Goal: Task Accomplishment & Management: Use online tool/utility

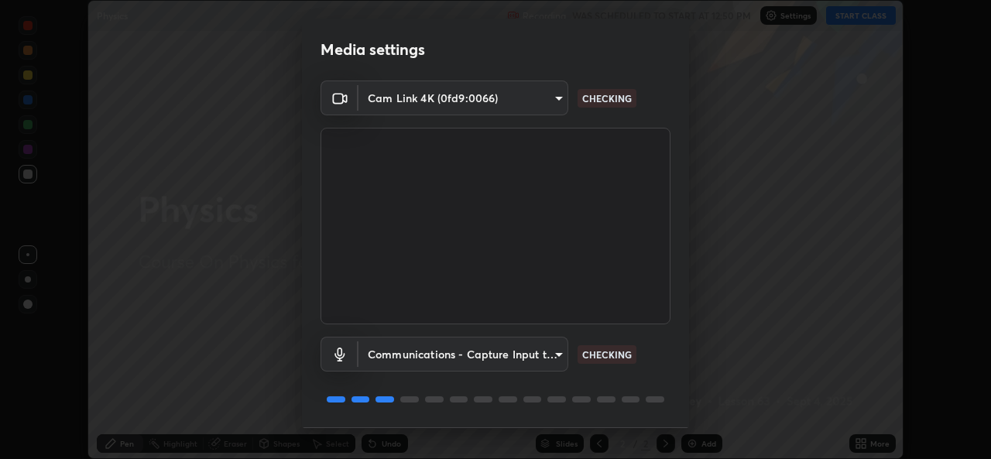
scroll to position [49, 0]
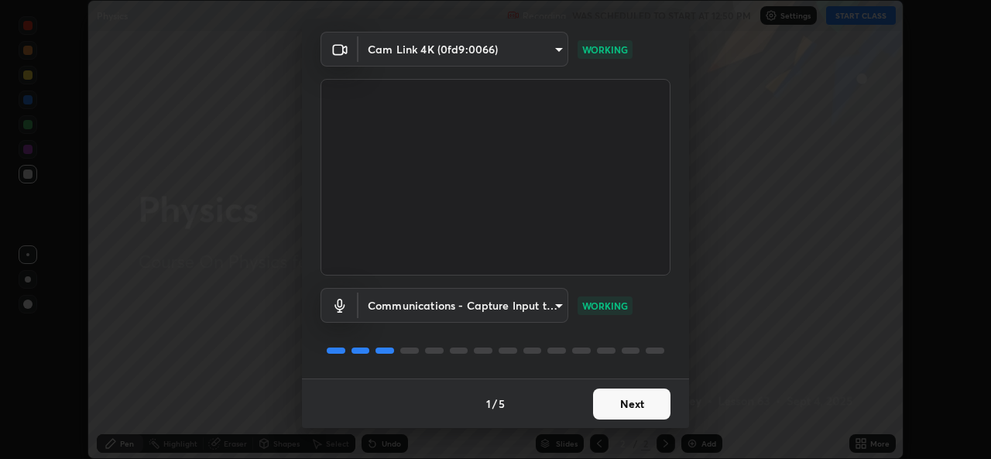
click at [619, 397] on button "Next" at bounding box center [631, 404] width 77 height 31
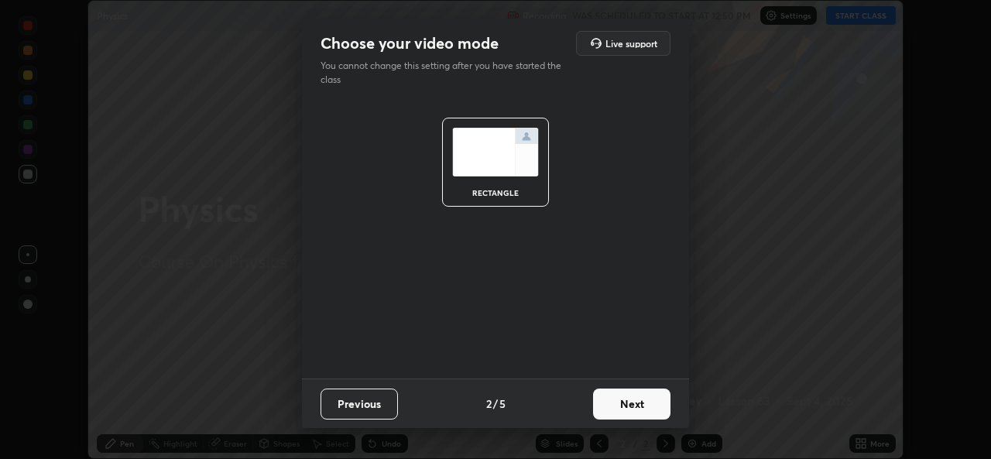
click at [634, 406] on button "Next" at bounding box center [631, 404] width 77 height 31
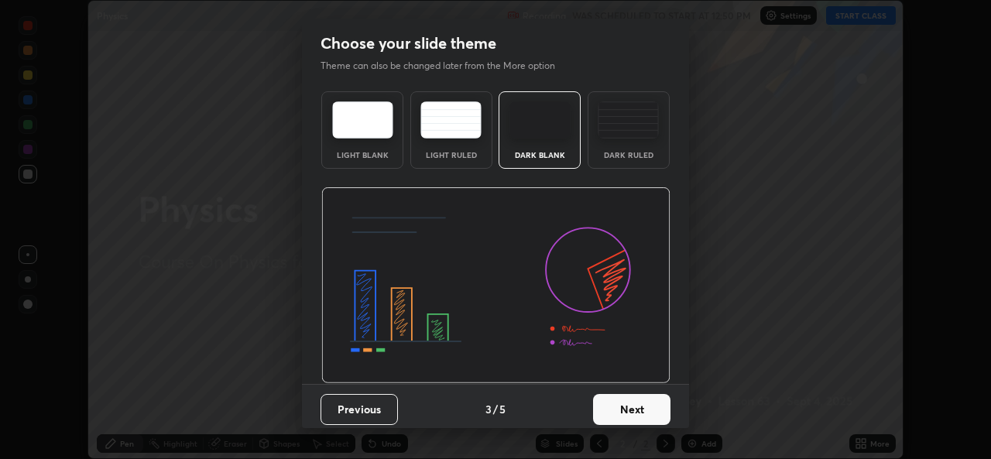
click at [648, 406] on button "Next" at bounding box center [631, 409] width 77 height 31
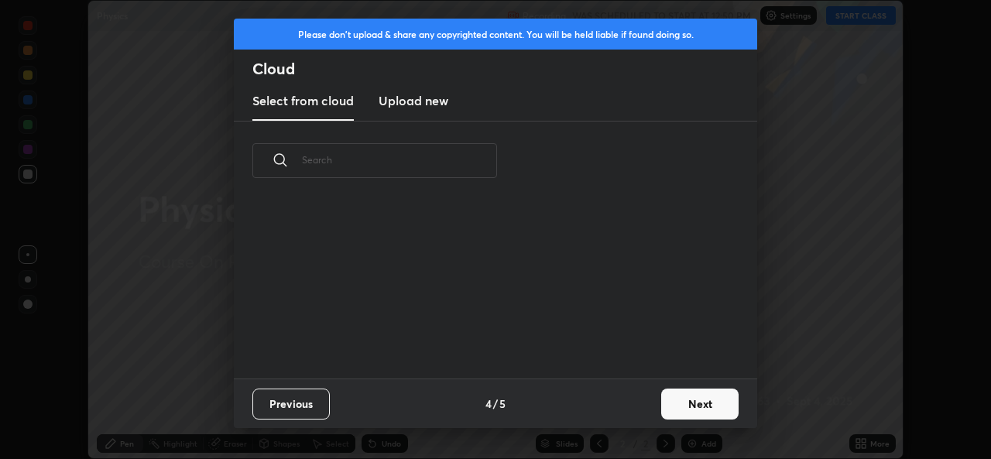
click at [675, 404] on button "Next" at bounding box center [699, 404] width 77 height 31
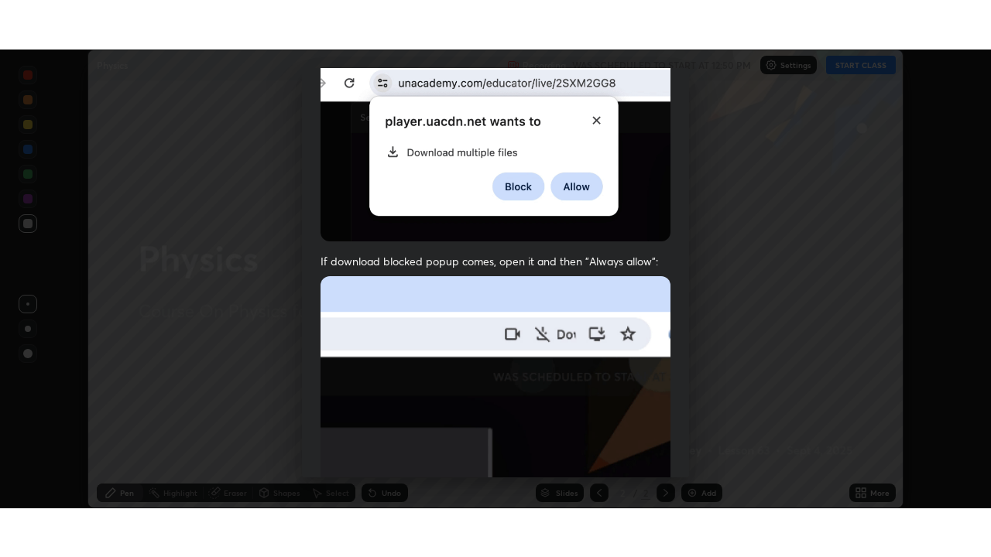
scroll to position [365, 0]
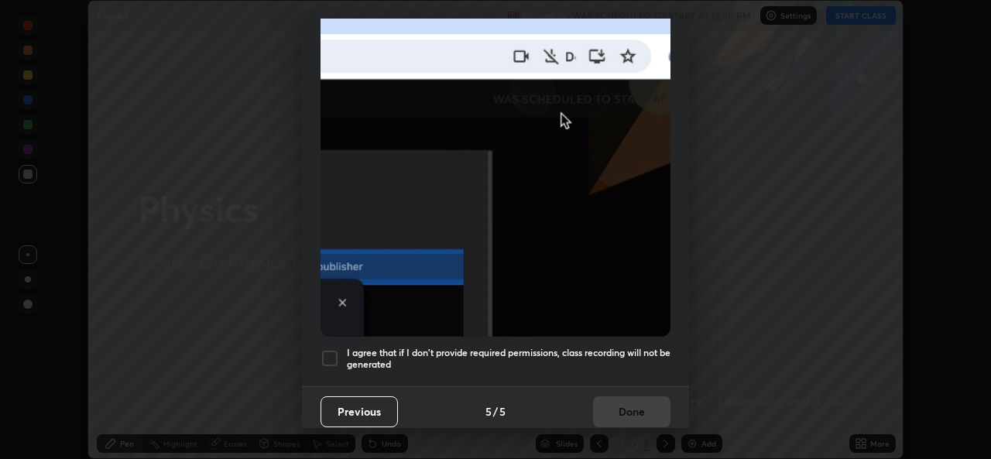
click at [327, 349] on div at bounding box center [330, 358] width 19 height 19
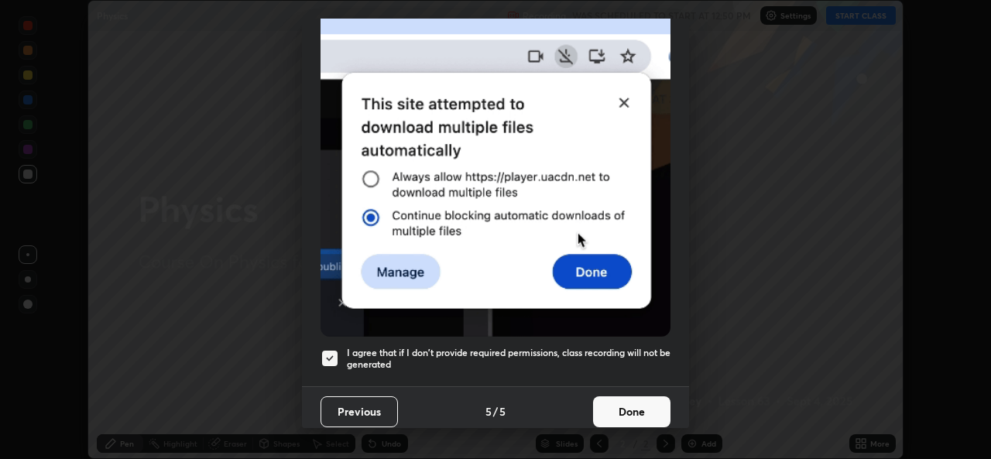
click at [610, 397] on button "Done" at bounding box center [631, 411] width 77 height 31
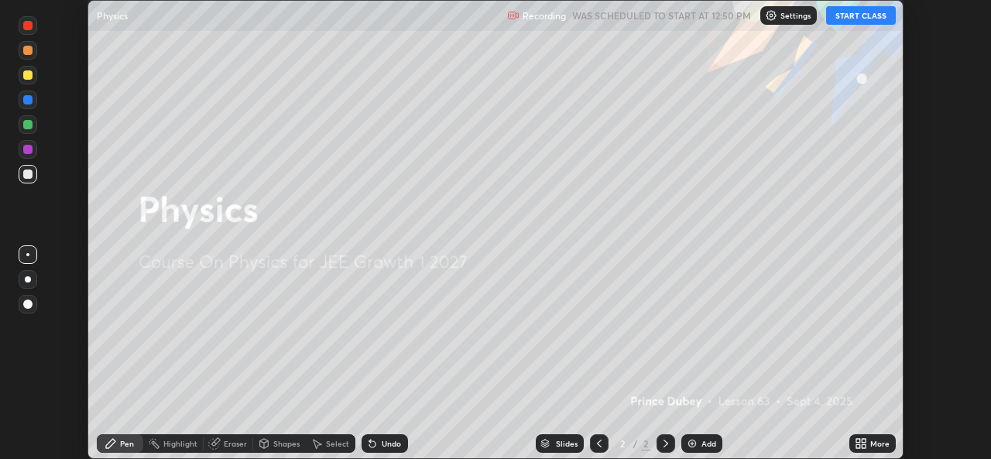
click at [847, 23] on button "START CLASS" at bounding box center [861, 15] width 70 height 19
click at [866, 444] on icon at bounding box center [861, 443] width 12 height 12
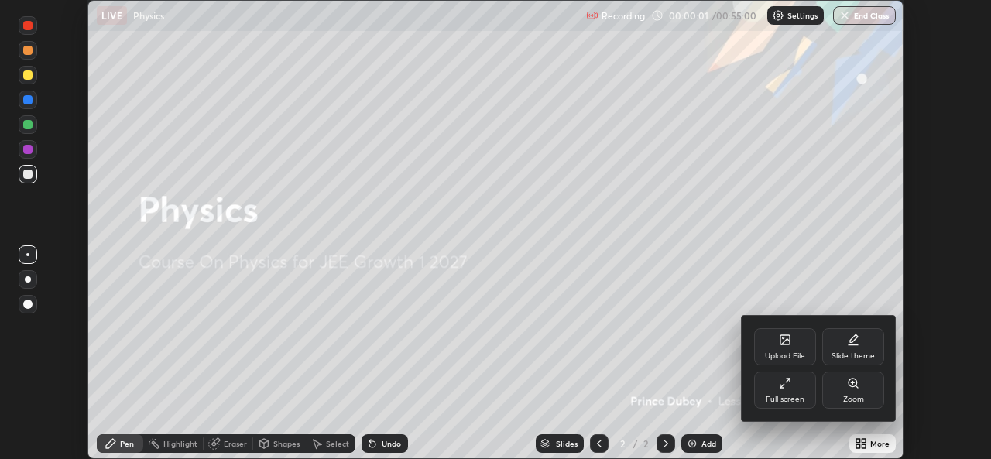
click at [799, 393] on div "Full screen" at bounding box center [785, 390] width 62 height 37
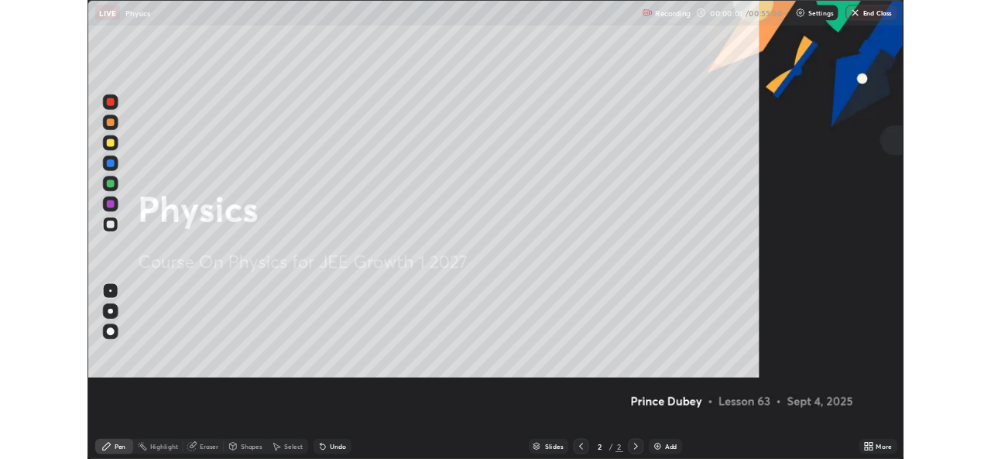
scroll to position [557, 991]
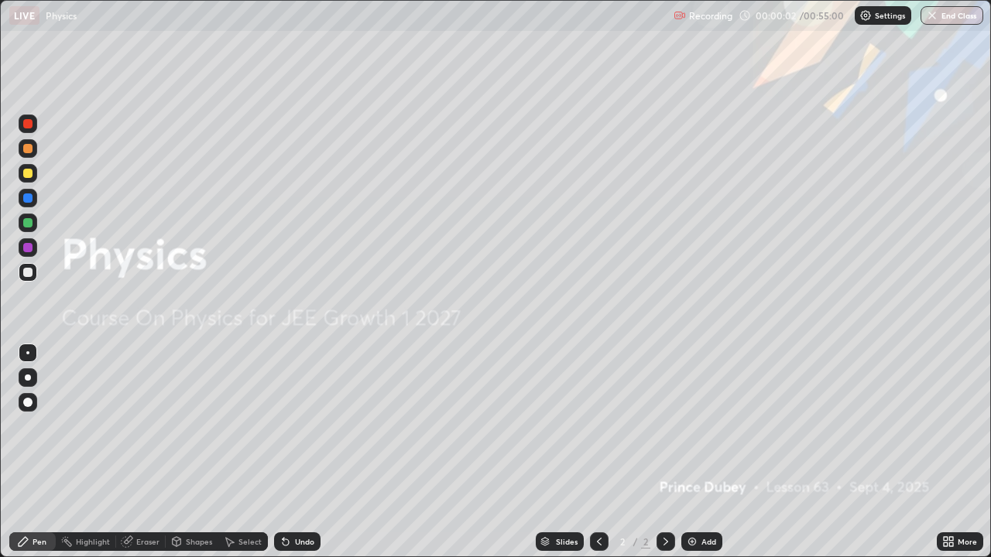
click at [885, 15] on p "Settings" at bounding box center [890, 16] width 30 height 8
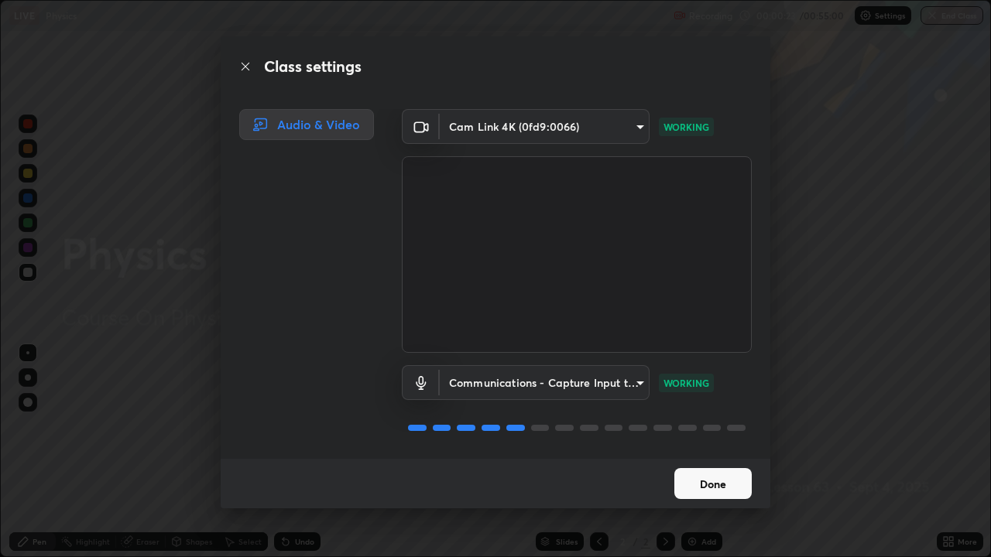
click at [719, 458] on button "Done" at bounding box center [712, 483] width 77 height 31
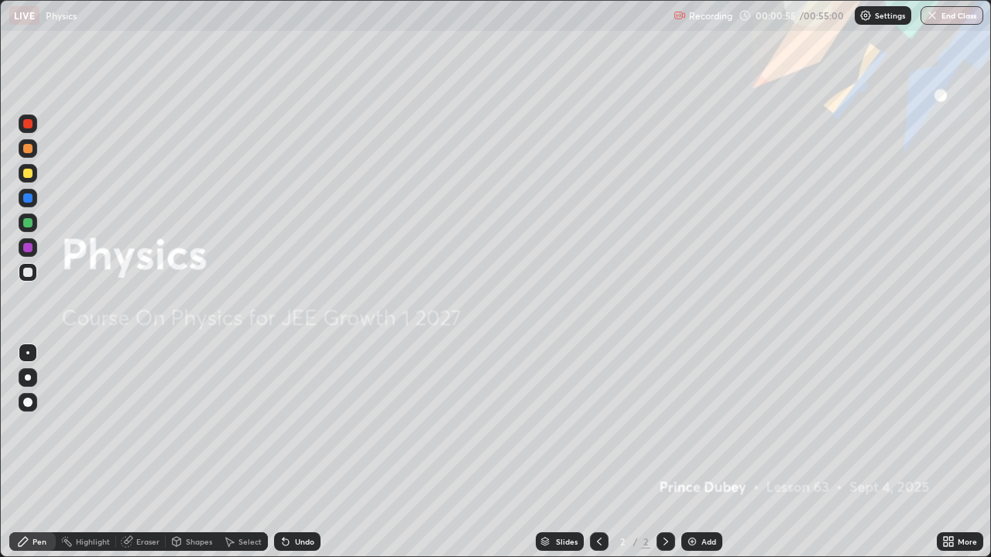
click at [708, 458] on div "Add" at bounding box center [701, 542] width 41 height 19
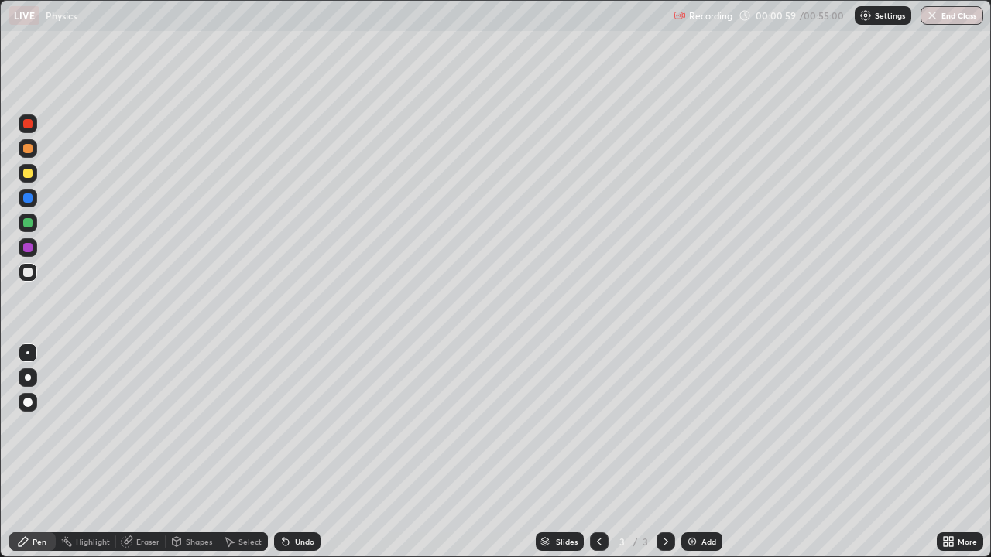
click at [32, 269] on div at bounding box center [28, 272] width 19 height 19
click at [38, 458] on div "Pen" at bounding box center [40, 542] width 14 height 8
click at [27, 272] on div at bounding box center [27, 272] width 9 height 9
click at [300, 458] on div "Undo" at bounding box center [304, 542] width 19 height 8
click at [189, 458] on div "Shapes" at bounding box center [192, 542] width 53 height 19
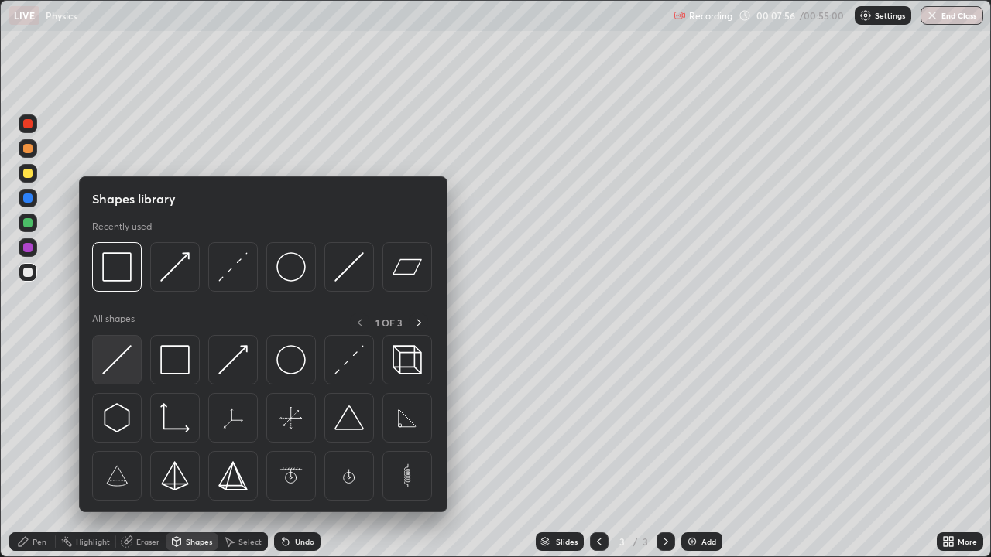
click at [126, 362] on img at bounding box center [116, 359] width 29 height 29
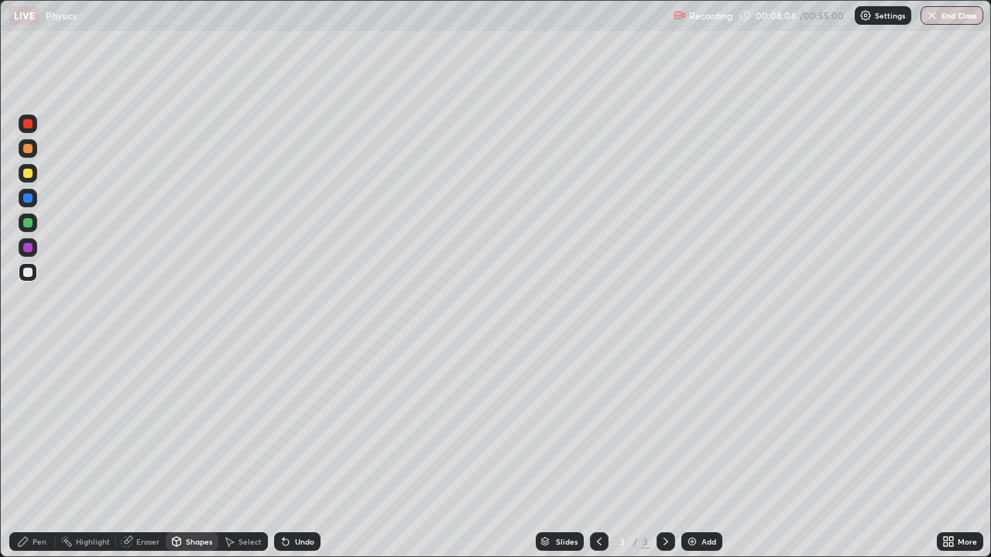
click at [297, 458] on div "Undo" at bounding box center [304, 542] width 19 height 8
click at [29, 458] on icon at bounding box center [23, 542] width 12 height 12
click at [183, 458] on div "Shapes" at bounding box center [192, 542] width 53 height 19
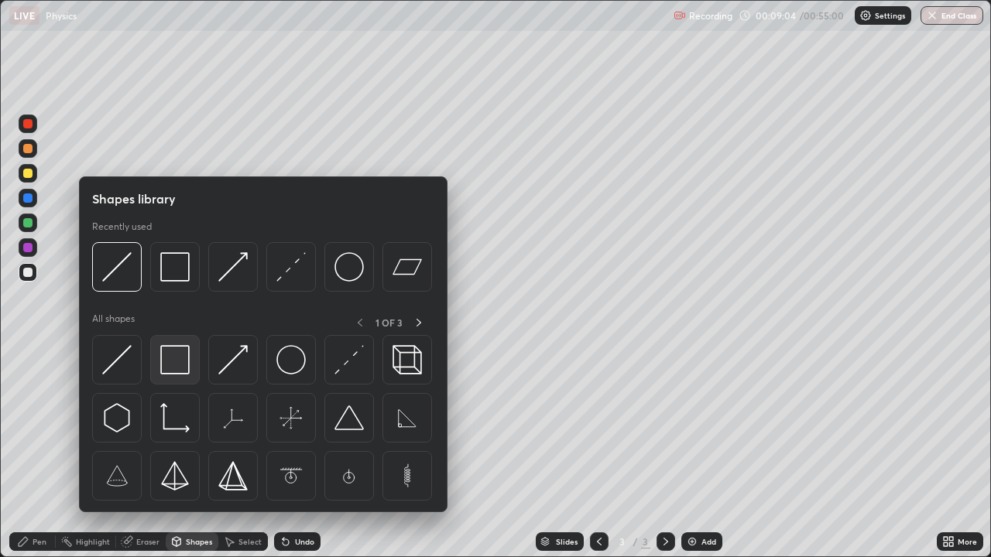
click at [178, 370] on img at bounding box center [174, 359] width 29 height 29
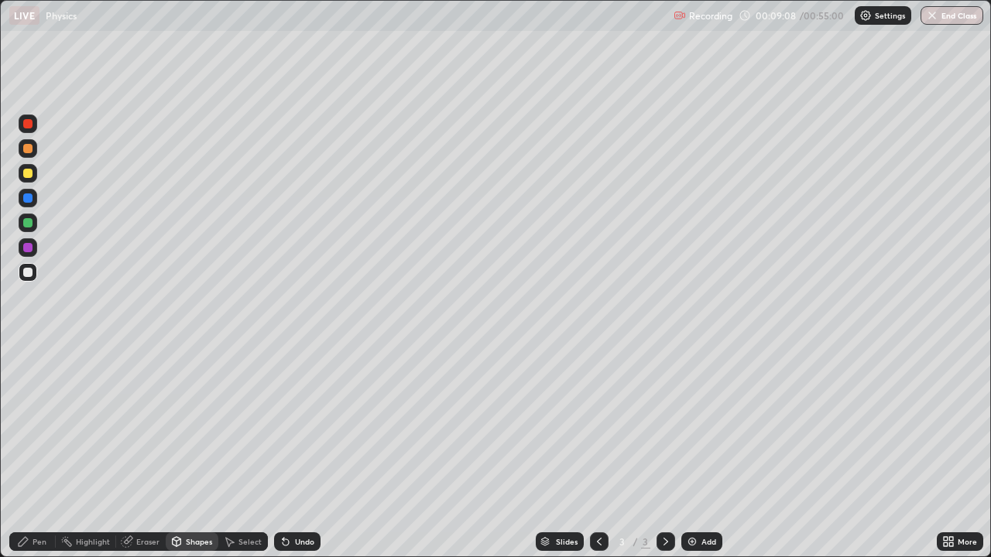
click at [186, 458] on div "Shapes" at bounding box center [199, 542] width 26 height 8
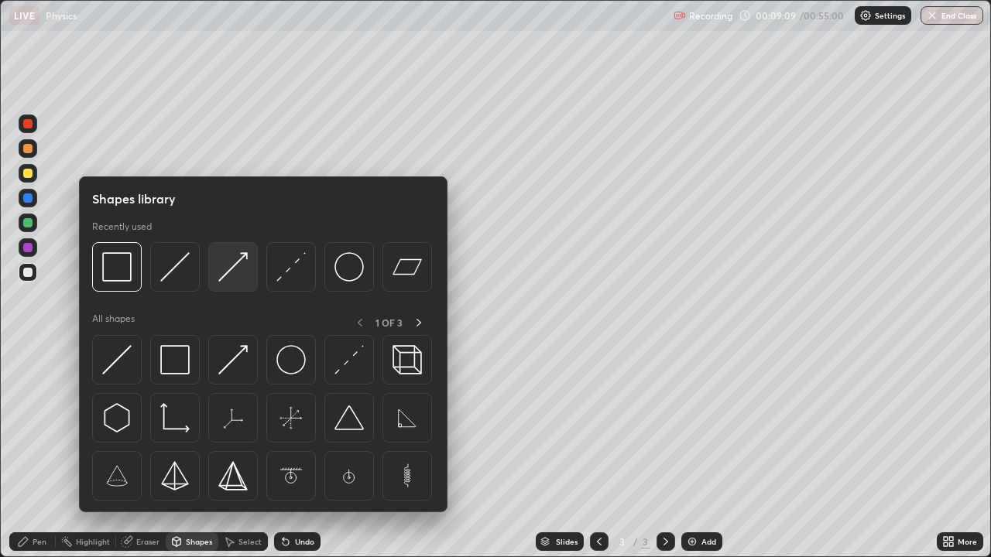
click at [238, 266] on img at bounding box center [232, 266] width 29 height 29
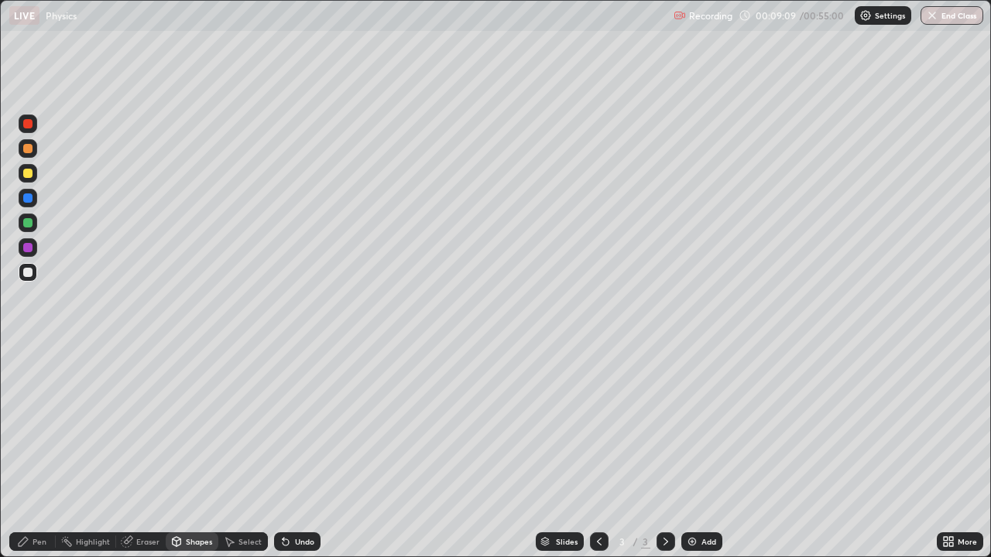
click at [30, 221] on div at bounding box center [27, 222] width 9 height 9
click at [29, 458] on icon at bounding box center [23, 542] width 12 height 12
click at [237, 458] on div "Select" at bounding box center [243, 542] width 50 height 19
click at [27, 458] on icon at bounding box center [23, 542] width 12 height 12
click at [241, 458] on div "Select" at bounding box center [249, 542] width 23 height 8
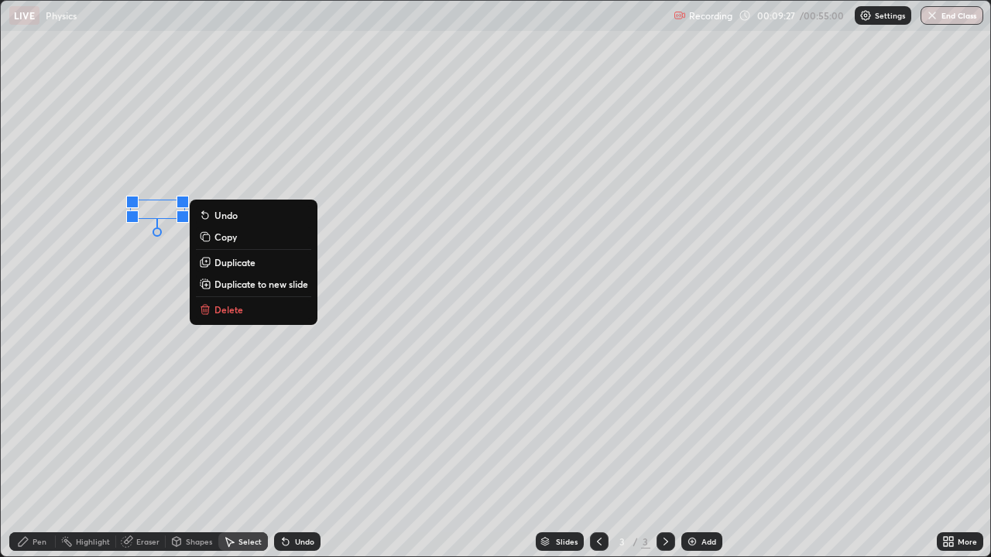
click at [241, 266] on p "Duplicate" at bounding box center [234, 262] width 41 height 12
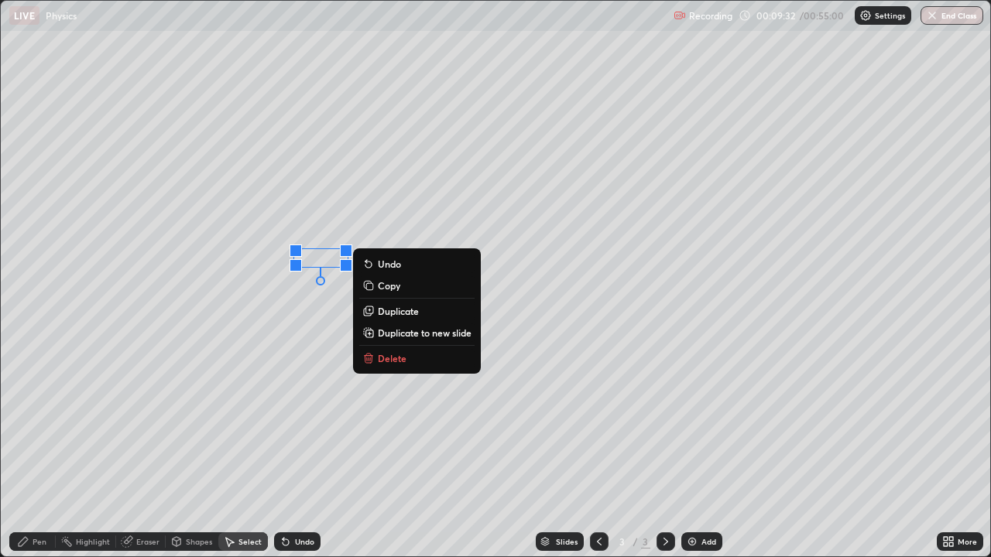
click at [395, 316] on p "Duplicate" at bounding box center [398, 311] width 41 height 12
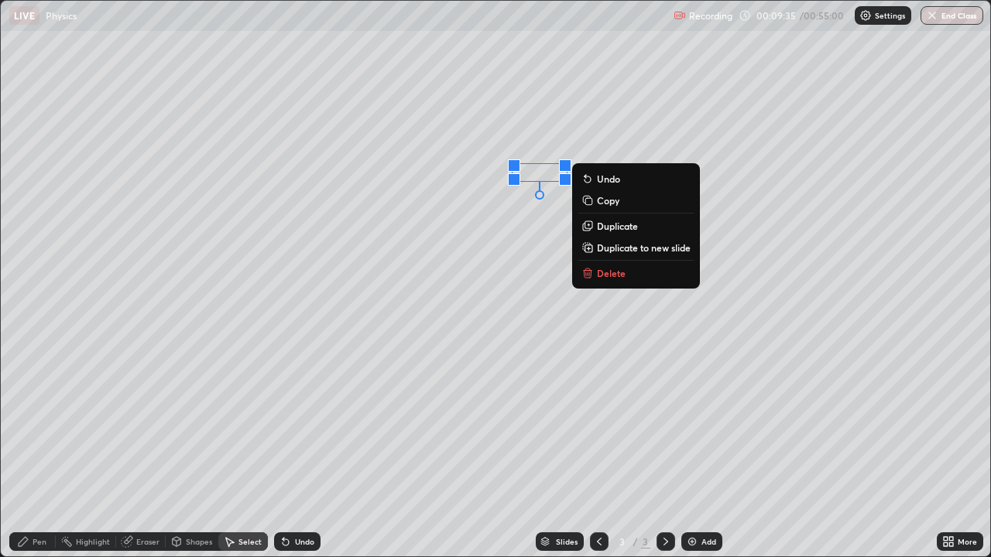
click at [494, 334] on div "0 ° Undo Copy Duplicate Duplicate to new slide Delete" at bounding box center [495, 279] width 989 height 556
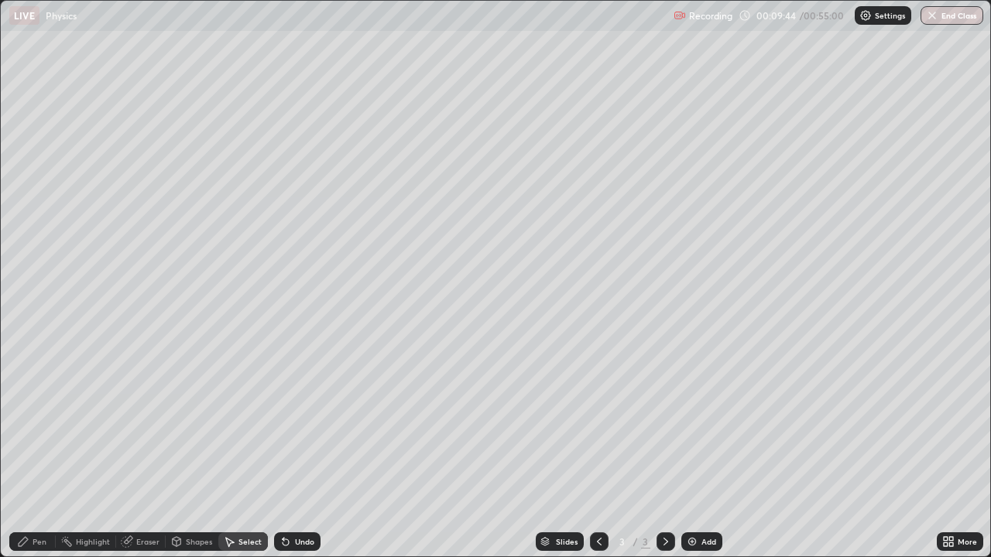
click at [38, 458] on div "Pen" at bounding box center [40, 542] width 14 height 8
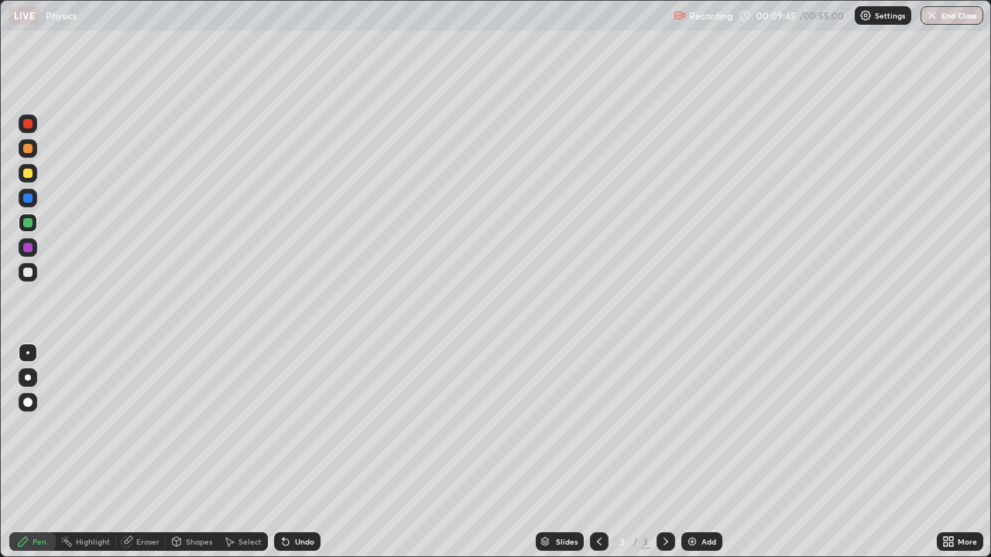
click at [28, 273] on div at bounding box center [27, 272] width 9 height 9
click at [211, 458] on div "Shapes" at bounding box center [192, 542] width 53 height 19
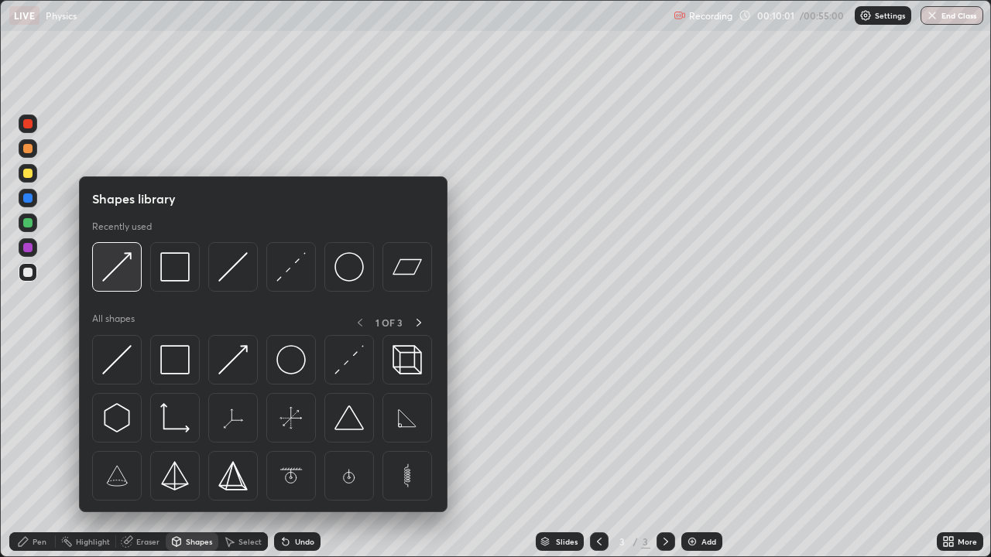
click at [125, 264] on img at bounding box center [116, 266] width 29 height 29
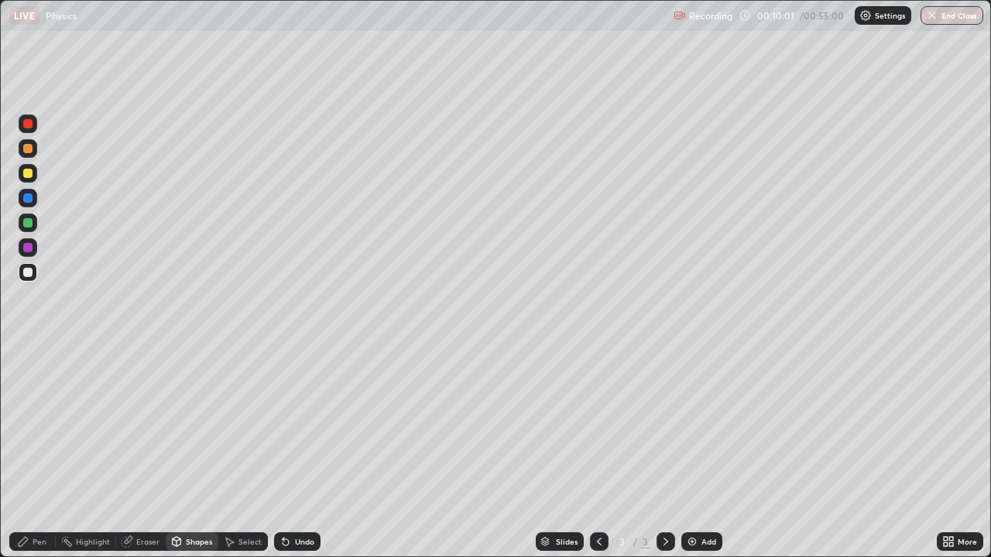
click at [31, 226] on div at bounding box center [27, 222] width 9 height 9
click at [29, 458] on div "Pen" at bounding box center [32, 542] width 46 height 19
click at [29, 273] on div at bounding box center [27, 272] width 9 height 9
click at [186, 458] on div "Shapes" at bounding box center [192, 542] width 53 height 19
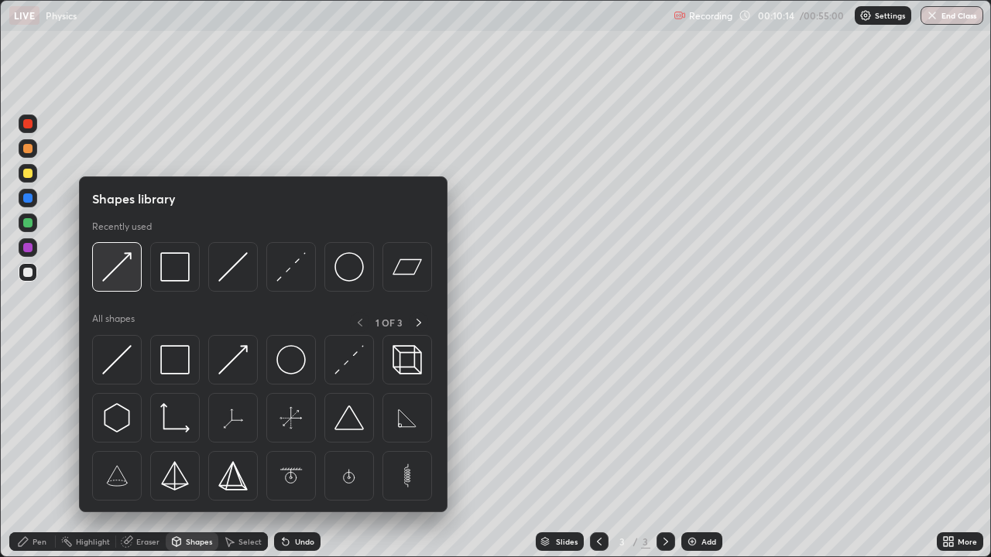
click at [117, 275] on img at bounding box center [116, 266] width 29 height 29
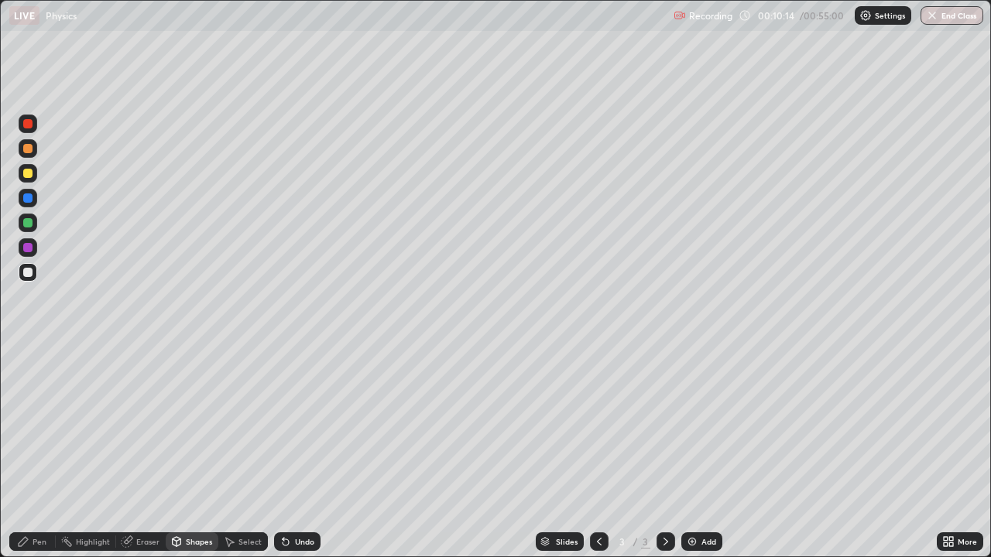
click at [31, 224] on div at bounding box center [27, 222] width 9 height 9
click at [39, 458] on div "Pen" at bounding box center [40, 542] width 14 height 8
click at [243, 458] on div "Select" at bounding box center [249, 542] width 23 height 8
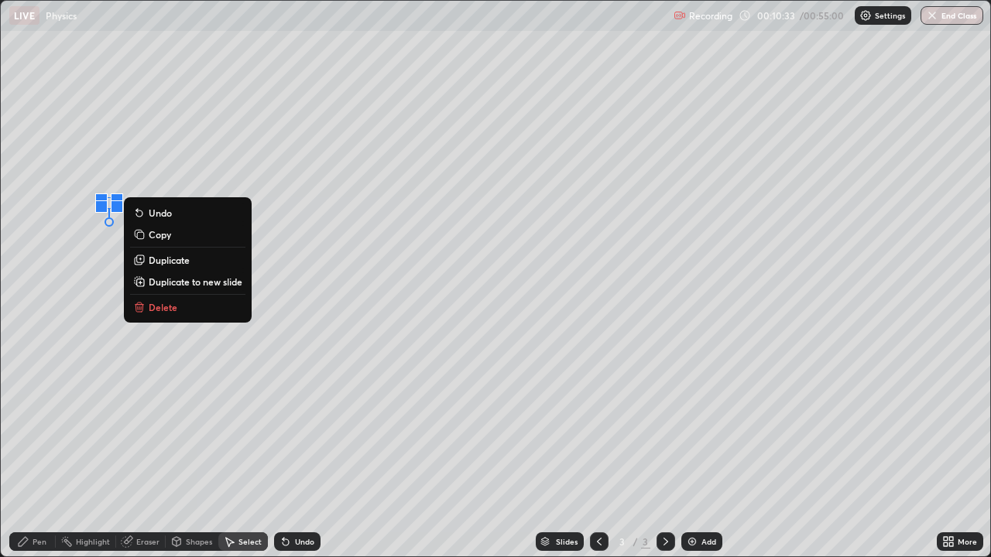
click at [117, 367] on div "0 ° Undo Copy Duplicate Duplicate to new slide Delete" at bounding box center [495, 279] width 989 height 556
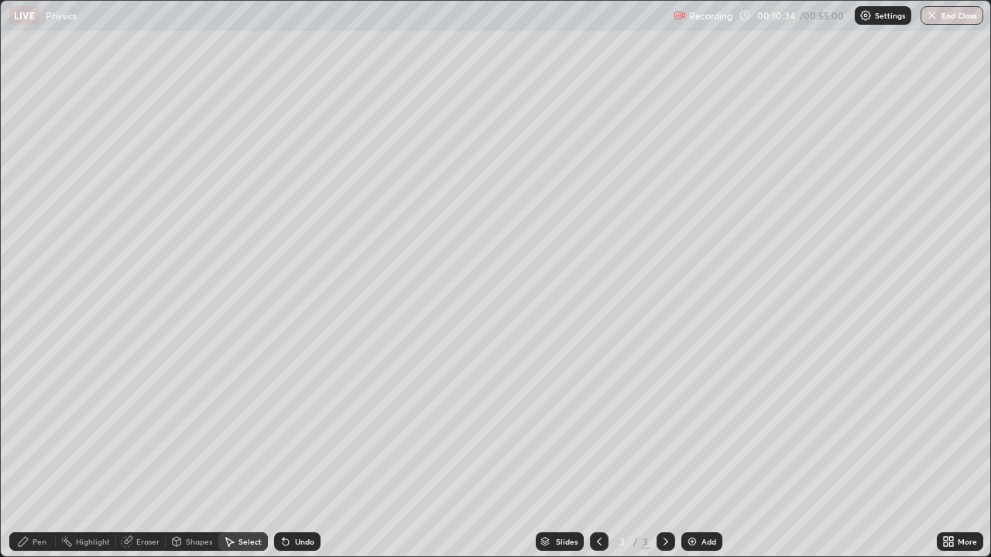
click at [190, 458] on div "Shapes" at bounding box center [199, 542] width 26 height 8
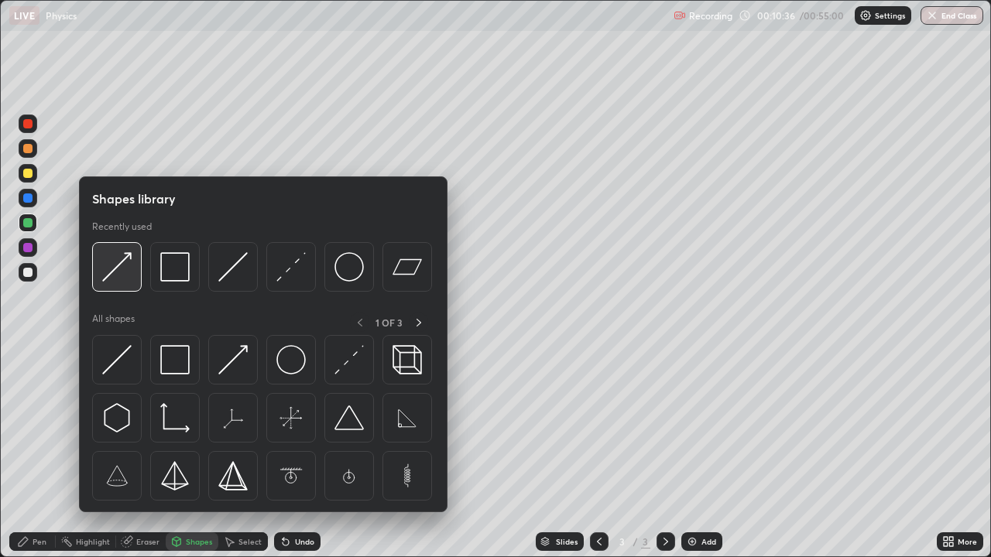
click at [118, 269] on img at bounding box center [116, 266] width 29 height 29
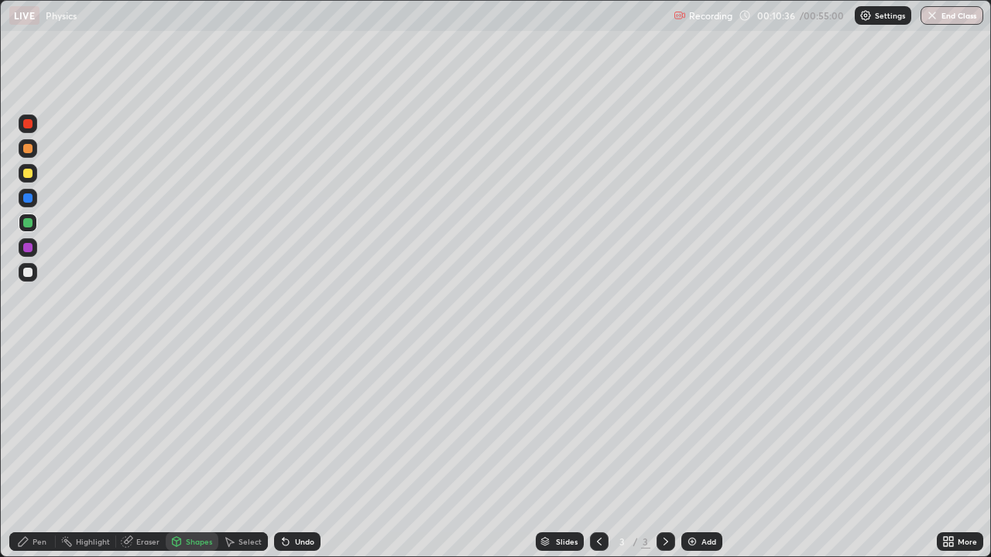
click at [28, 174] on div at bounding box center [27, 173] width 9 height 9
click at [26, 152] on div at bounding box center [27, 148] width 9 height 9
click at [297, 458] on div "Undo" at bounding box center [297, 542] width 46 height 19
click at [29, 177] on div at bounding box center [27, 173] width 9 height 9
click at [26, 152] on div at bounding box center [27, 148] width 9 height 9
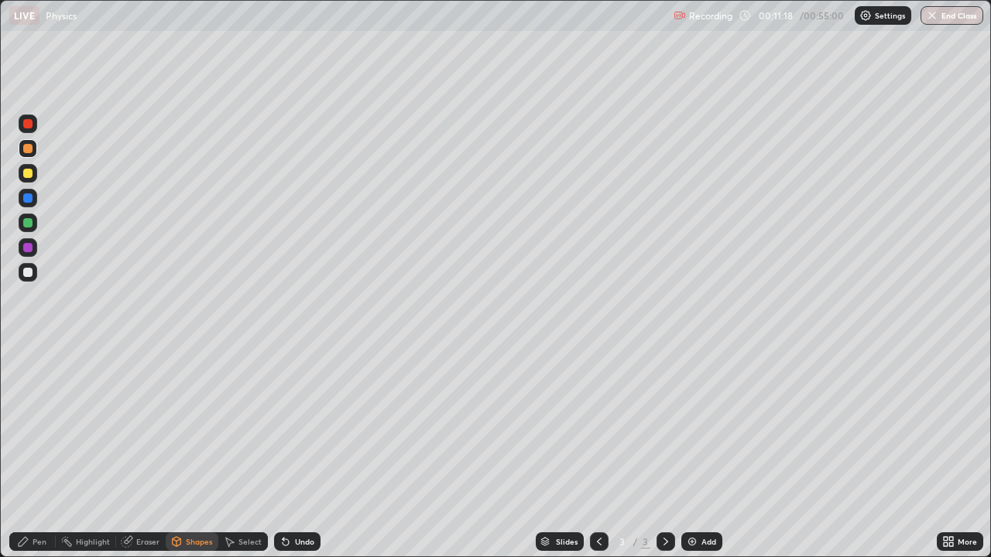
click at [25, 171] on div at bounding box center [27, 173] width 9 height 9
click at [296, 458] on div "Undo" at bounding box center [304, 542] width 19 height 8
click at [29, 458] on icon at bounding box center [23, 542] width 12 height 12
click at [24, 153] on div at bounding box center [28, 148] width 19 height 19
click at [242, 458] on div "Select" at bounding box center [243, 542] width 50 height 19
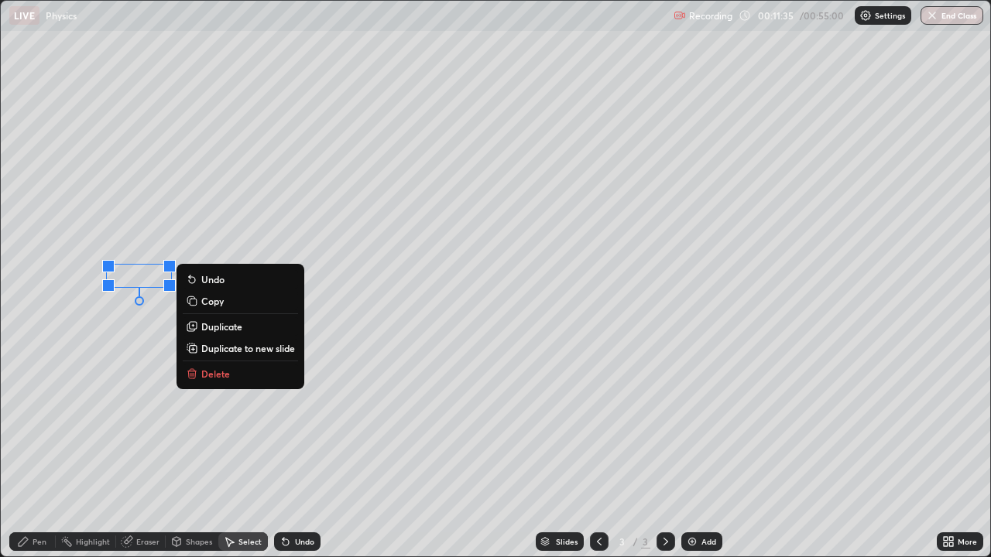
click at [219, 330] on p "Duplicate" at bounding box center [221, 327] width 41 height 12
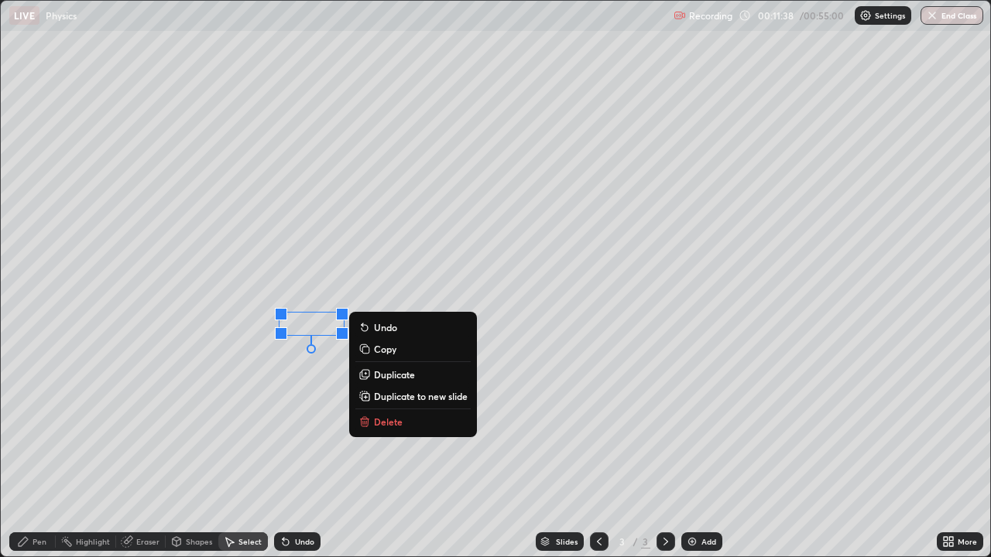
click at [393, 377] on p "Duplicate" at bounding box center [394, 375] width 41 height 12
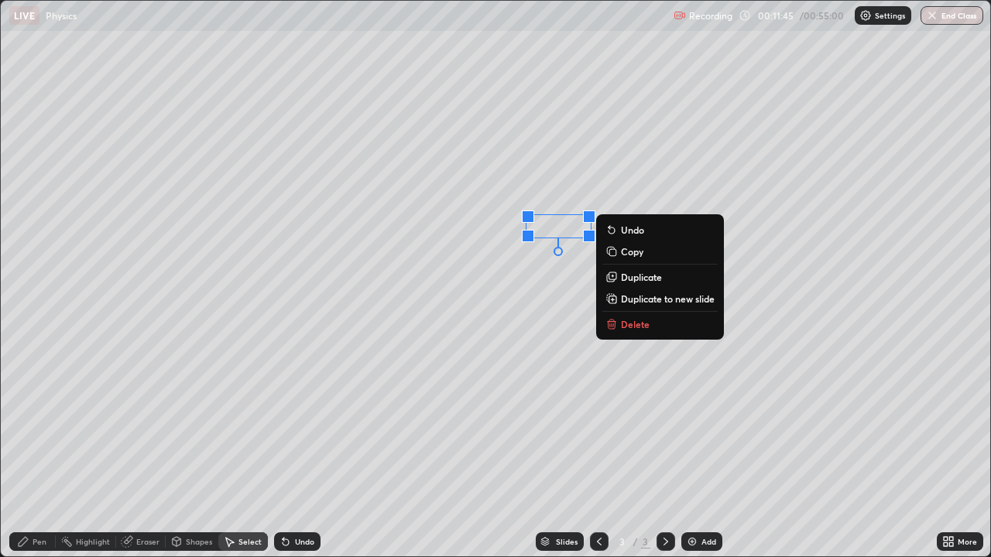
click at [538, 327] on div "0 ° Undo Copy Duplicate Duplicate to new slide Delete" at bounding box center [495, 279] width 989 height 556
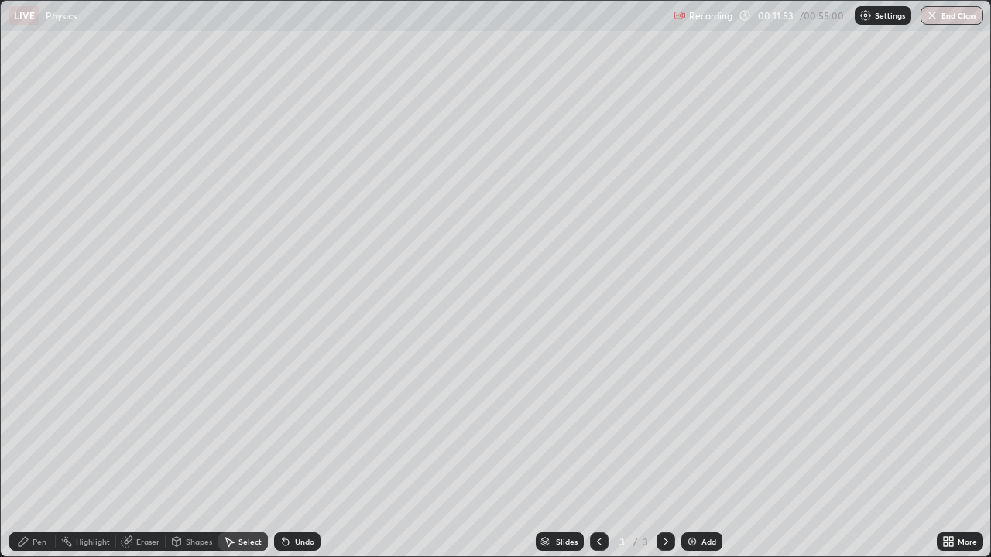
click at [24, 458] on icon at bounding box center [23, 541] width 9 height 9
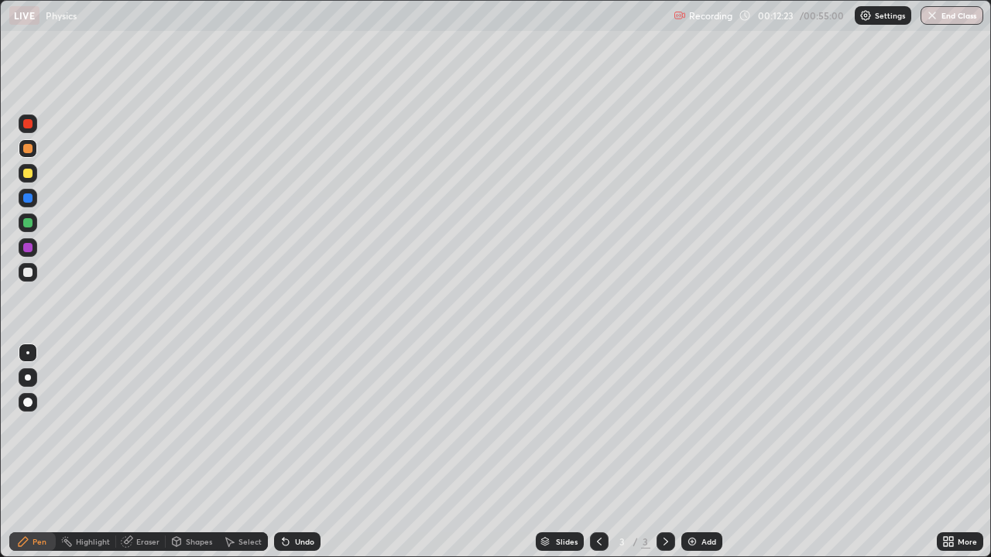
click at [28, 125] on div at bounding box center [27, 123] width 9 height 9
click at [25, 275] on div at bounding box center [27, 272] width 9 height 9
click at [196, 458] on div "Shapes" at bounding box center [199, 542] width 26 height 8
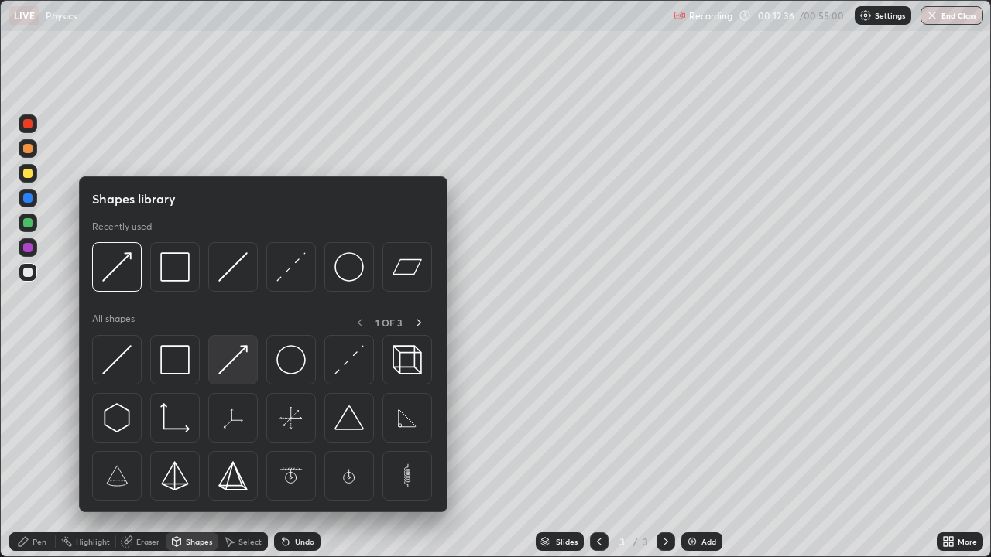
click at [219, 356] on img at bounding box center [232, 359] width 29 height 29
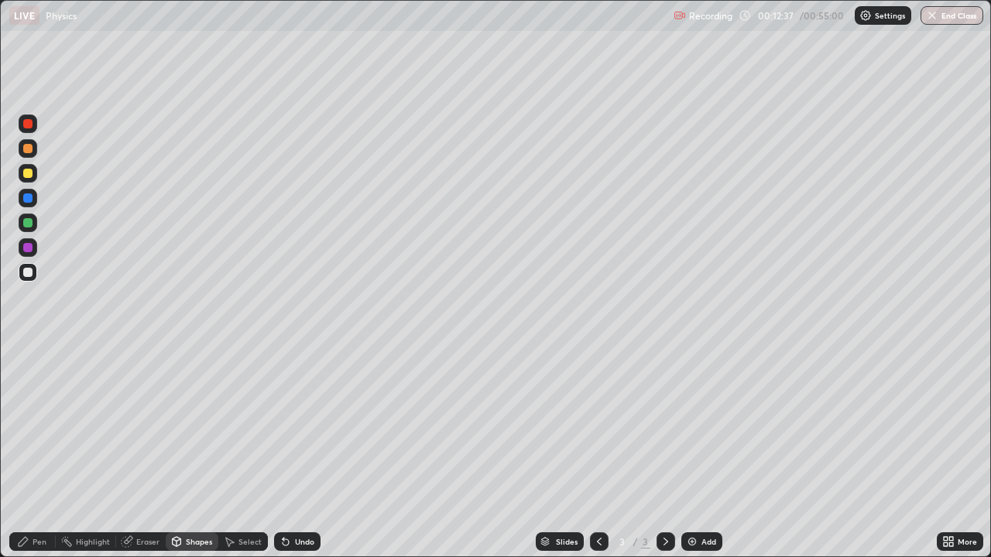
click at [25, 177] on div at bounding box center [27, 173] width 9 height 9
click at [28, 149] on div at bounding box center [27, 148] width 9 height 9
click at [25, 458] on icon at bounding box center [23, 542] width 12 height 12
click at [25, 175] on div at bounding box center [27, 173] width 9 height 9
click at [32, 458] on div "Pen" at bounding box center [32, 542] width 46 height 19
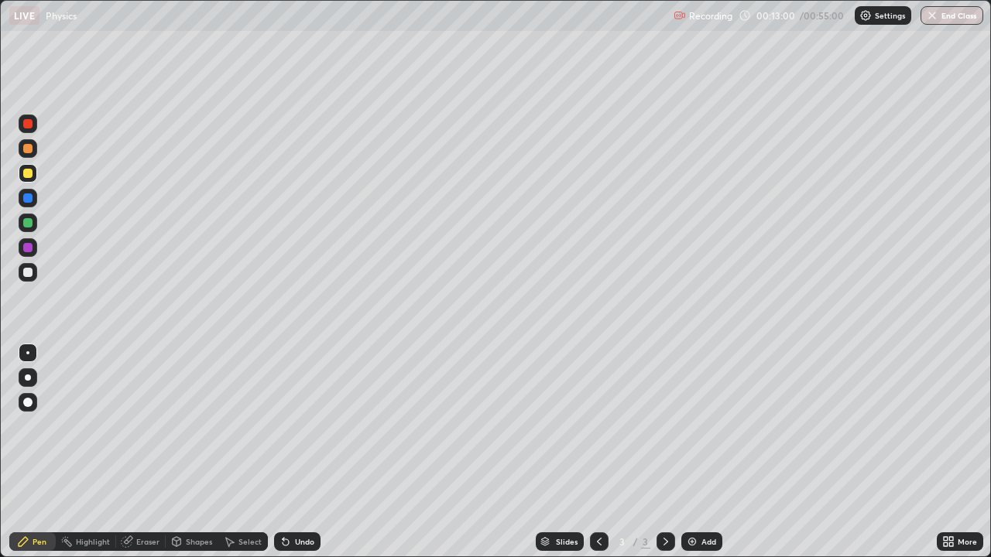
click at [187, 458] on div "Shapes" at bounding box center [199, 542] width 26 height 8
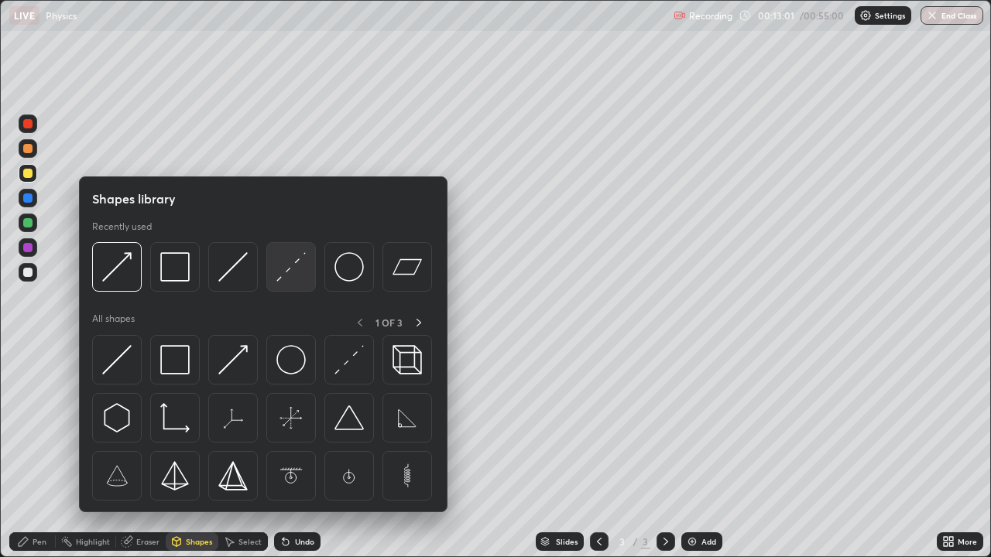
click at [283, 271] on img at bounding box center [290, 266] width 29 height 29
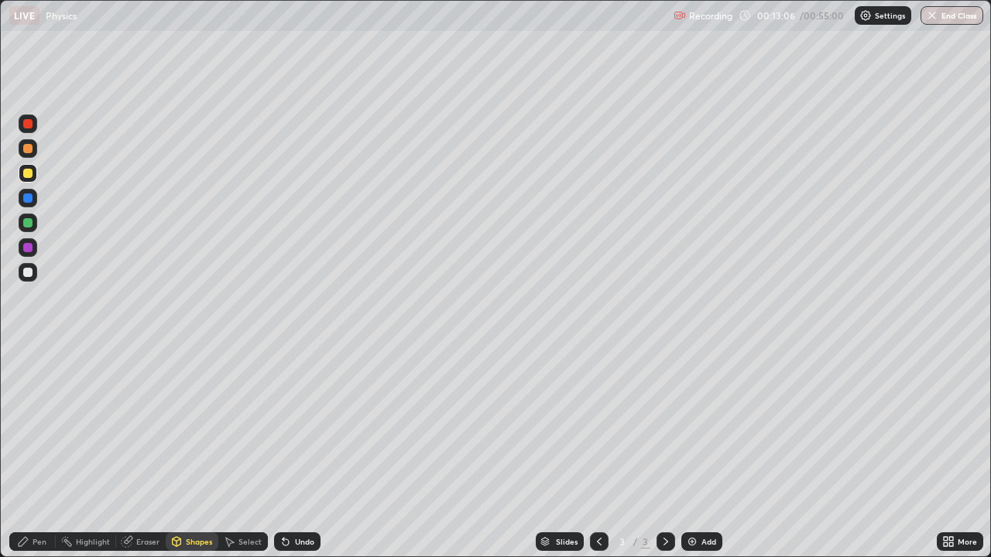
click at [19, 458] on icon at bounding box center [23, 541] width 9 height 9
click at [296, 458] on div "Undo" at bounding box center [304, 542] width 19 height 8
click at [290, 458] on icon at bounding box center [285, 542] width 12 height 12
click at [289, 458] on icon at bounding box center [285, 542] width 12 height 12
click at [295, 458] on div "Undo" at bounding box center [304, 542] width 19 height 8
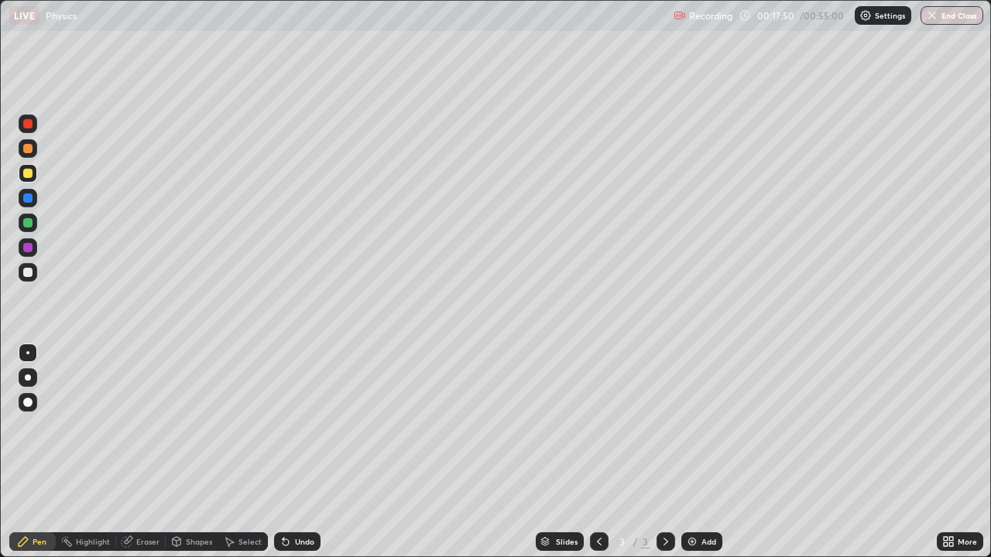
click at [289, 458] on icon at bounding box center [285, 542] width 12 height 12
click at [698, 458] on div "Add" at bounding box center [701, 542] width 41 height 19
click at [19, 277] on div at bounding box center [28, 272] width 19 height 19
click at [28, 276] on div at bounding box center [27, 272] width 9 height 9
click at [186, 458] on div "Shapes" at bounding box center [199, 542] width 26 height 8
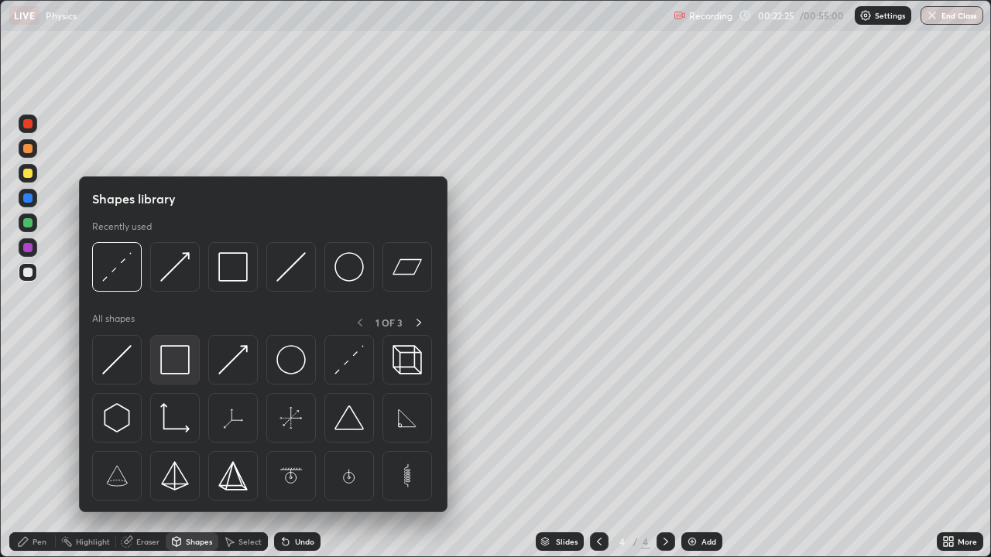
click at [179, 362] on img at bounding box center [174, 359] width 29 height 29
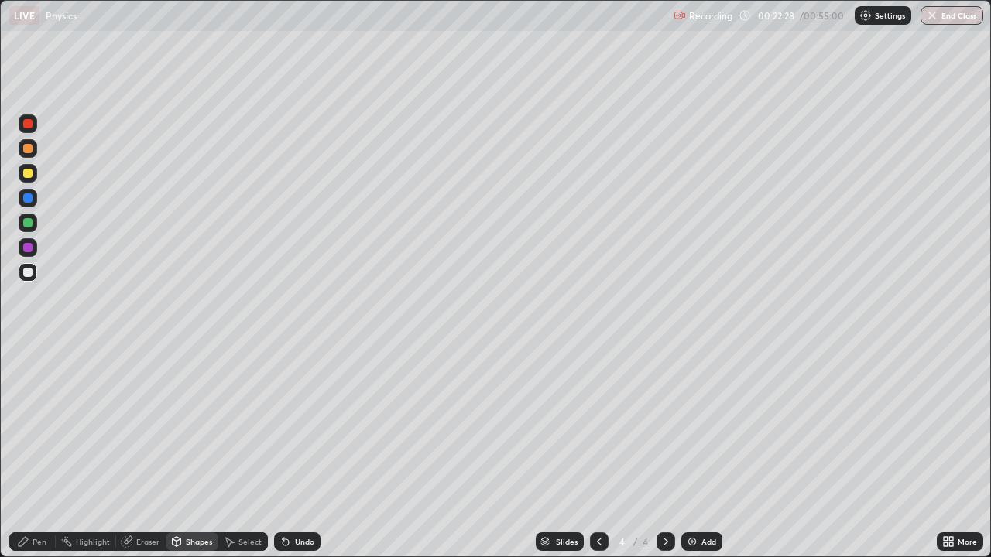
click at [242, 458] on div "Select" at bounding box center [249, 542] width 23 height 8
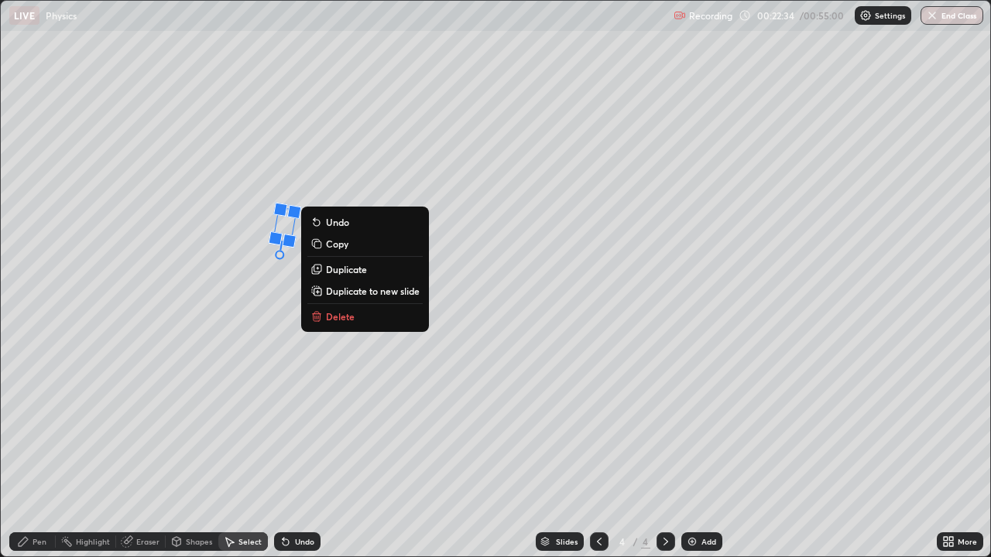
click at [264, 393] on div "10 ° Undo Copy Duplicate Duplicate to new slide Delete" at bounding box center [495, 279] width 989 height 556
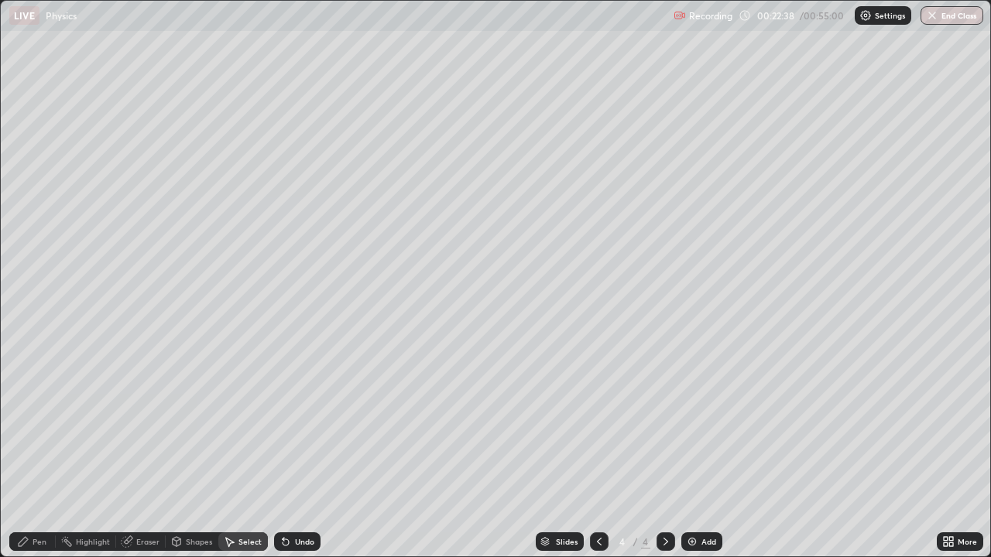
click at [184, 458] on div "Shapes" at bounding box center [192, 542] width 53 height 19
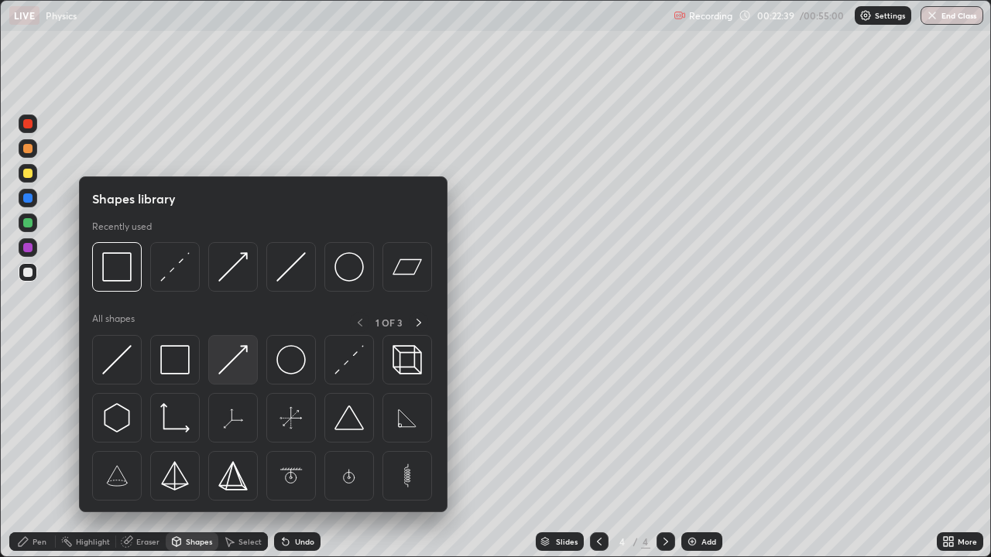
click at [231, 360] on img at bounding box center [232, 359] width 29 height 29
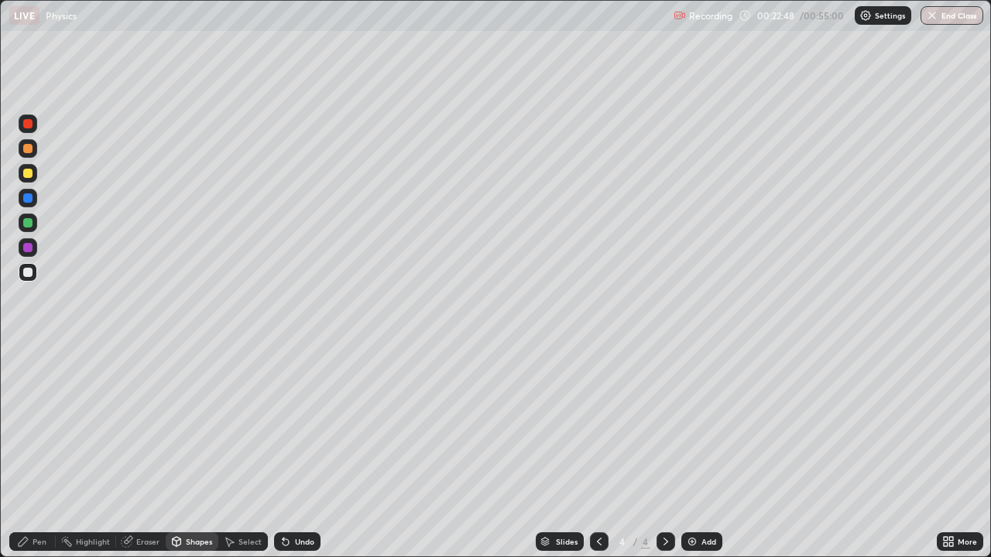
click at [189, 458] on div "Shapes" at bounding box center [199, 542] width 26 height 8
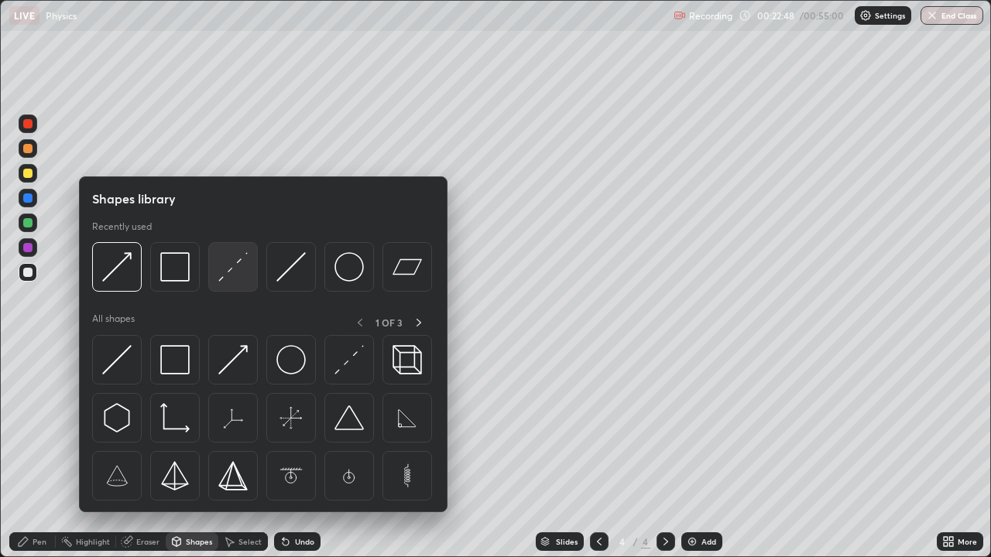
click at [232, 271] on img at bounding box center [232, 266] width 29 height 29
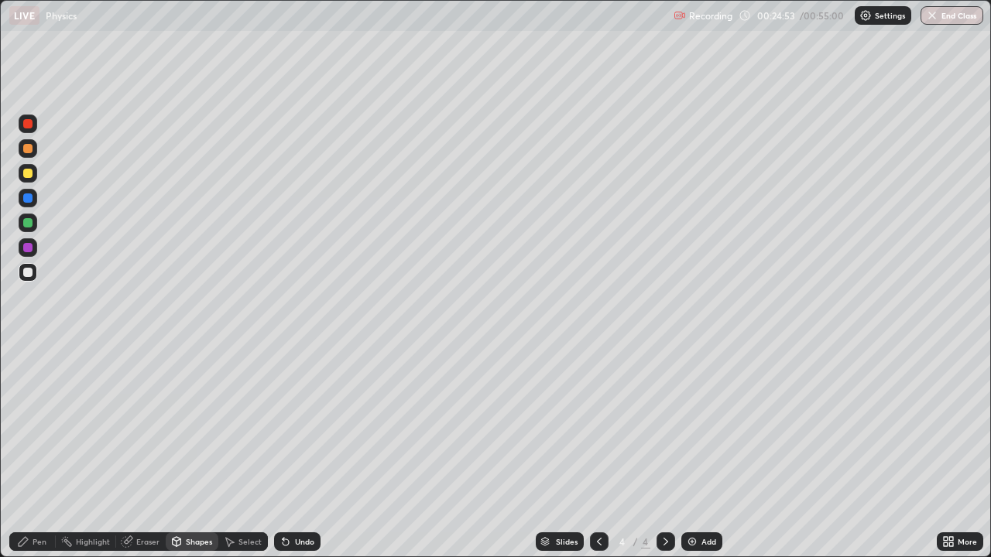
click at [187, 458] on div "Shapes" at bounding box center [199, 542] width 26 height 8
click at [40, 458] on div "Pen" at bounding box center [40, 542] width 14 height 8
click at [24, 125] on div at bounding box center [27, 123] width 9 height 9
click at [184, 458] on div "Shapes" at bounding box center [192, 542] width 53 height 19
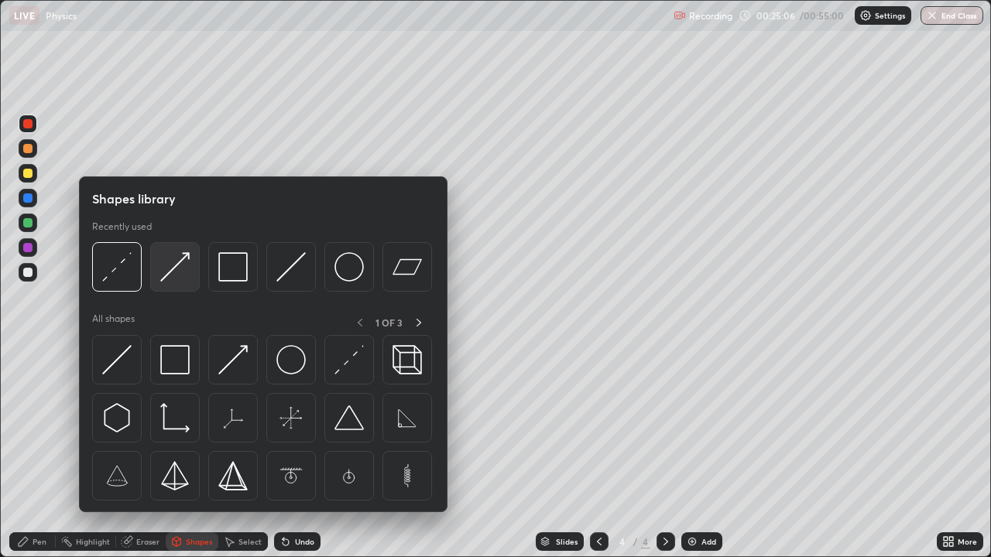
click at [181, 270] on img at bounding box center [174, 266] width 29 height 29
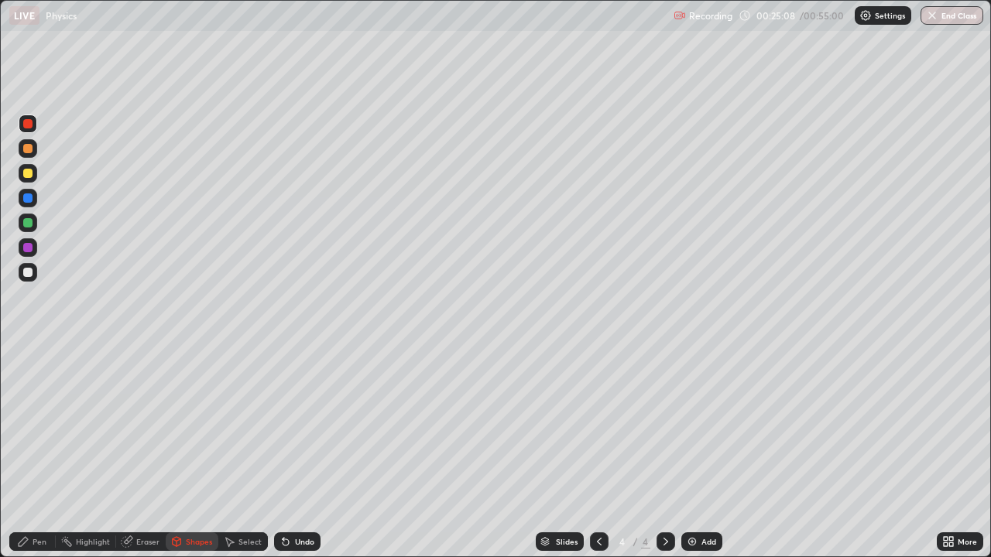
click at [19, 458] on icon at bounding box center [23, 541] width 9 height 9
click at [28, 276] on div at bounding box center [27, 272] width 9 height 9
click at [25, 276] on div at bounding box center [27, 272] width 9 height 9
click at [193, 458] on div "Shapes" at bounding box center [199, 542] width 26 height 8
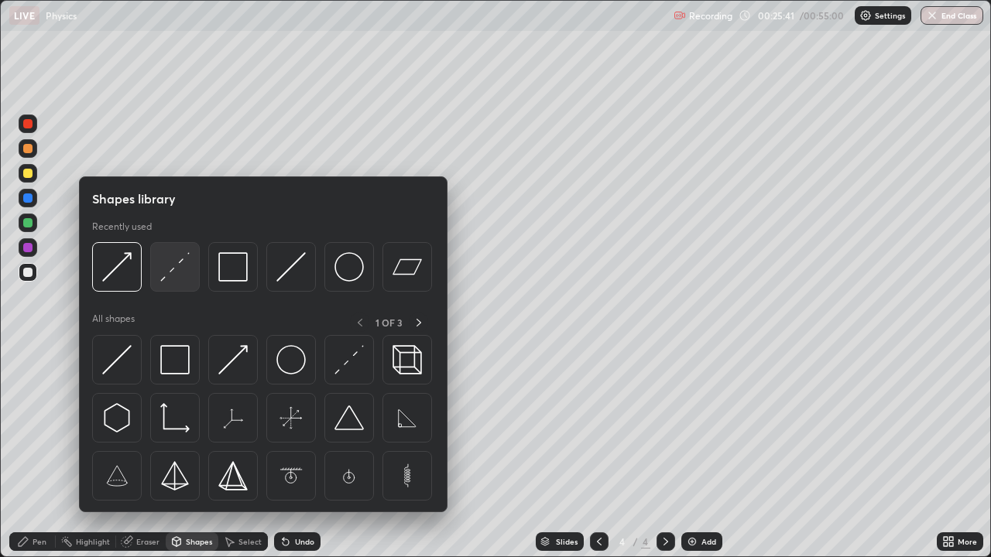
click at [179, 271] on img at bounding box center [174, 266] width 29 height 29
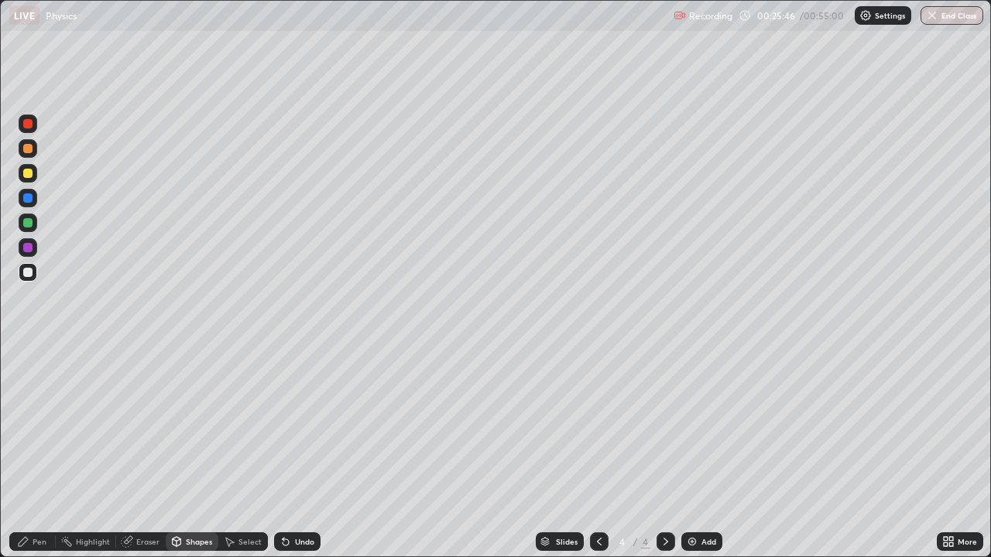
click at [300, 458] on div "Undo" at bounding box center [304, 542] width 19 height 8
click at [187, 458] on div "Shapes" at bounding box center [199, 542] width 26 height 8
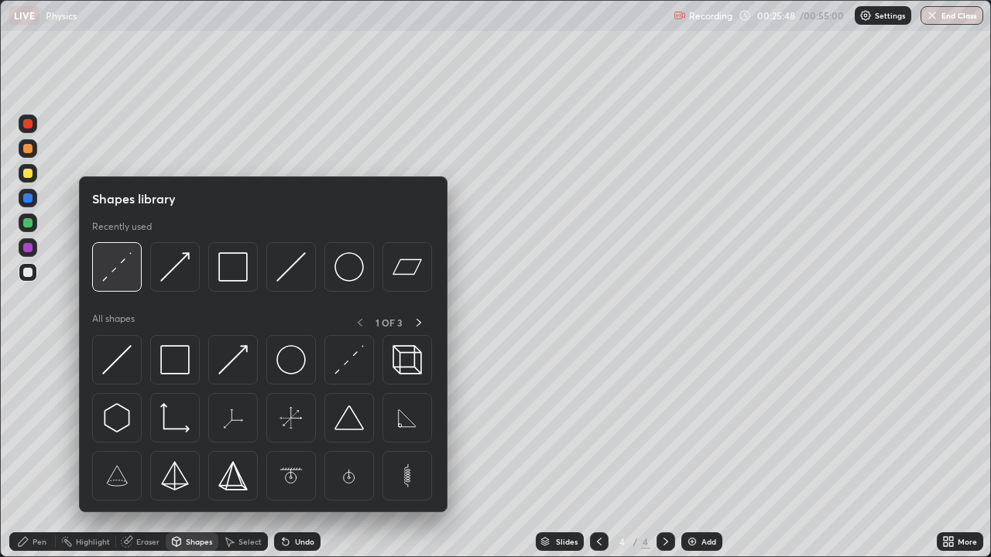
click at [125, 276] on img at bounding box center [116, 266] width 29 height 29
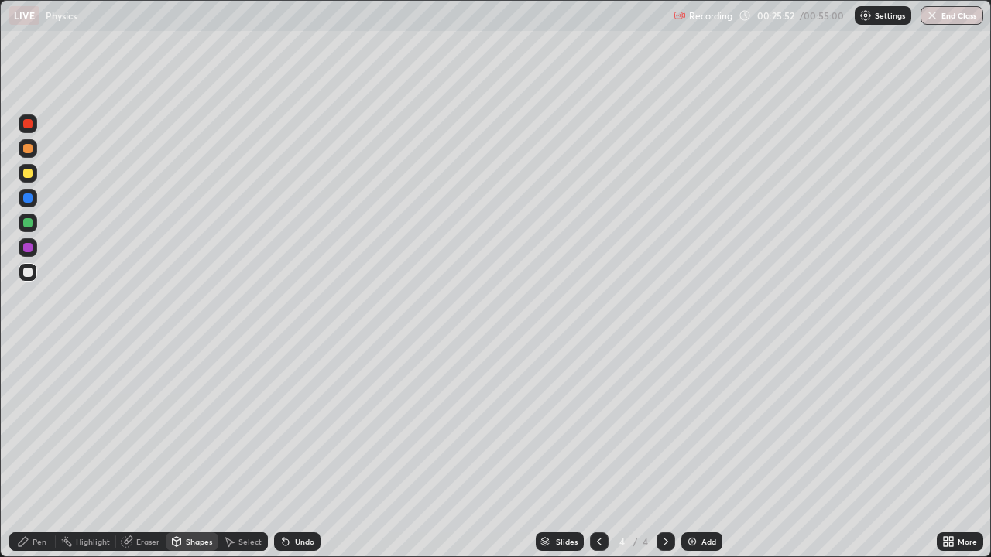
click at [189, 458] on div "Shapes" at bounding box center [199, 542] width 26 height 8
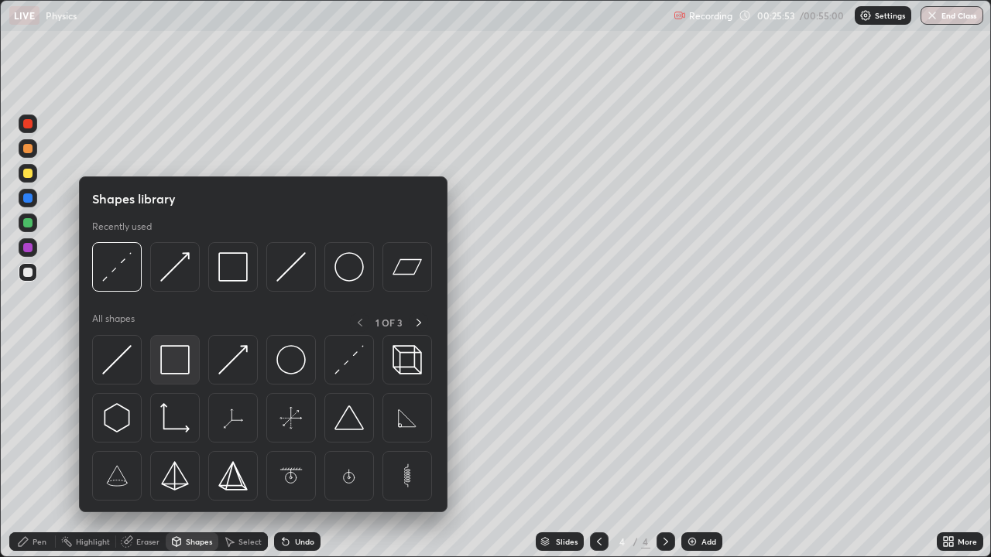
click at [176, 369] on img at bounding box center [174, 359] width 29 height 29
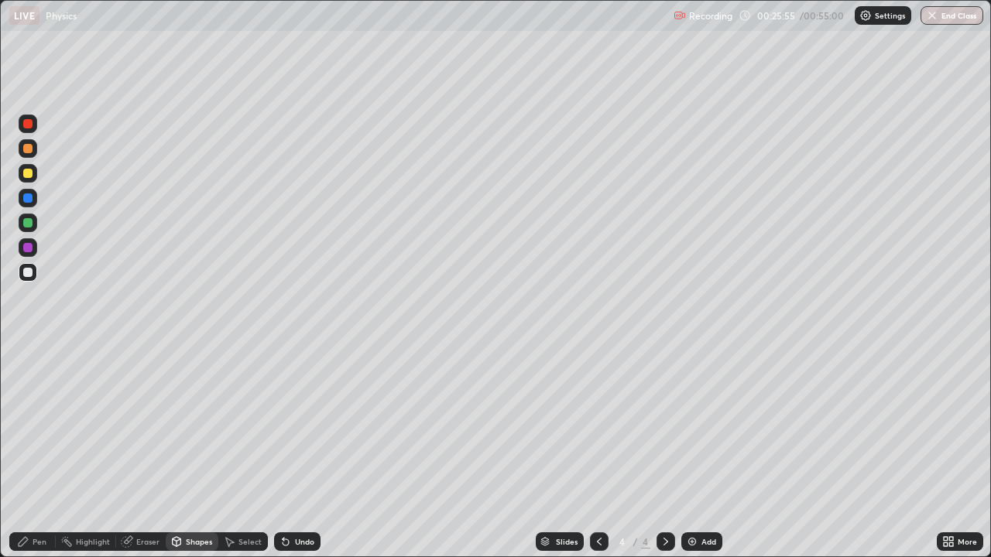
click at [201, 458] on div "Shapes" at bounding box center [199, 542] width 26 height 8
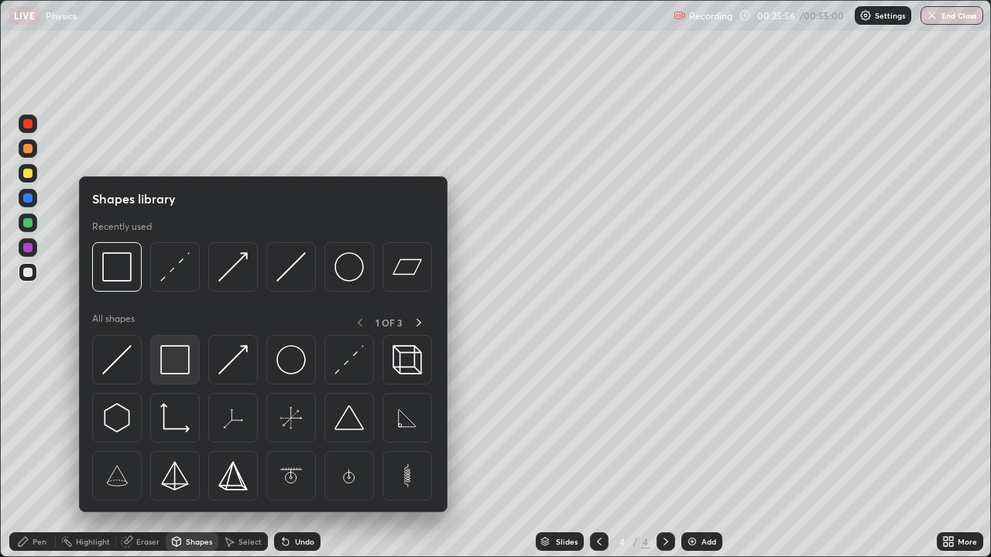
click at [168, 369] on img at bounding box center [174, 359] width 29 height 29
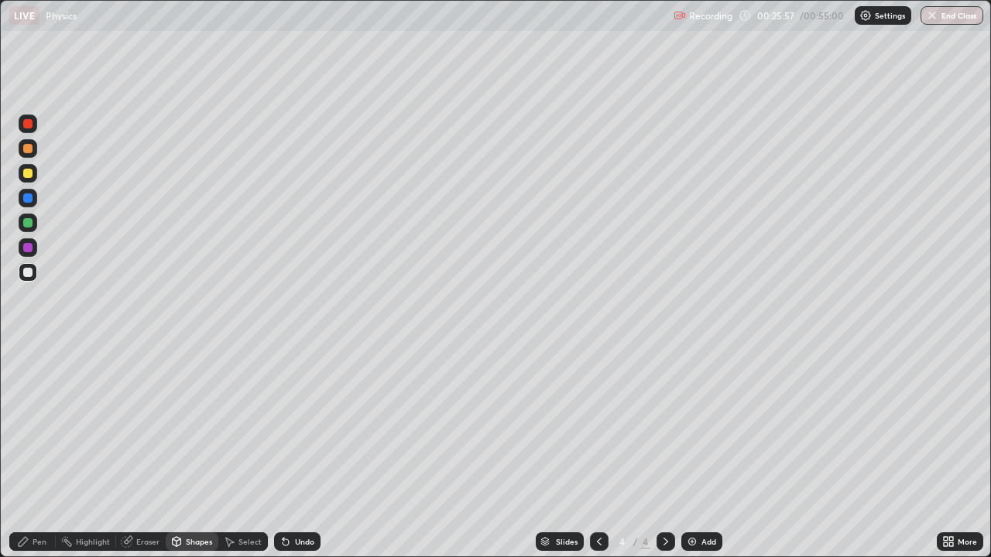
click at [27, 229] on div at bounding box center [28, 223] width 19 height 19
click at [193, 458] on div "Shapes" at bounding box center [199, 542] width 26 height 8
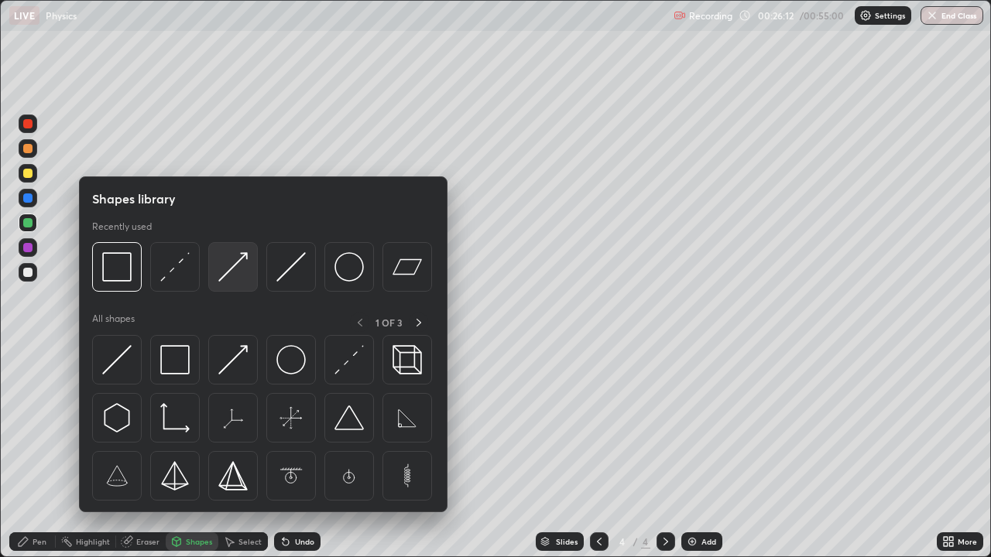
click at [229, 268] on img at bounding box center [232, 266] width 29 height 29
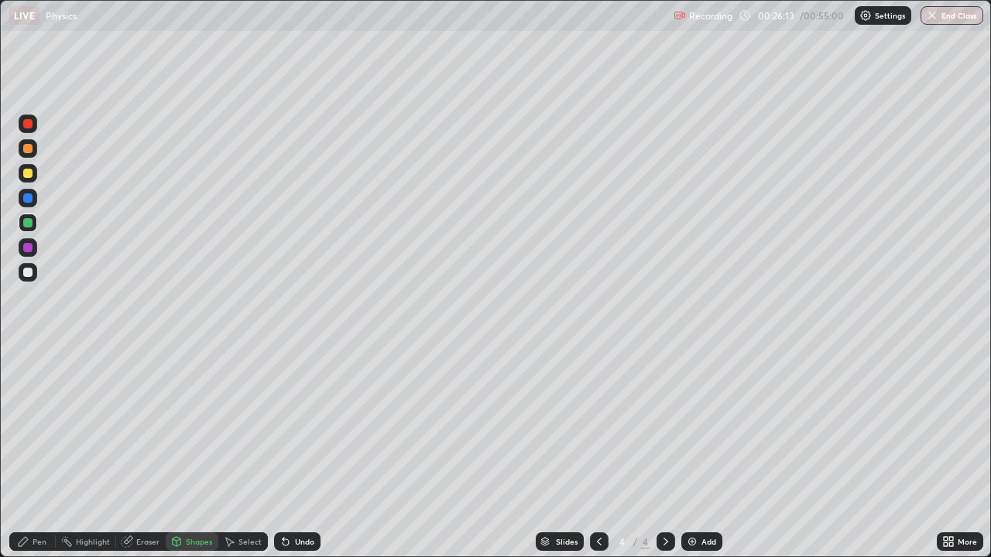
click at [26, 177] on div at bounding box center [27, 173] width 9 height 9
click at [24, 458] on icon at bounding box center [23, 542] width 12 height 12
click at [26, 153] on div at bounding box center [27, 148] width 9 height 9
click at [197, 458] on div "Shapes" at bounding box center [192, 542] width 53 height 19
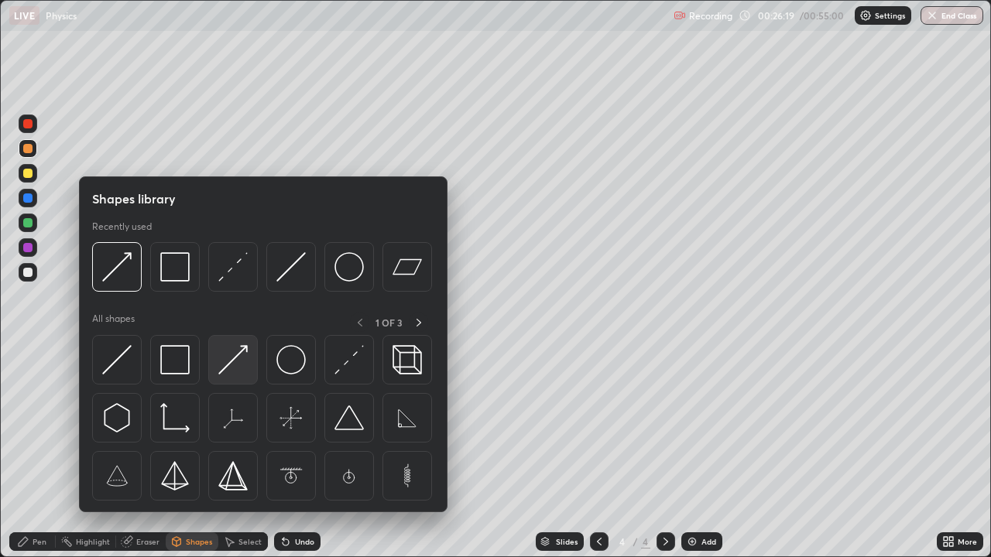
click at [225, 368] on img at bounding box center [232, 359] width 29 height 29
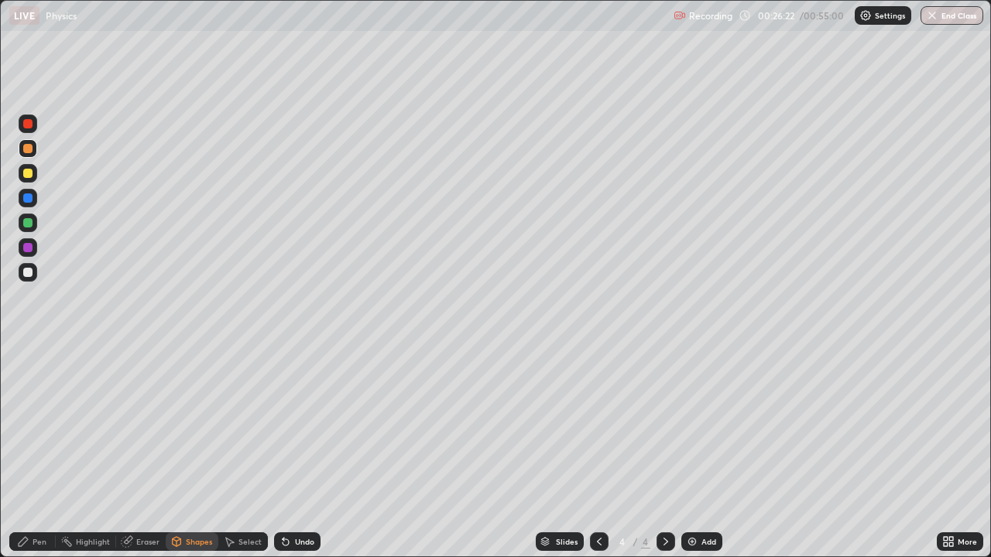
click at [27, 227] on div at bounding box center [27, 222] width 9 height 9
click at [307, 458] on div "Undo" at bounding box center [304, 542] width 19 height 8
click at [302, 458] on div "Undo" at bounding box center [304, 542] width 19 height 8
click at [300, 458] on div "Undo" at bounding box center [304, 542] width 19 height 8
click at [24, 458] on div "Pen" at bounding box center [32, 542] width 46 height 19
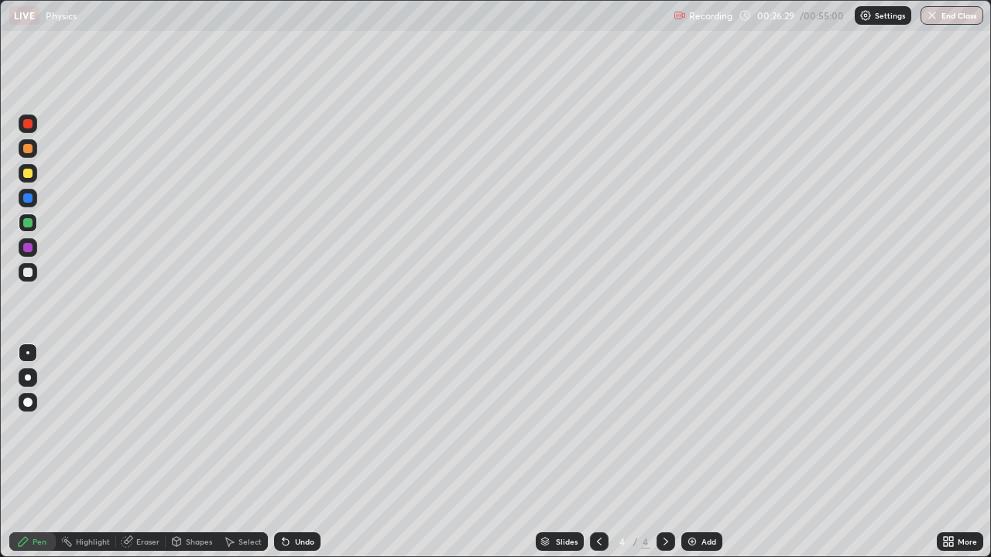
click at [28, 149] on div at bounding box center [27, 148] width 9 height 9
click at [28, 174] on div at bounding box center [27, 173] width 9 height 9
click at [192, 458] on div "Shapes" at bounding box center [199, 542] width 26 height 8
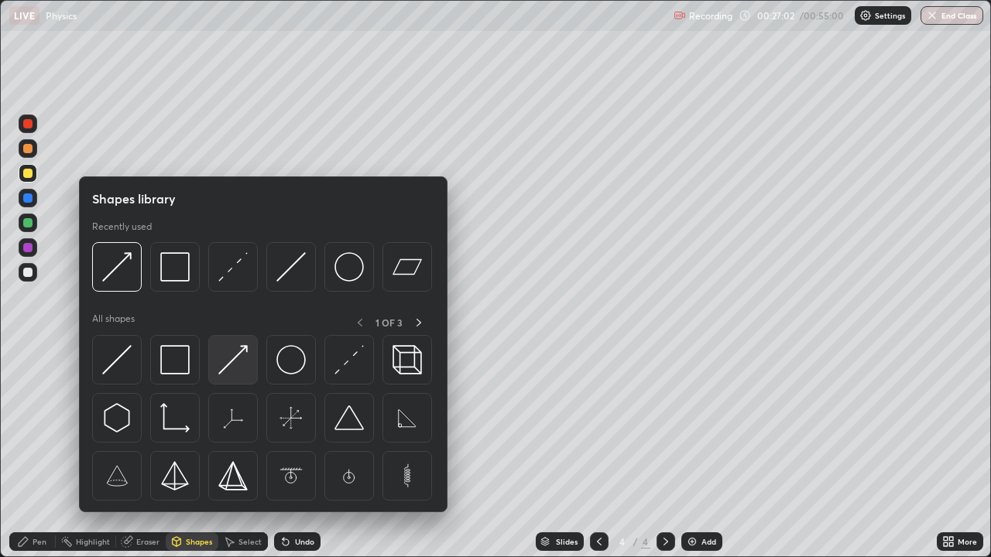
click at [229, 359] on img at bounding box center [232, 359] width 29 height 29
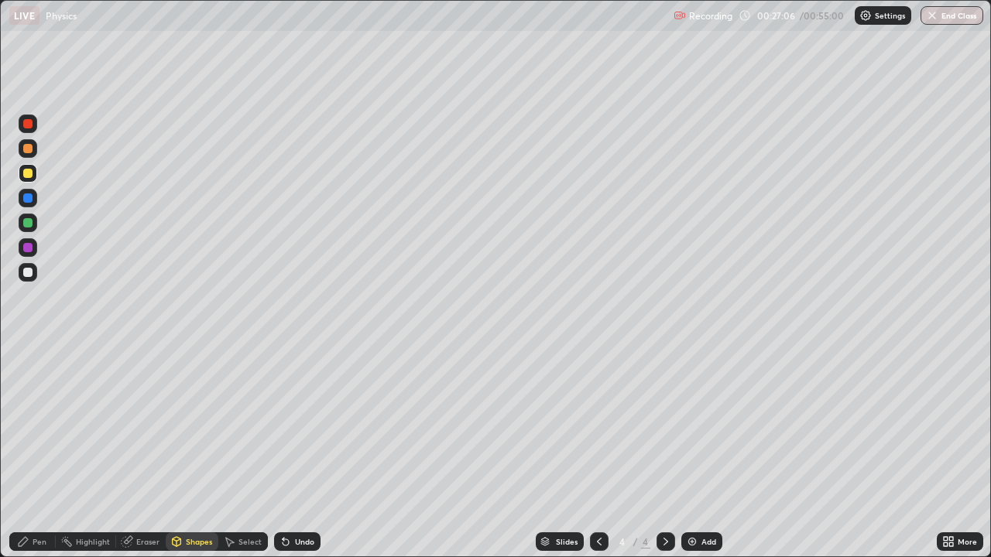
click at [20, 458] on div "Pen" at bounding box center [32, 542] width 46 height 19
click at [196, 458] on div "Shapes" at bounding box center [199, 542] width 26 height 8
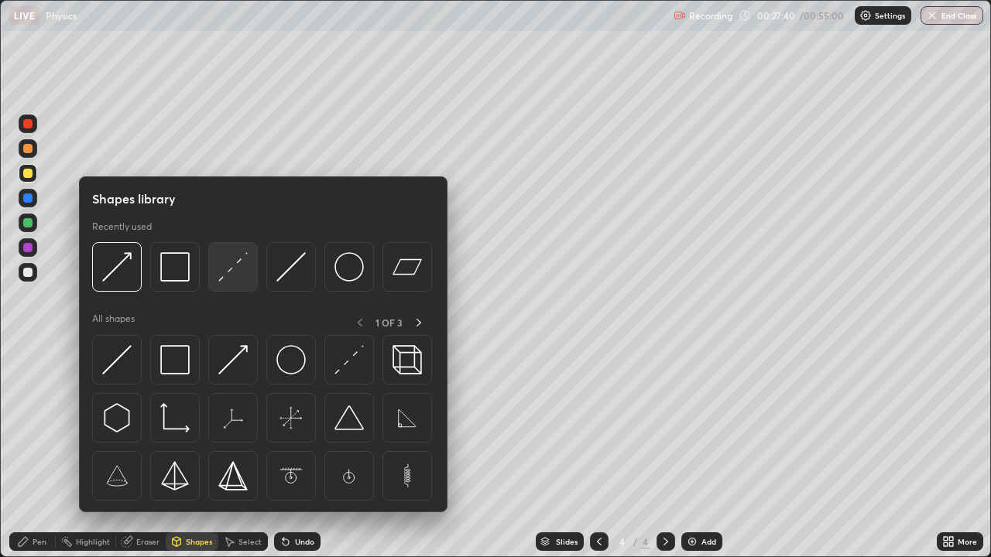
click at [223, 272] on img at bounding box center [232, 266] width 29 height 29
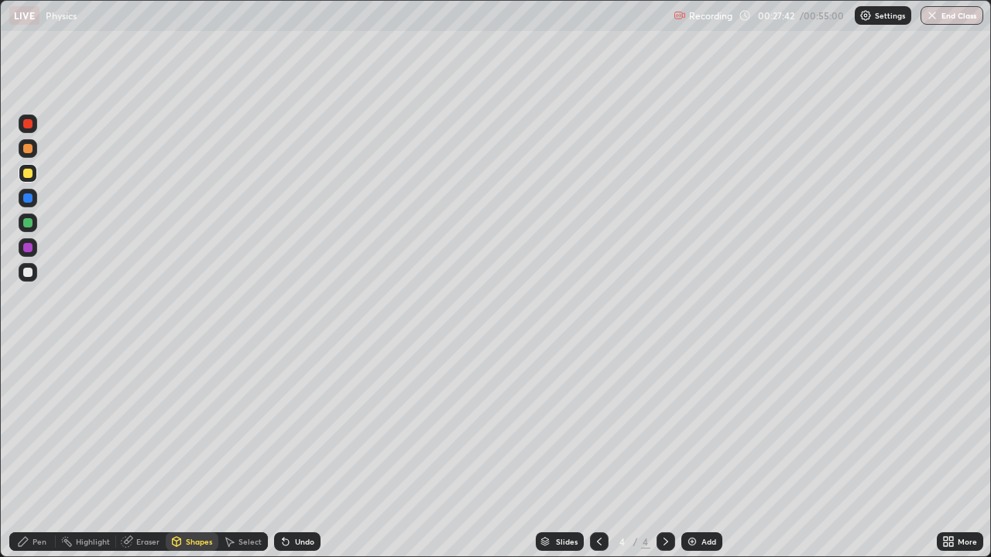
click at [23, 458] on icon at bounding box center [23, 542] width 12 height 12
click at [297, 458] on div "Undo" at bounding box center [304, 542] width 19 height 8
click at [300, 458] on div "Undo" at bounding box center [304, 542] width 19 height 8
click at [23, 271] on div at bounding box center [27, 272] width 9 height 9
click at [185, 458] on div "Shapes" at bounding box center [192, 542] width 53 height 19
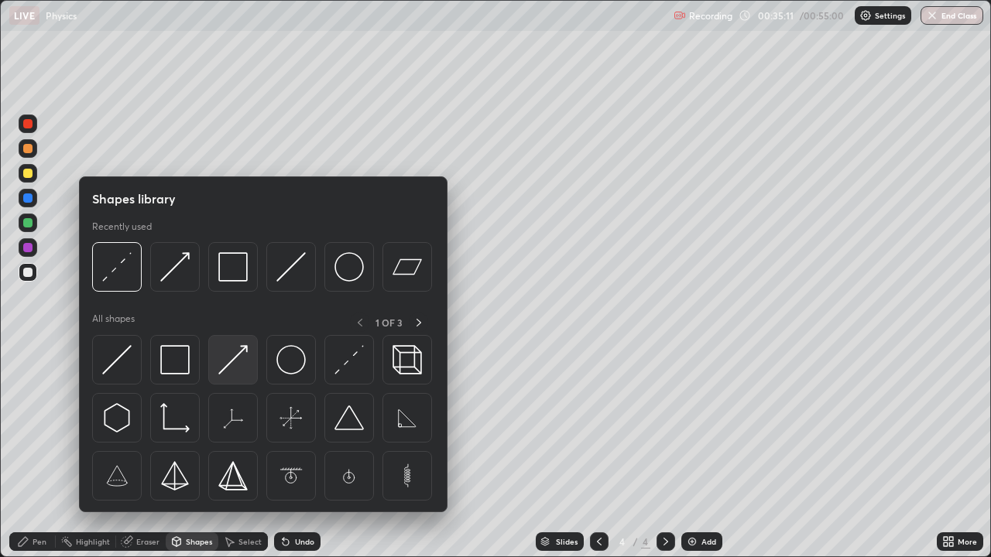
click at [228, 368] on img at bounding box center [232, 359] width 29 height 29
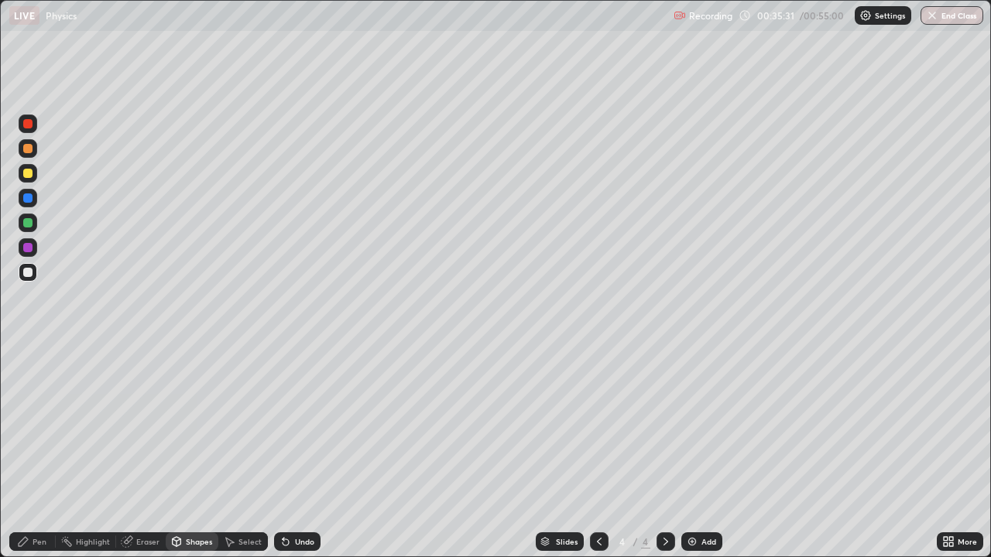
click at [21, 458] on icon at bounding box center [23, 542] width 12 height 12
click at [187, 458] on div "Shapes" at bounding box center [199, 542] width 26 height 8
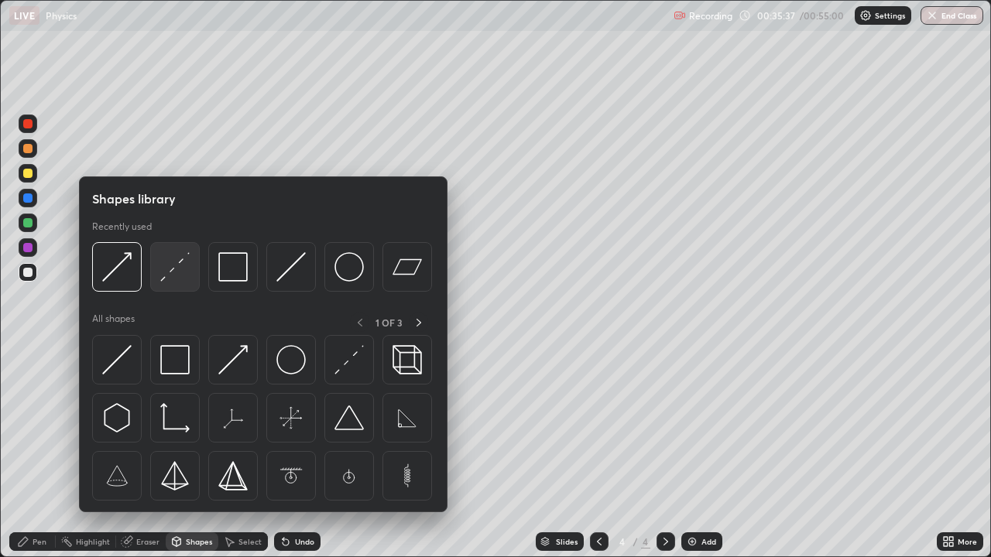
click at [176, 271] on img at bounding box center [174, 266] width 29 height 29
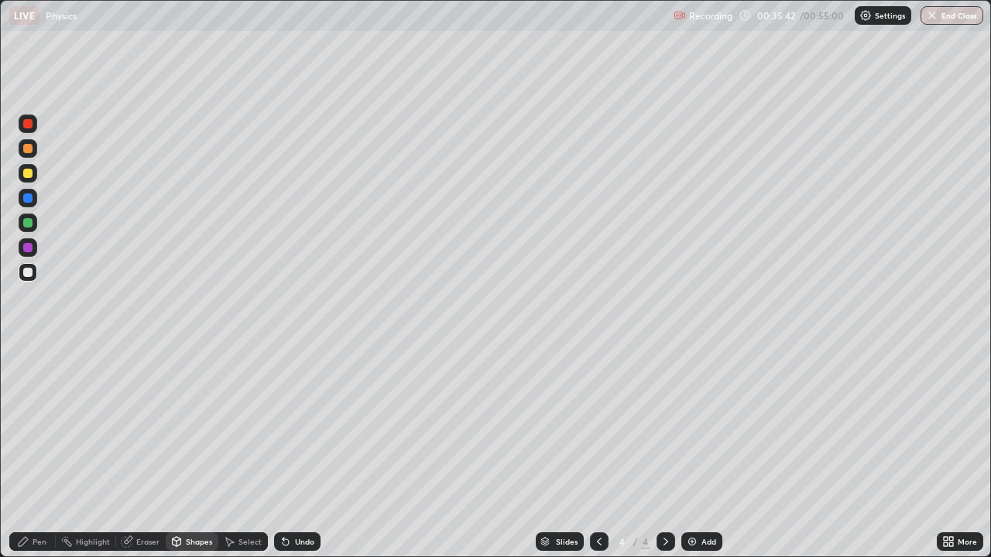
click at [183, 458] on div "Shapes" at bounding box center [192, 542] width 53 height 19
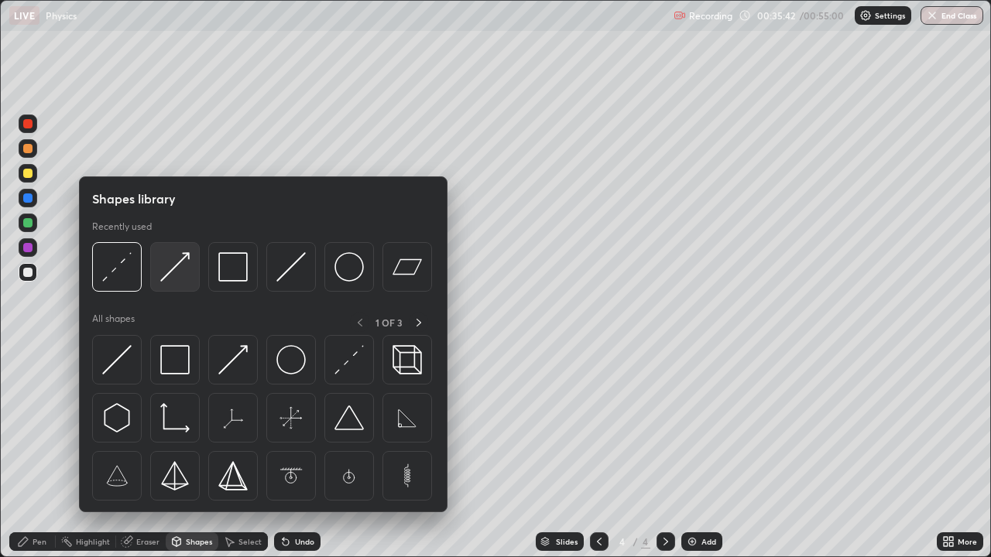
click at [177, 266] on img at bounding box center [174, 266] width 29 height 29
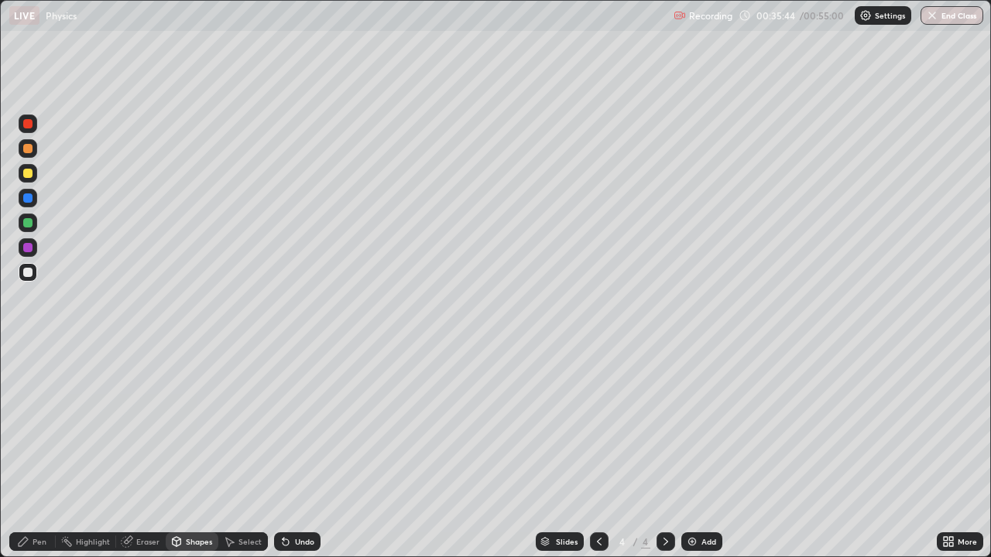
click at [24, 458] on icon at bounding box center [23, 542] width 12 height 12
click at [305, 458] on div "Undo" at bounding box center [304, 542] width 19 height 8
click at [707, 458] on div "Add" at bounding box center [708, 542] width 15 height 8
click at [189, 458] on div "Shapes" at bounding box center [199, 542] width 26 height 8
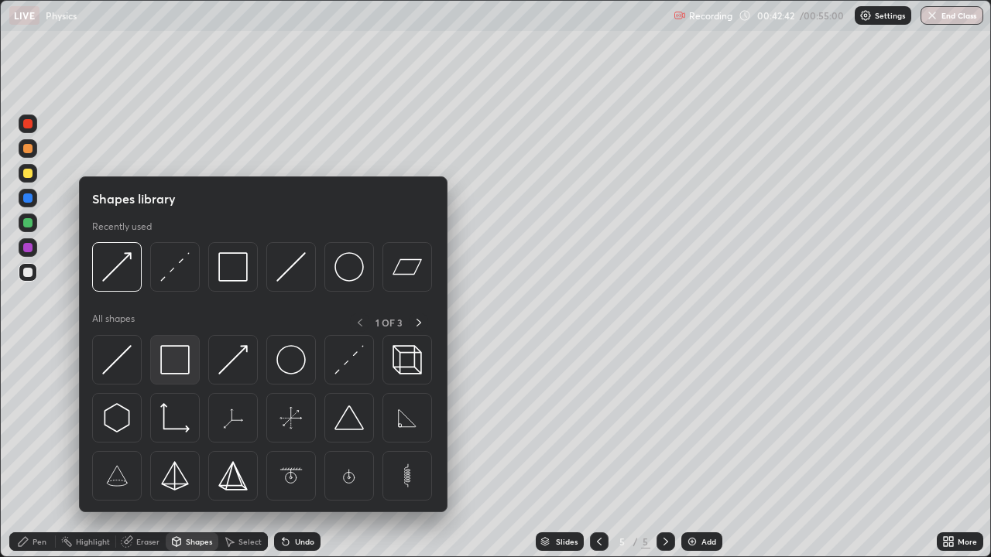
click at [177, 358] on img at bounding box center [174, 359] width 29 height 29
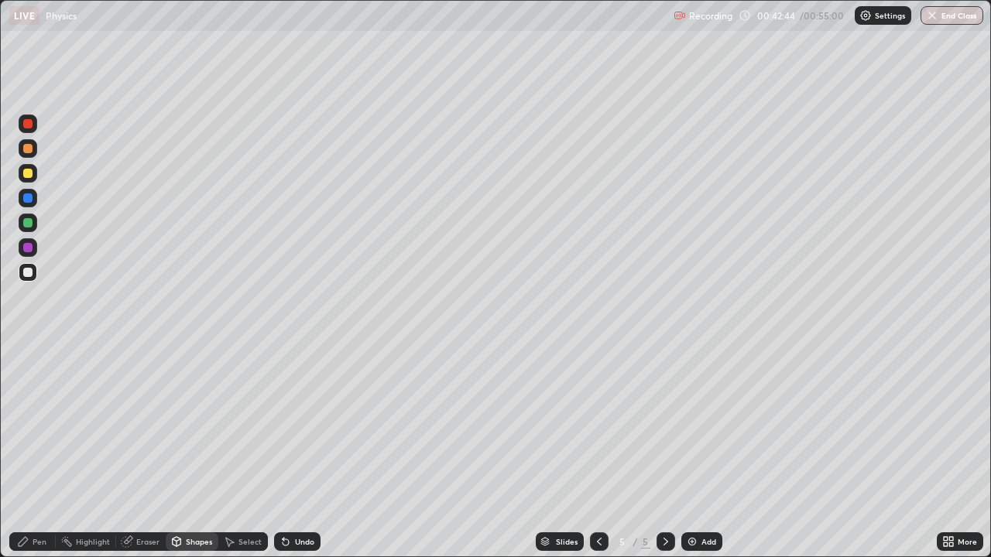
click at [194, 458] on div "Shapes" at bounding box center [199, 542] width 26 height 8
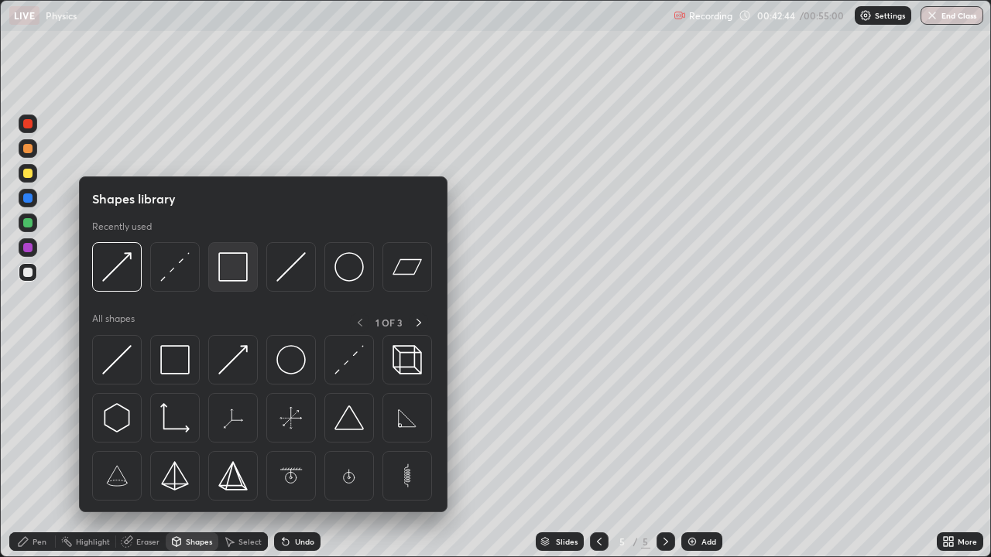
click at [232, 270] on img at bounding box center [232, 266] width 29 height 29
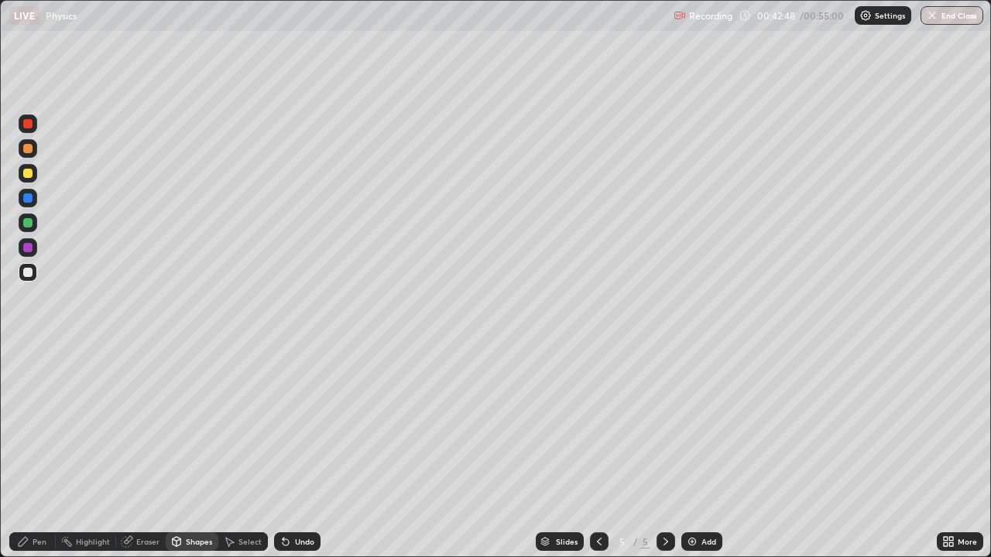
click at [245, 458] on div "Select" at bounding box center [249, 542] width 23 height 8
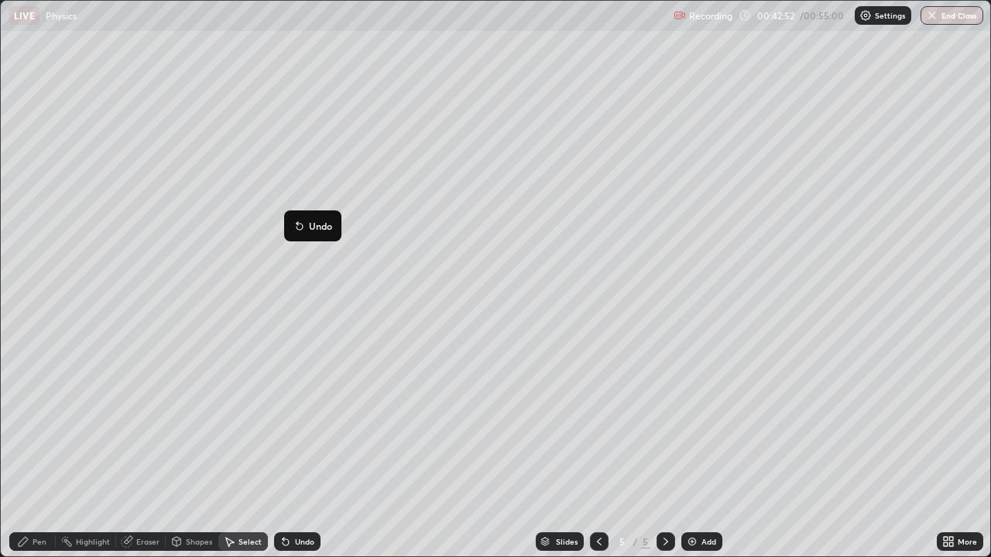
click at [247, 292] on div "14 ° Undo Copy Duplicate Duplicate to new slide Delete" at bounding box center [495, 279] width 989 height 556
click at [238, 458] on div "Select" at bounding box center [243, 542] width 50 height 19
click at [194, 458] on div "Shapes" at bounding box center [192, 542] width 53 height 19
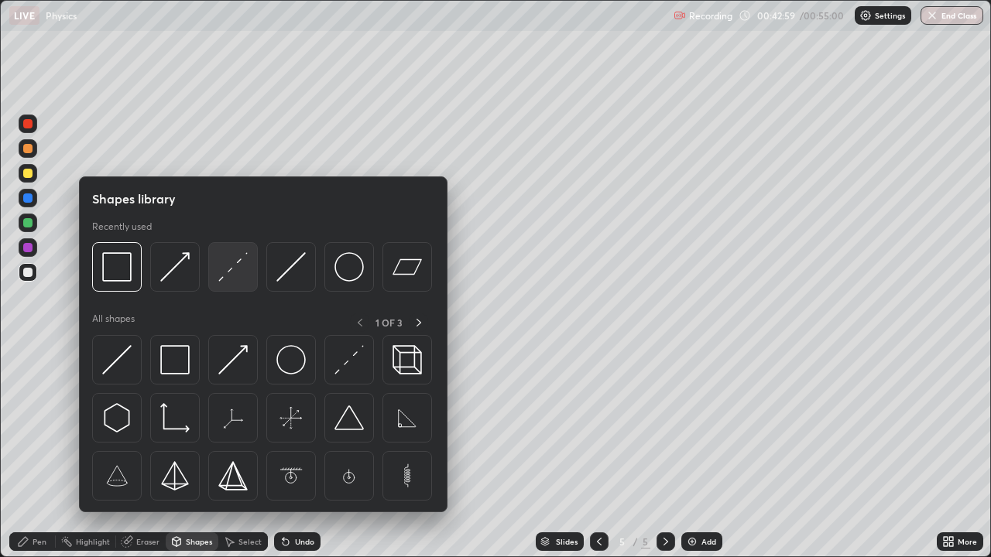
click at [231, 274] on img at bounding box center [232, 266] width 29 height 29
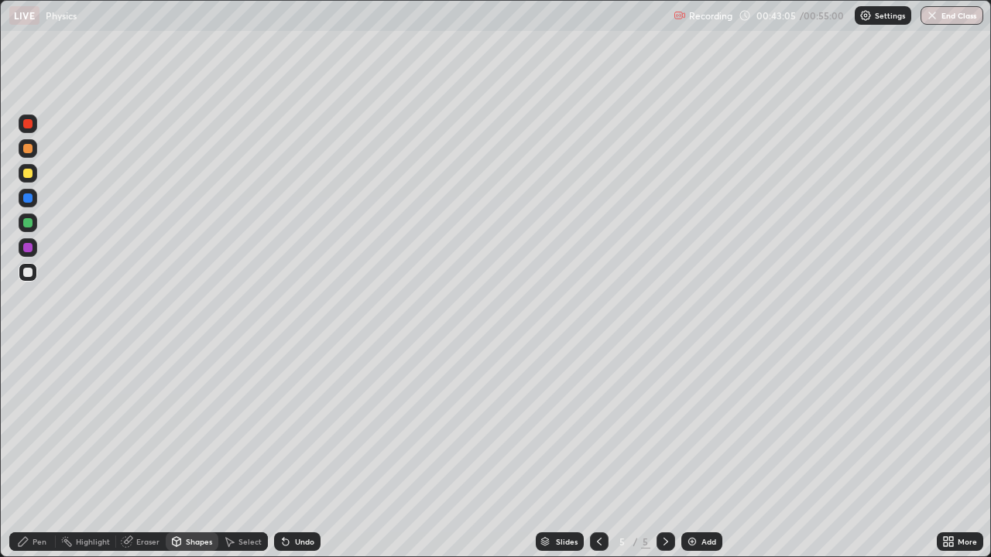
click at [248, 458] on div "Select" at bounding box center [249, 542] width 23 height 8
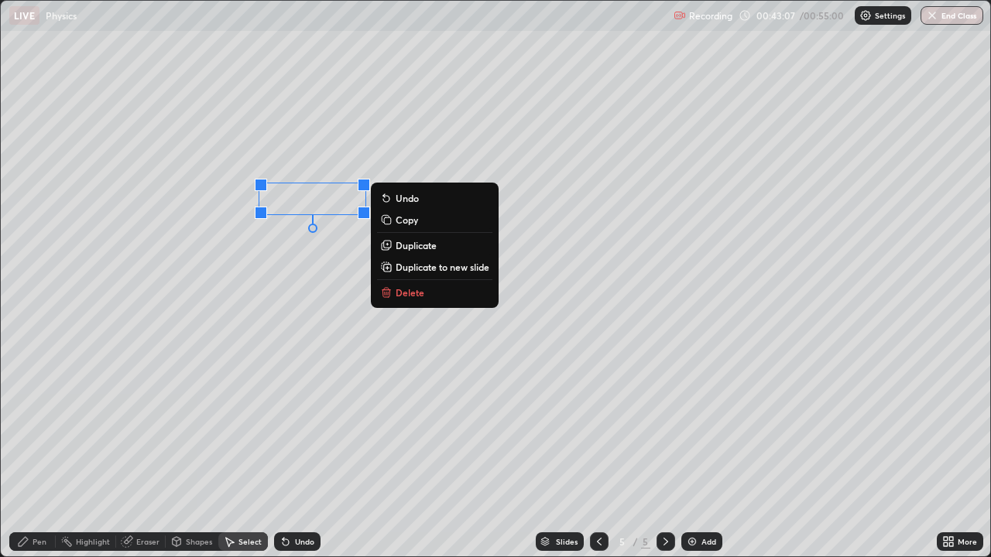
click at [281, 294] on div "0 ° Undo Copy Duplicate Duplicate to new slide Delete" at bounding box center [495, 279] width 989 height 556
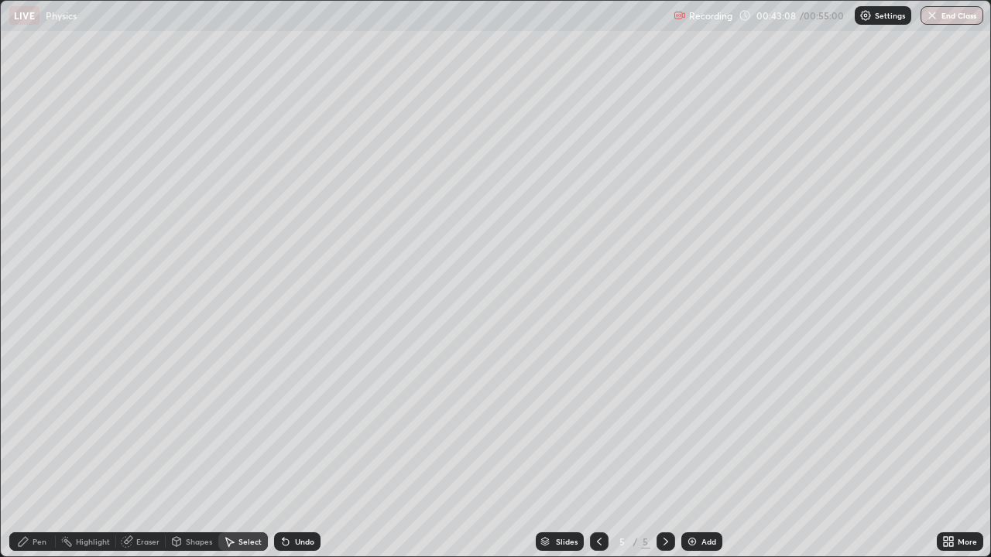
click at [194, 458] on div "Shapes" at bounding box center [199, 542] width 26 height 8
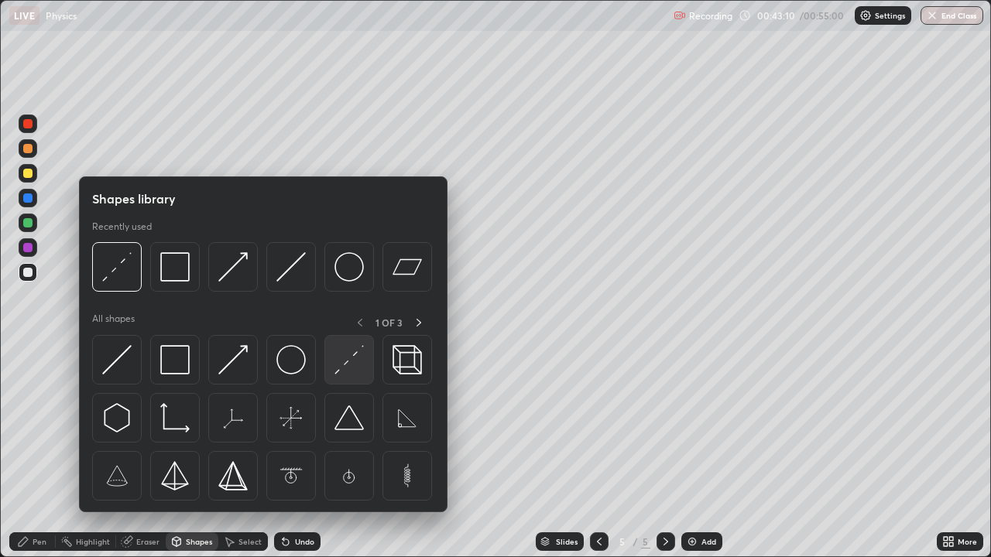
click at [342, 365] on img at bounding box center [348, 359] width 29 height 29
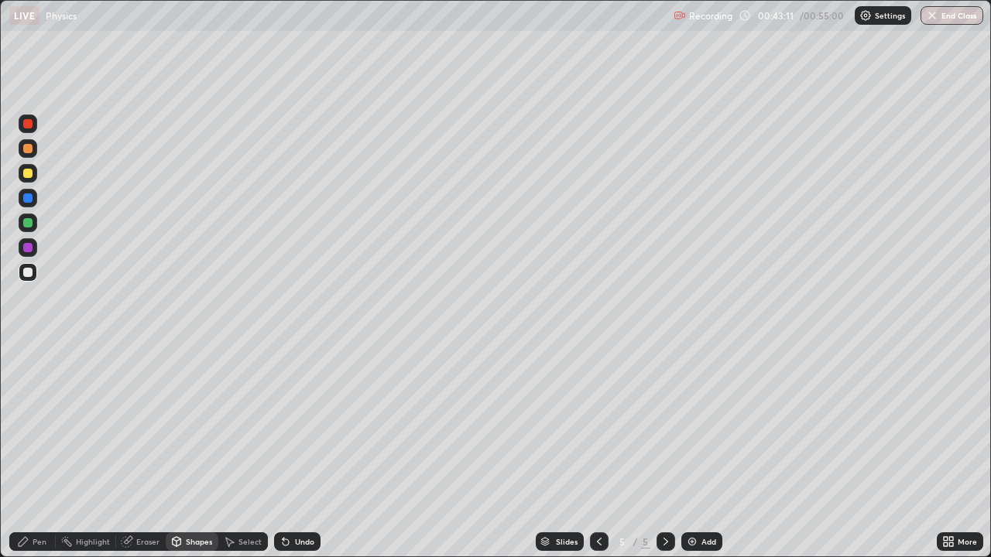
click at [201, 458] on div "Shapes" at bounding box center [199, 542] width 26 height 8
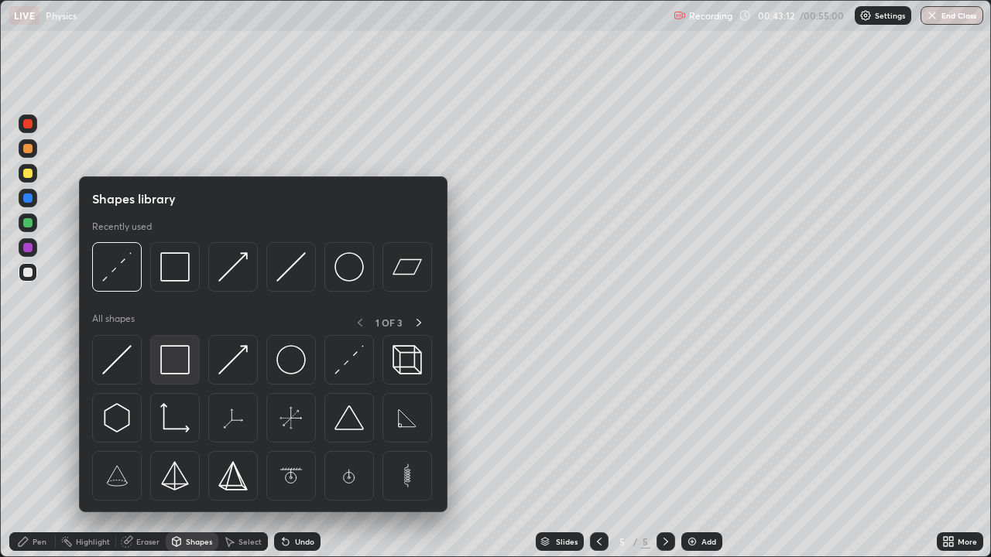
click at [177, 359] on img at bounding box center [174, 359] width 29 height 29
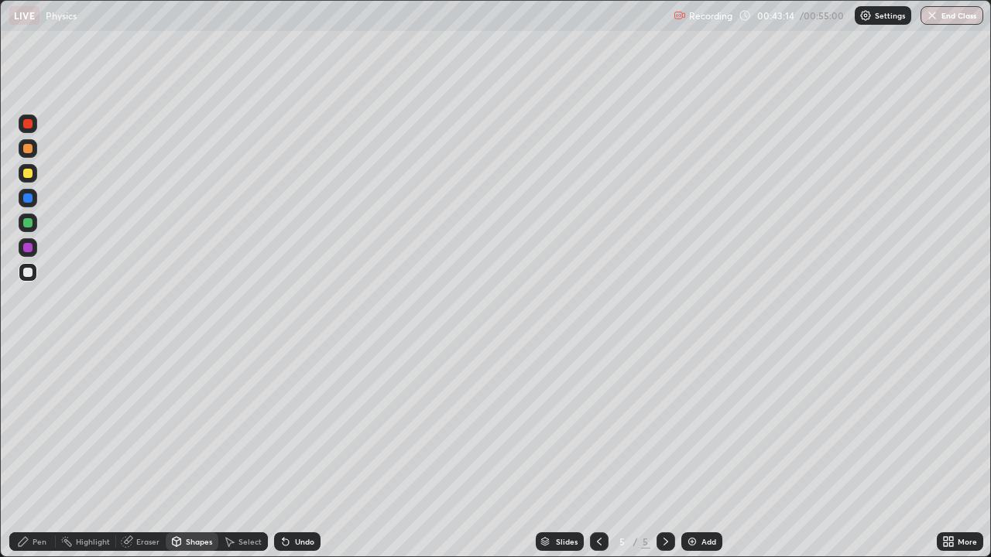
click at [245, 458] on div "Select" at bounding box center [249, 542] width 23 height 8
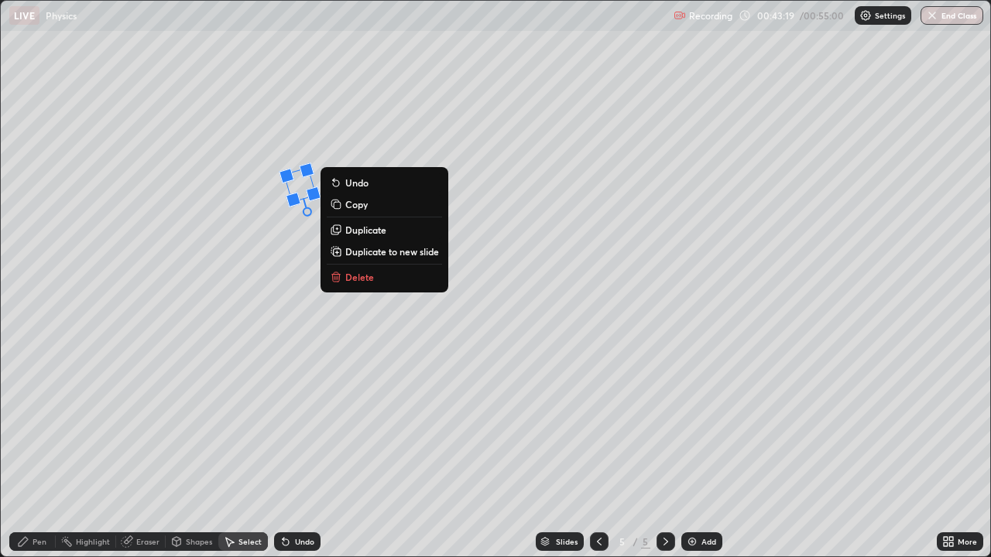
click at [266, 278] on div "16 ° Undo Copy Duplicate Duplicate to new slide Delete" at bounding box center [495, 279] width 989 height 556
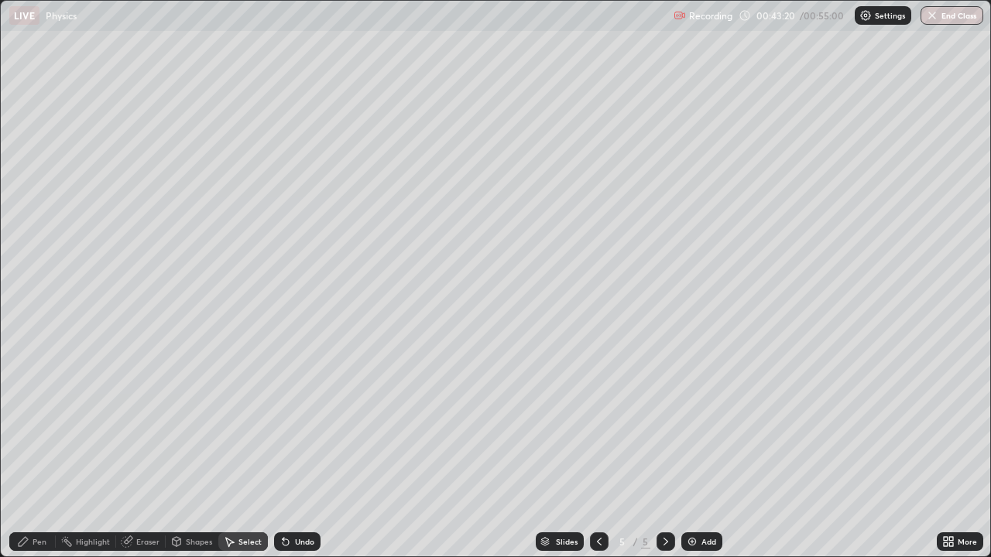
click at [192, 458] on div "Shapes" at bounding box center [199, 542] width 26 height 8
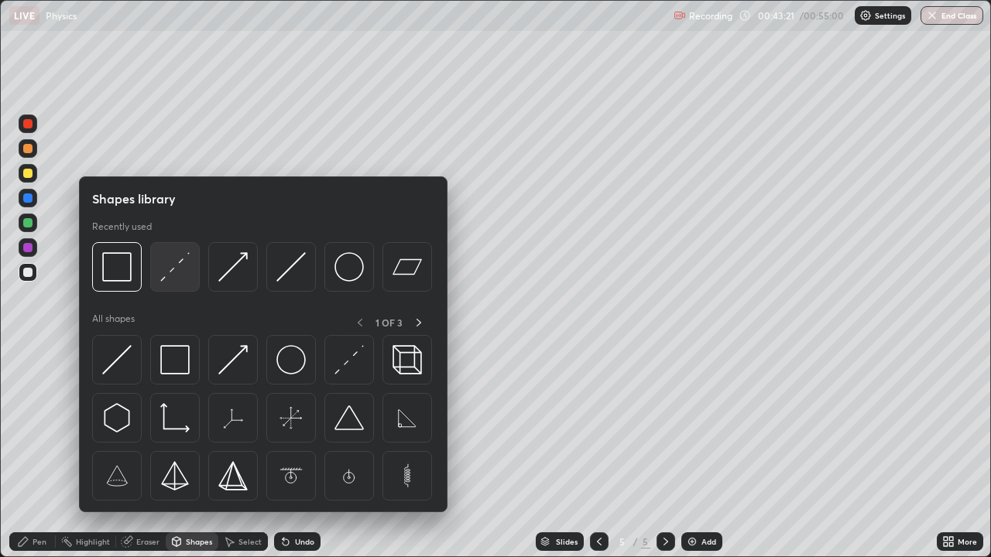
click at [175, 273] on img at bounding box center [174, 266] width 29 height 29
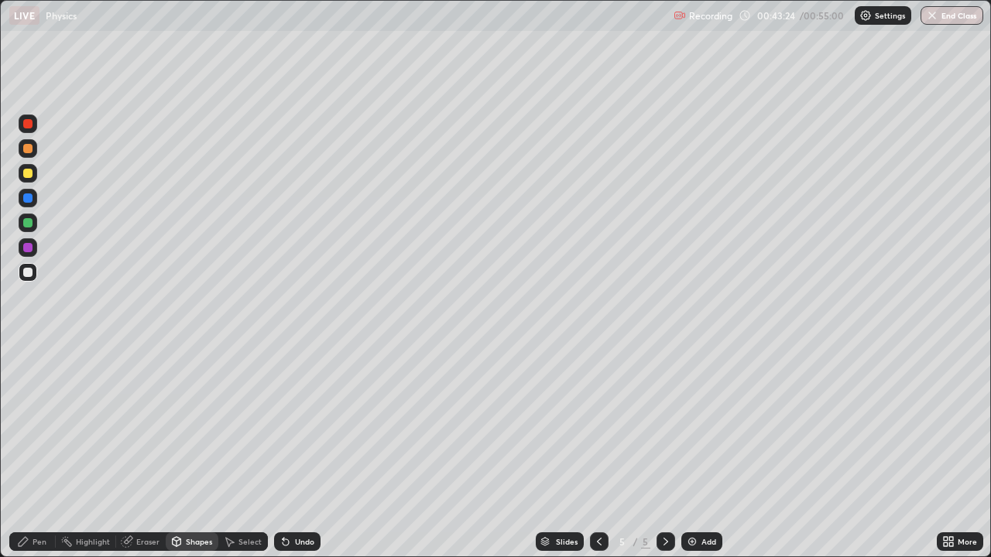
click at [20, 458] on icon at bounding box center [23, 542] width 12 height 12
click at [188, 458] on div "Shapes" at bounding box center [199, 542] width 26 height 8
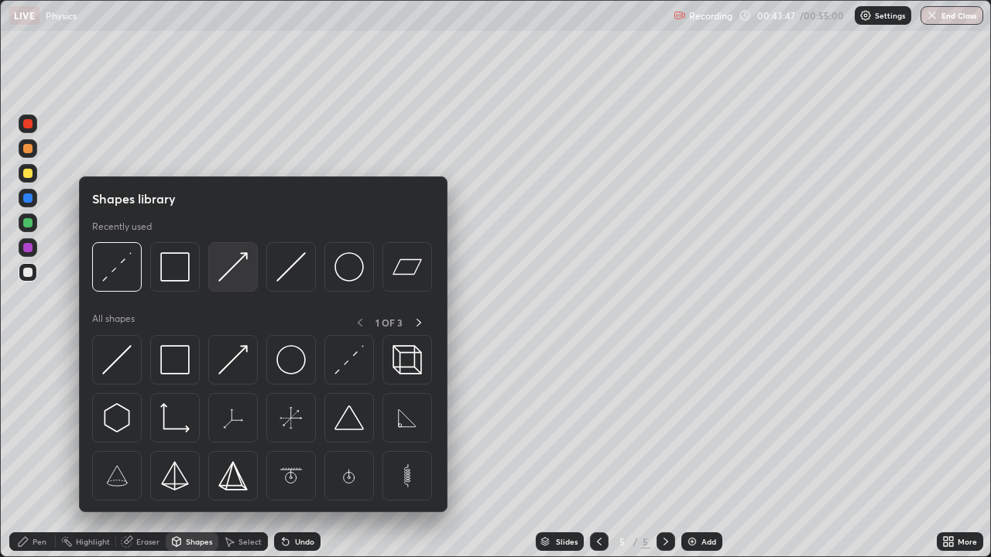
click at [231, 269] on img at bounding box center [232, 266] width 29 height 29
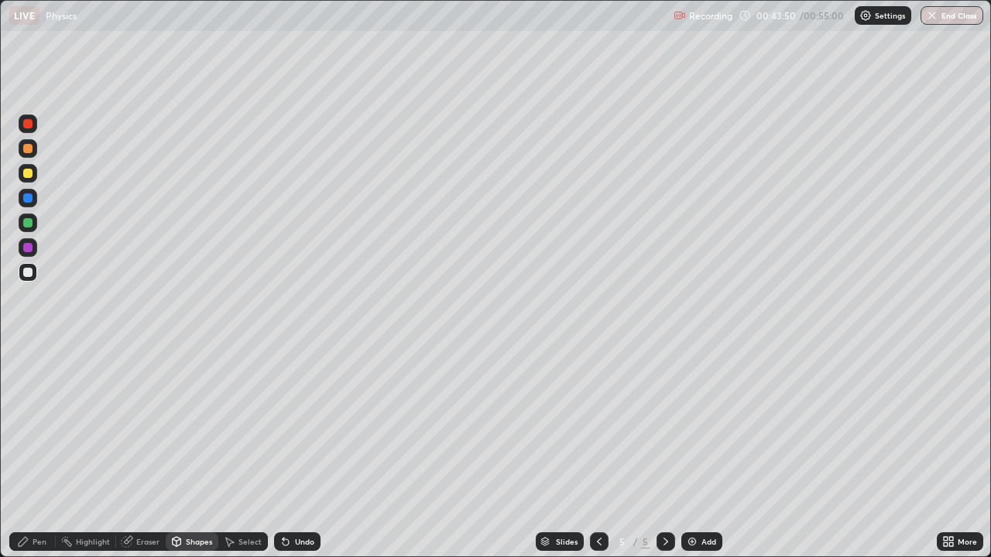
click at [297, 458] on div "Undo" at bounding box center [297, 542] width 46 height 19
click at [24, 458] on div "Pen" at bounding box center [32, 542] width 46 height 19
click at [189, 458] on div "Shapes" at bounding box center [199, 542] width 26 height 8
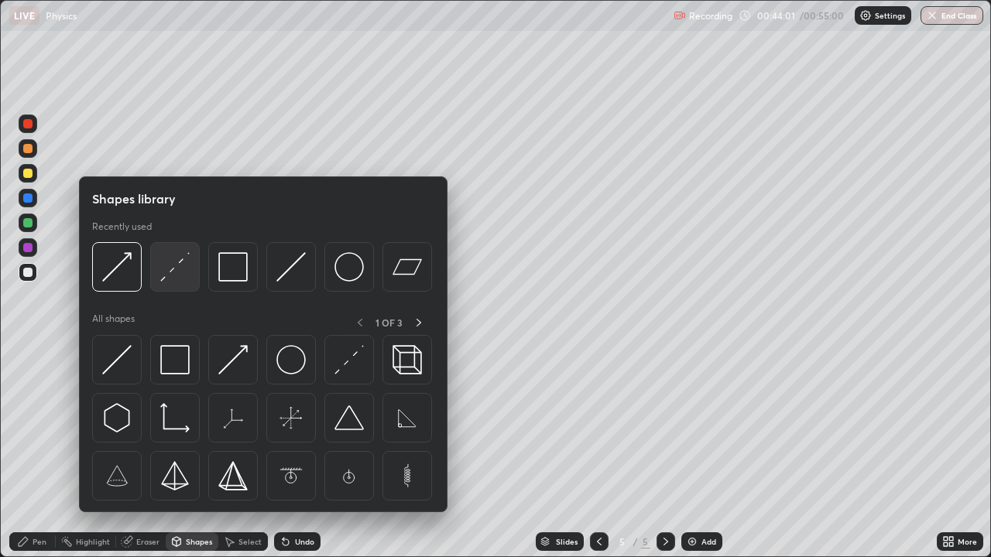
click at [173, 271] on img at bounding box center [174, 266] width 29 height 29
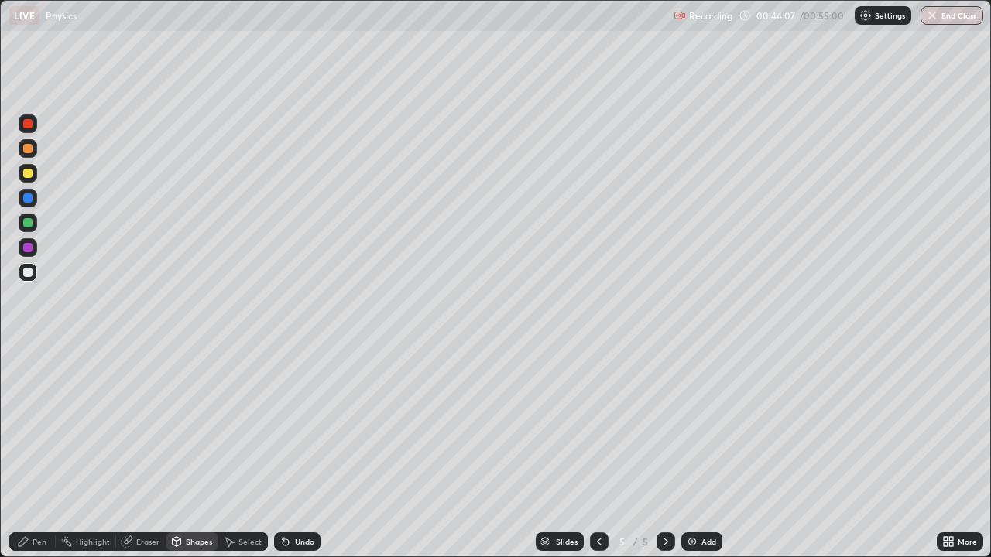
click at [26, 458] on icon at bounding box center [23, 542] width 12 height 12
click at [26, 176] on div at bounding box center [27, 173] width 9 height 9
click at [190, 458] on div "Shapes" at bounding box center [199, 542] width 26 height 8
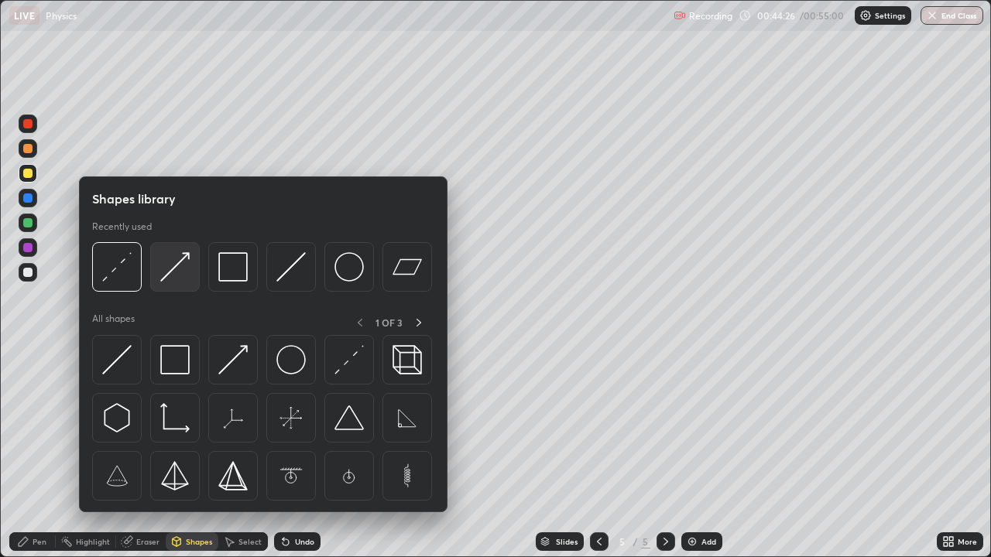
click at [173, 270] on img at bounding box center [174, 266] width 29 height 29
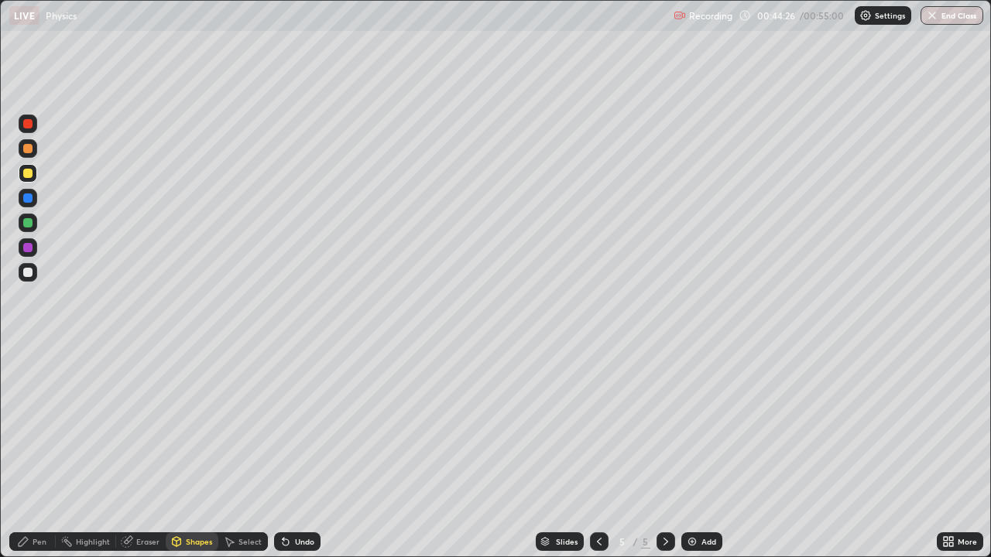
click at [26, 155] on div at bounding box center [28, 148] width 19 height 19
click at [27, 458] on div "Pen" at bounding box center [32, 542] width 46 height 19
click at [197, 458] on div "Shapes" at bounding box center [199, 542] width 26 height 8
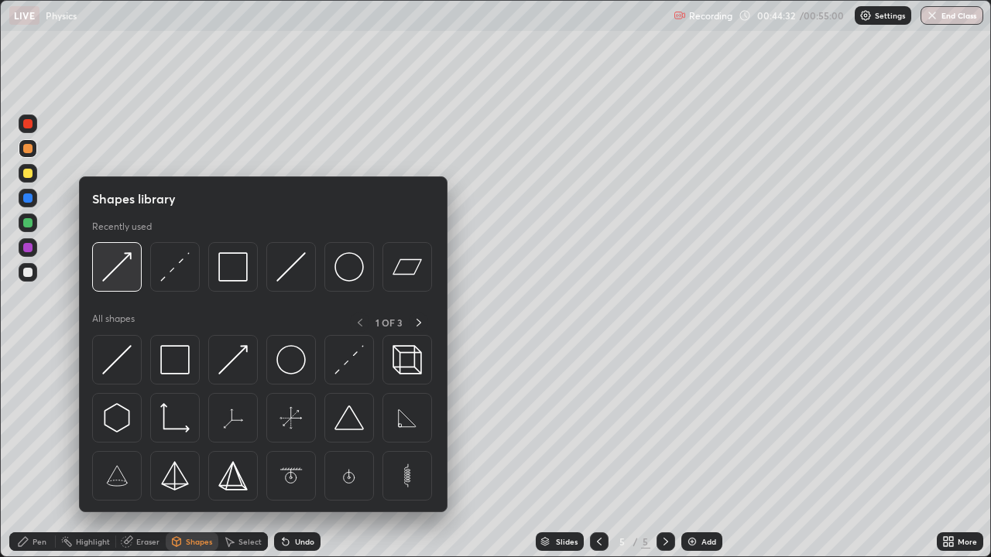
click at [126, 274] on img at bounding box center [116, 266] width 29 height 29
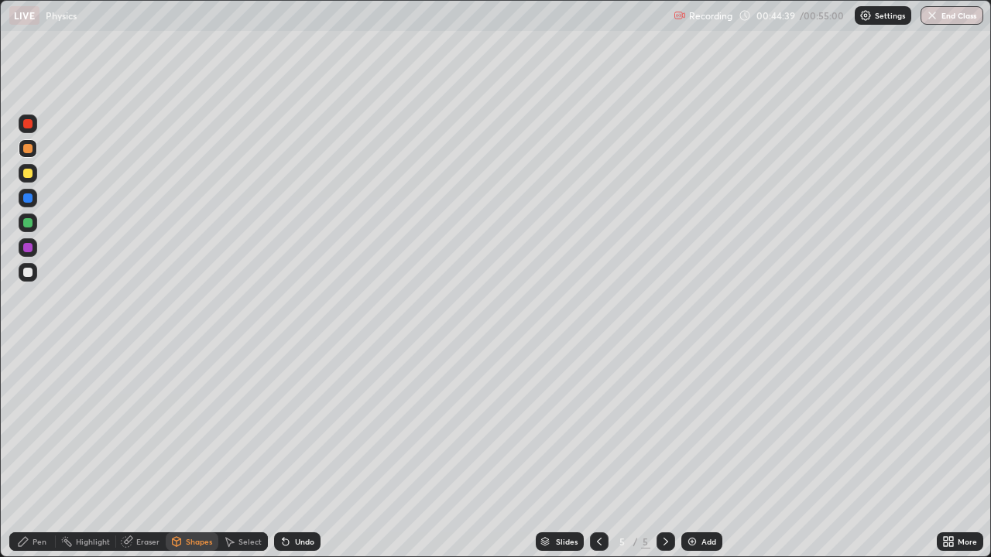
click at [22, 458] on div "Pen" at bounding box center [32, 542] width 46 height 19
click at [952, 458] on icon at bounding box center [951, 539] width 4 height 4
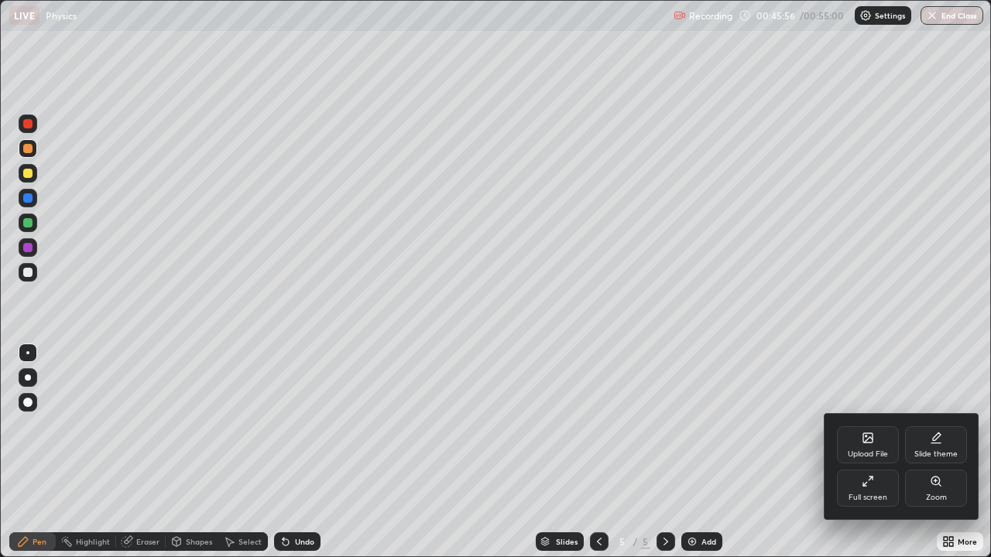
click at [859, 458] on div "Full screen" at bounding box center [867, 498] width 39 height 8
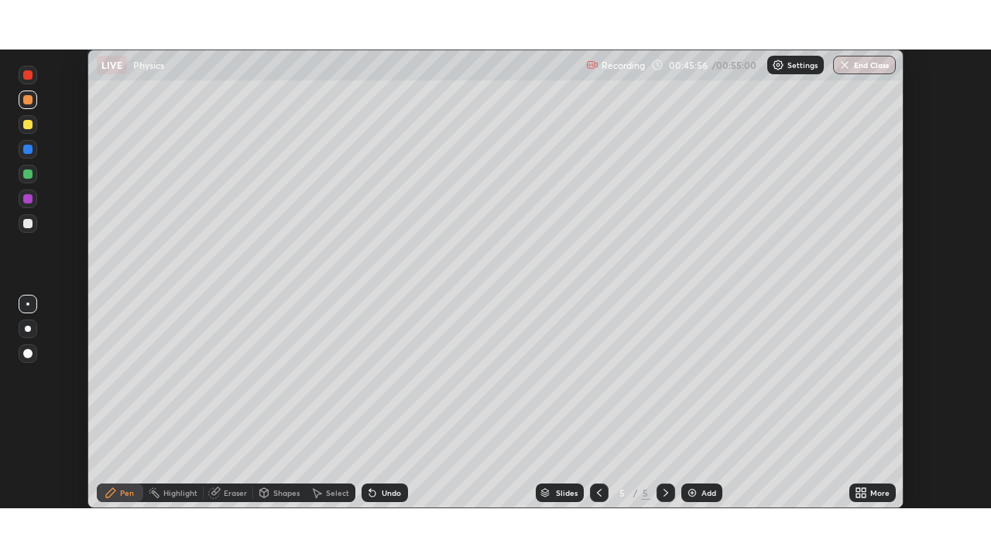
scroll to position [76958, 76426]
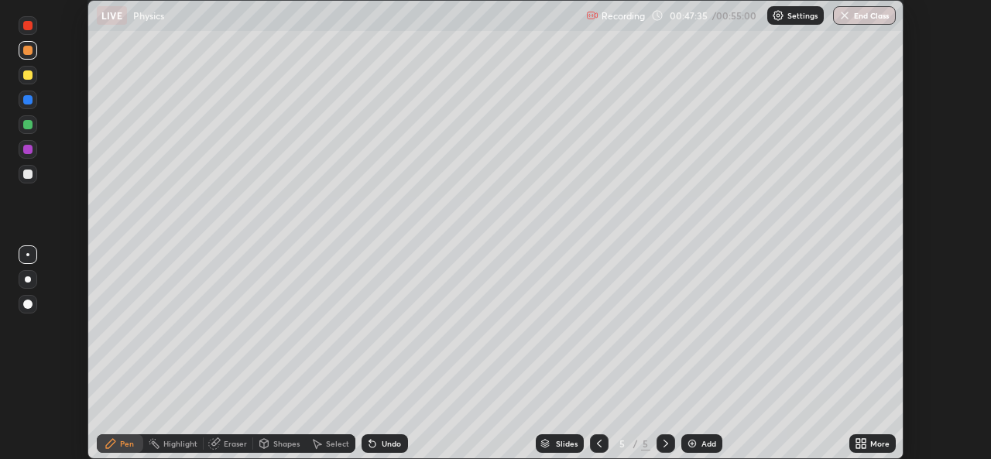
click at [879, 444] on div "More" at bounding box center [879, 444] width 19 height 8
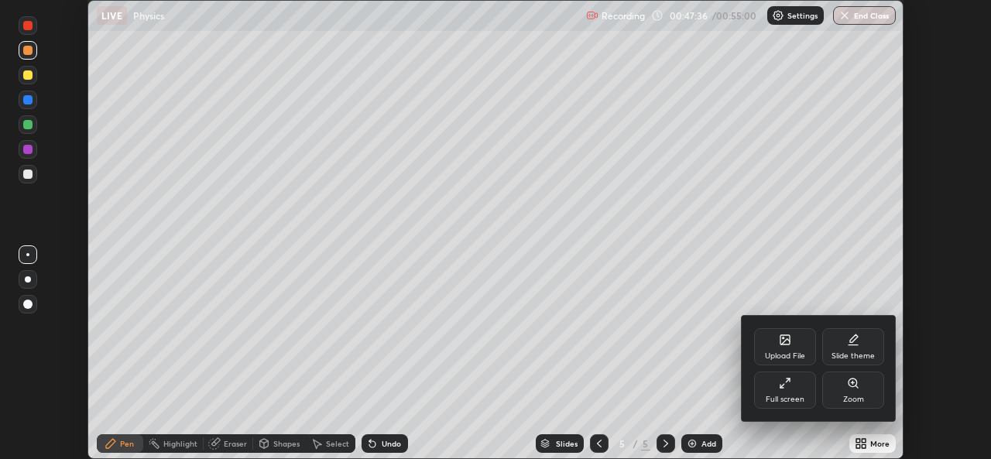
click at [790, 389] on div "Full screen" at bounding box center [785, 390] width 62 height 37
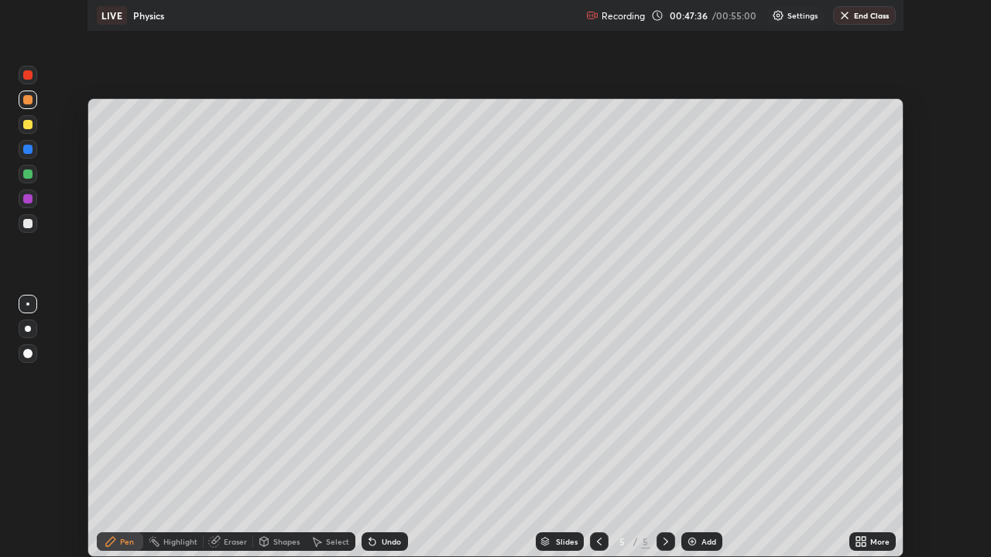
scroll to position [557, 991]
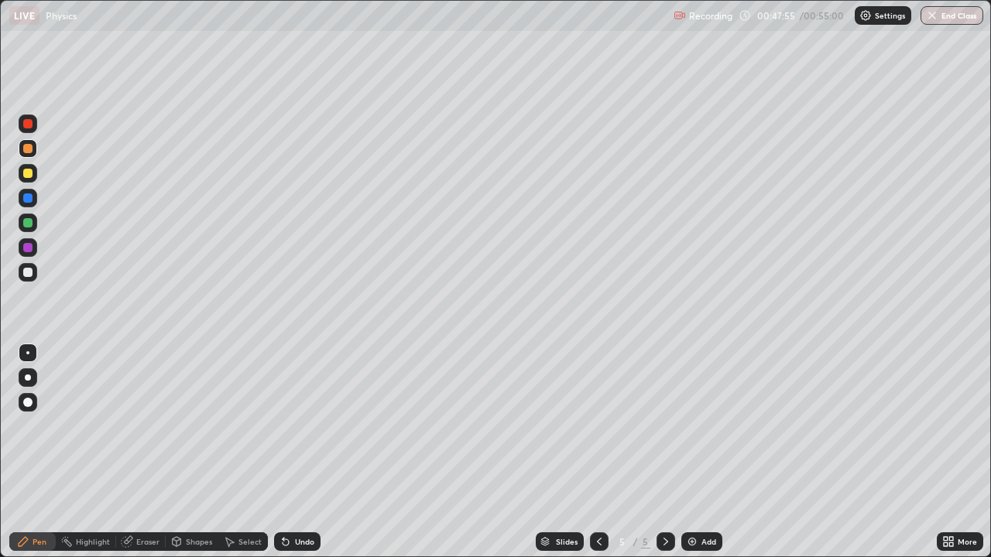
click at [185, 458] on div "Shapes" at bounding box center [192, 542] width 53 height 19
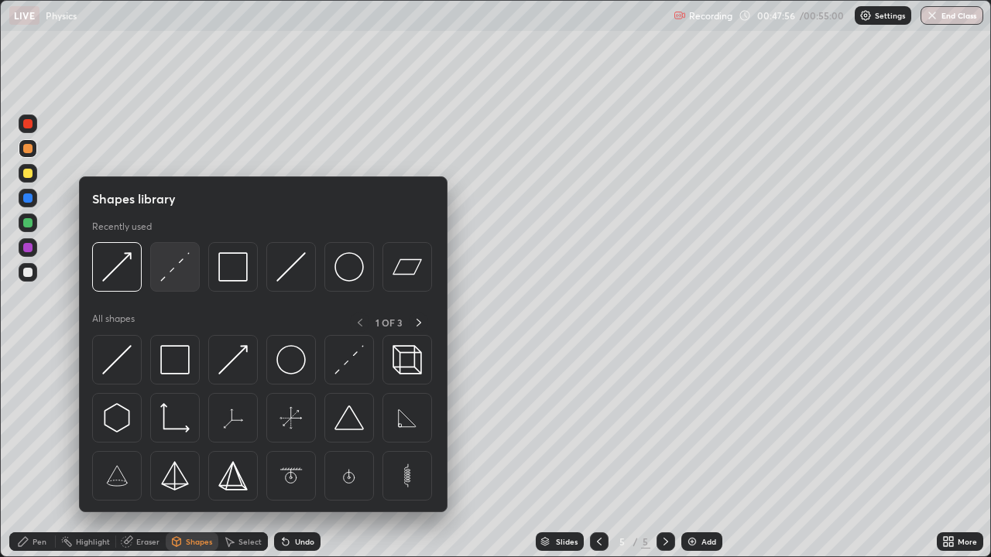
click at [190, 279] on div at bounding box center [175, 267] width 50 height 50
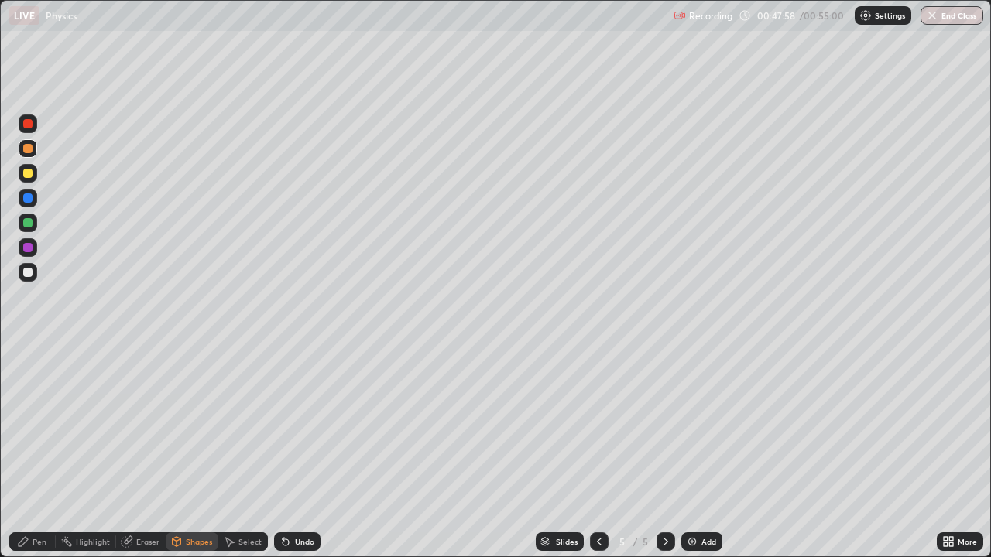
click at [31, 458] on div "Pen" at bounding box center [32, 542] width 46 height 19
click at [29, 273] on div at bounding box center [27, 272] width 9 height 9
click at [236, 458] on div "Select" at bounding box center [243, 542] width 50 height 19
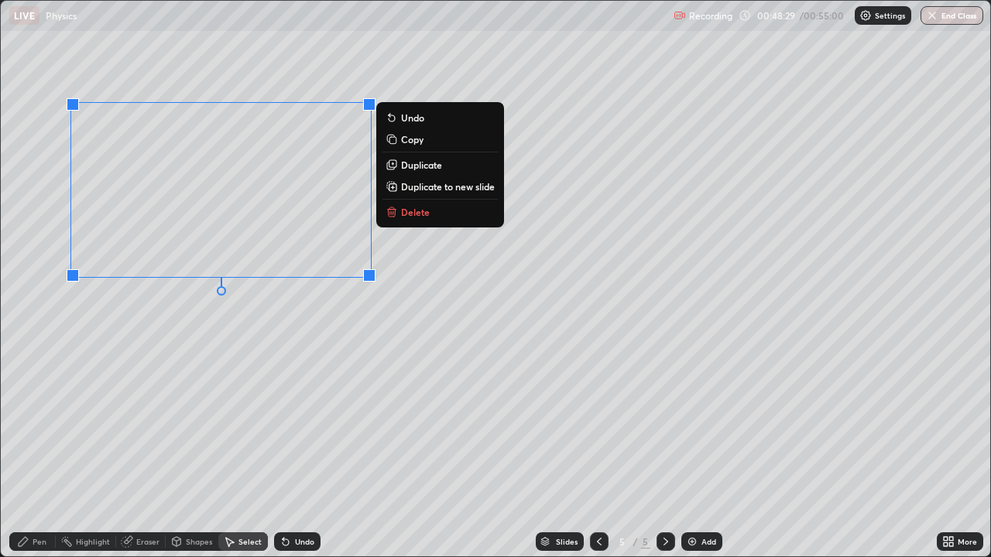
click at [420, 169] on p "Duplicate" at bounding box center [421, 165] width 41 height 12
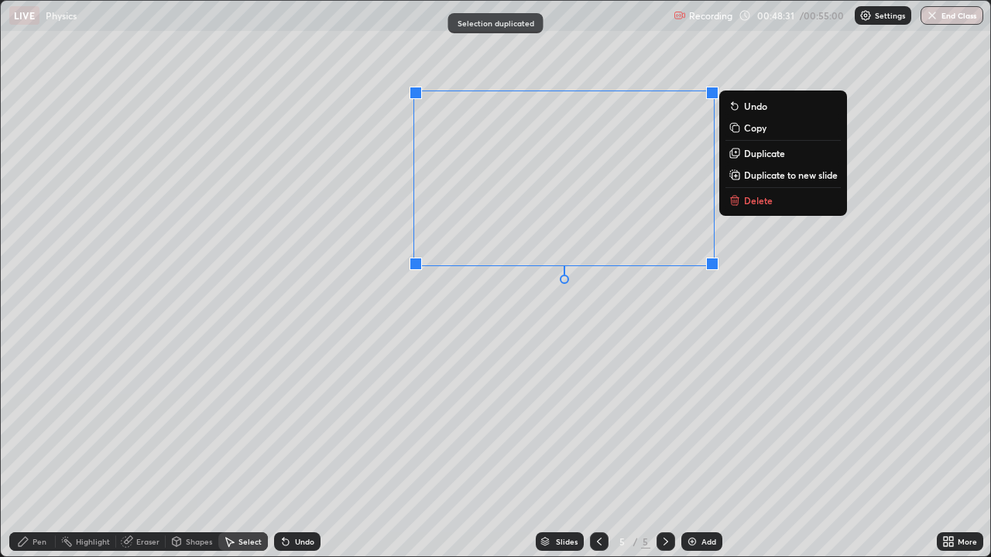
click at [321, 373] on div "0 ° Undo Copy Duplicate Duplicate to new slide Delete" at bounding box center [495, 279] width 989 height 556
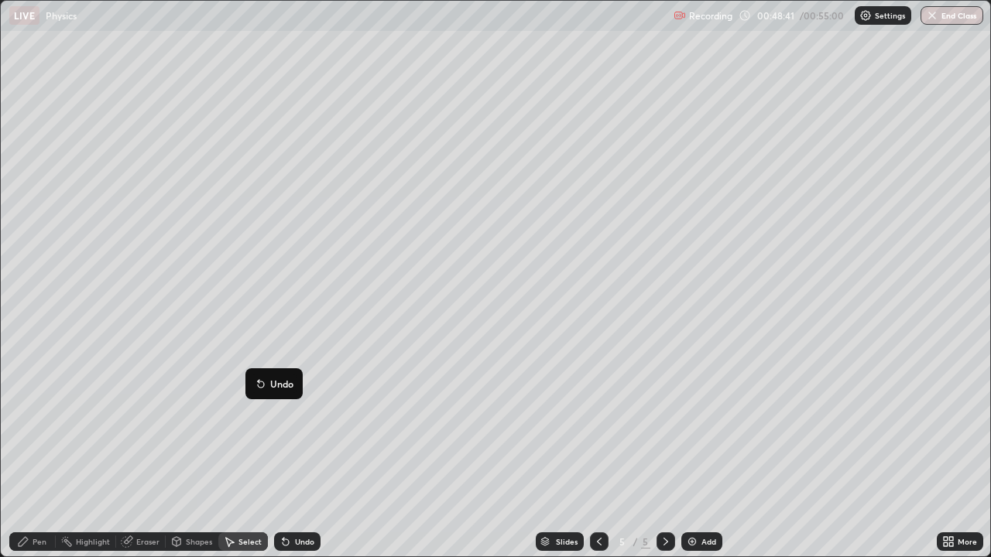
click at [348, 374] on div "0 ° Undo Copy Duplicate Duplicate to new slide Delete" at bounding box center [495, 279] width 989 height 556
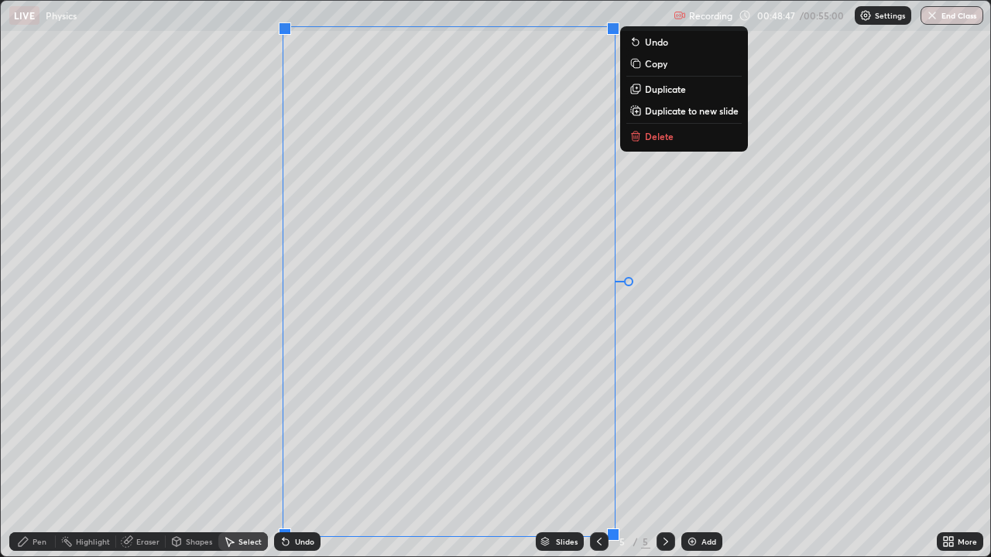
click at [246, 413] on div "0 ° Undo Copy Duplicate Duplicate to new slide Delete" at bounding box center [495, 279] width 989 height 556
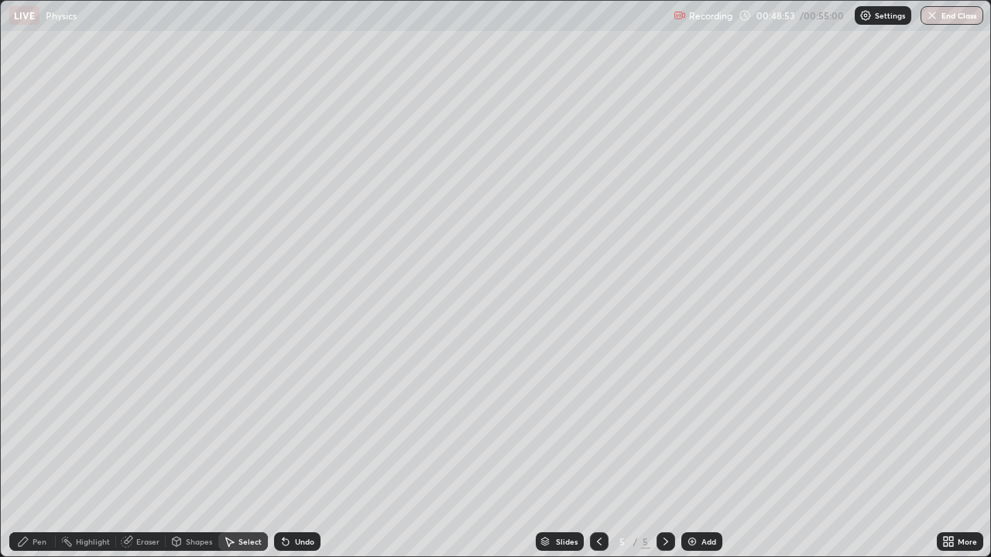
click at [142, 458] on div "Eraser" at bounding box center [147, 542] width 23 height 8
click at [33, 458] on icon at bounding box center [29, 489] width 9 height 8
click at [30, 458] on div "Pen" at bounding box center [32, 542] width 46 height 19
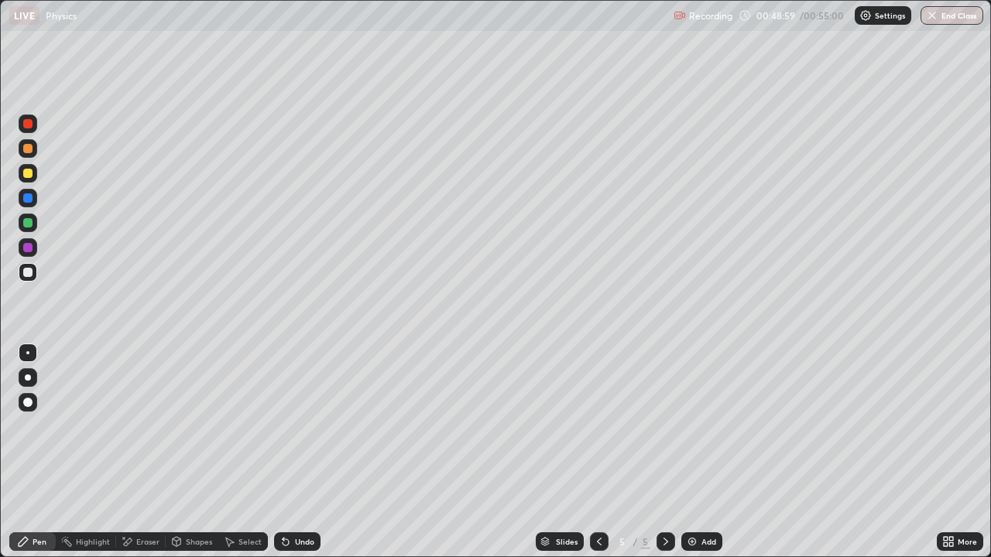
click at [28, 149] on div at bounding box center [27, 148] width 9 height 9
click at [186, 458] on div "Shapes" at bounding box center [199, 542] width 26 height 8
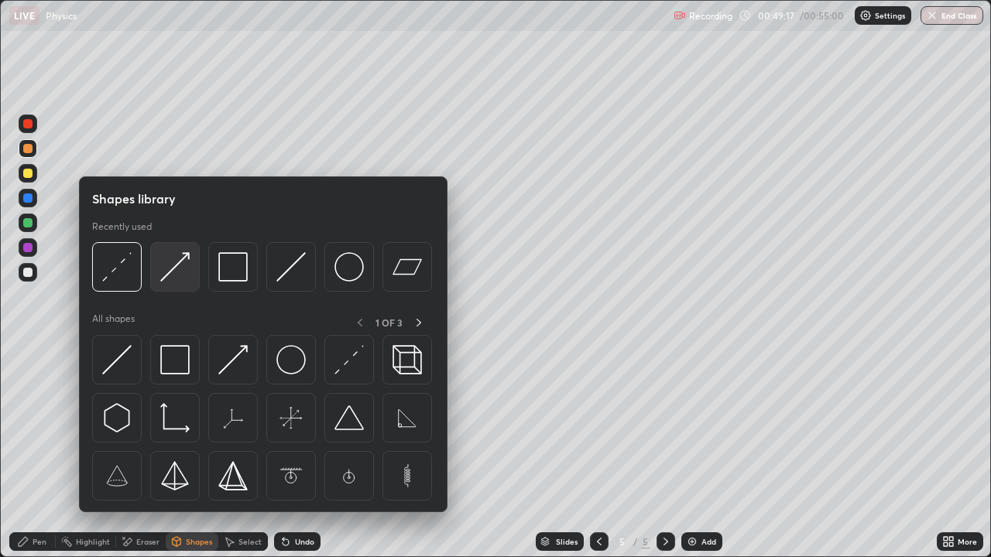
click at [173, 276] on img at bounding box center [174, 266] width 29 height 29
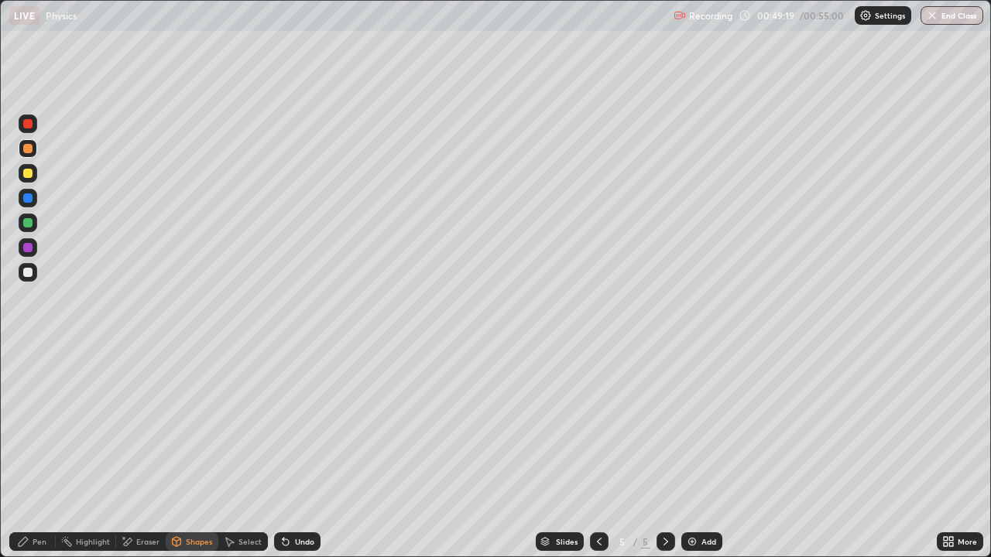
click at [25, 275] on div at bounding box center [27, 272] width 9 height 9
click at [183, 458] on div "Shapes" at bounding box center [192, 542] width 53 height 19
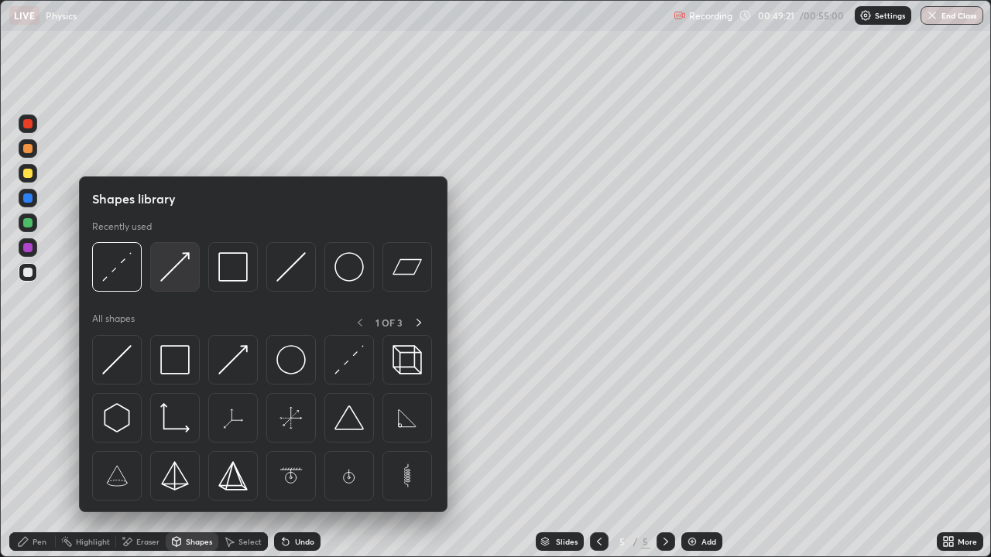
click at [175, 273] on img at bounding box center [174, 266] width 29 height 29
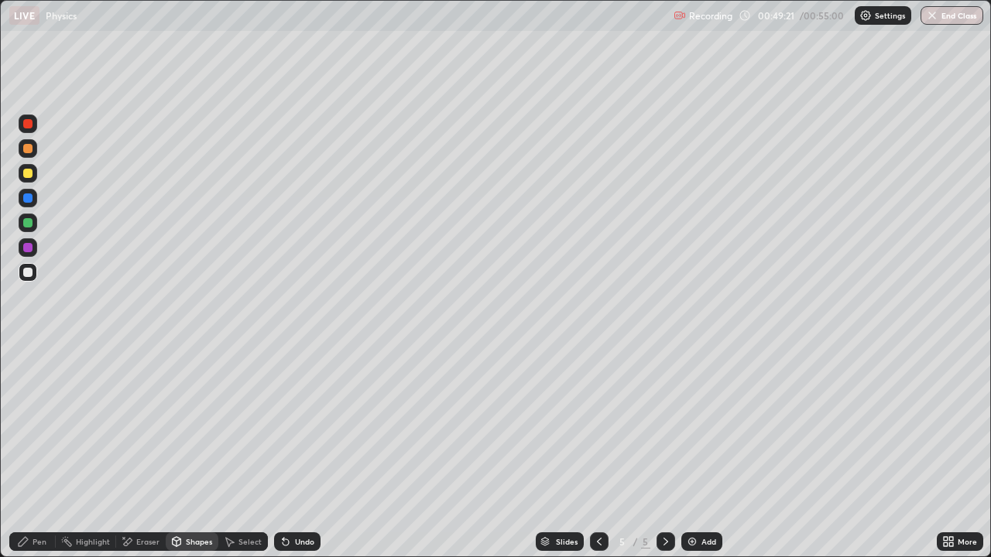
click at [31, 226] on div at bounding box center [27, 222] width 9 height 9
click at [28, 458] on div "Pen" at bounding box center [32, 542] width 46 height 19
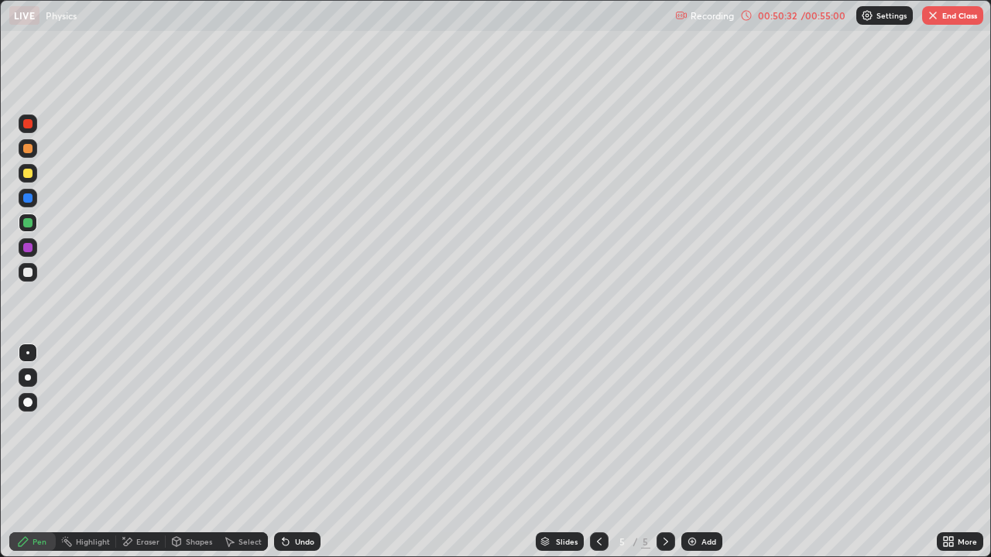
click at [949, 20] on button "End Class" at bounding box center [952, 15] width 61 height 19
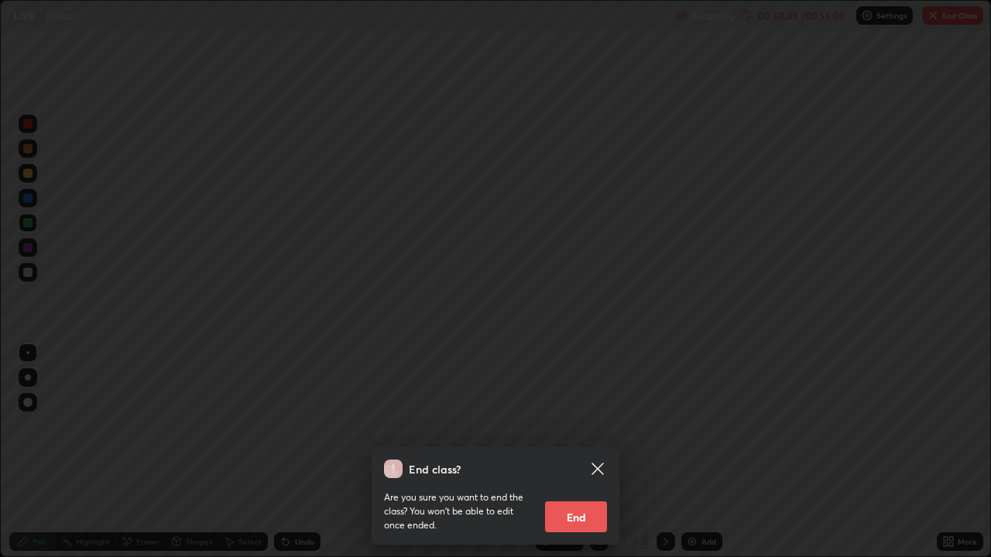
click at [584, 458] on button "End" at bounding box center [576, 517] width 62 height 31
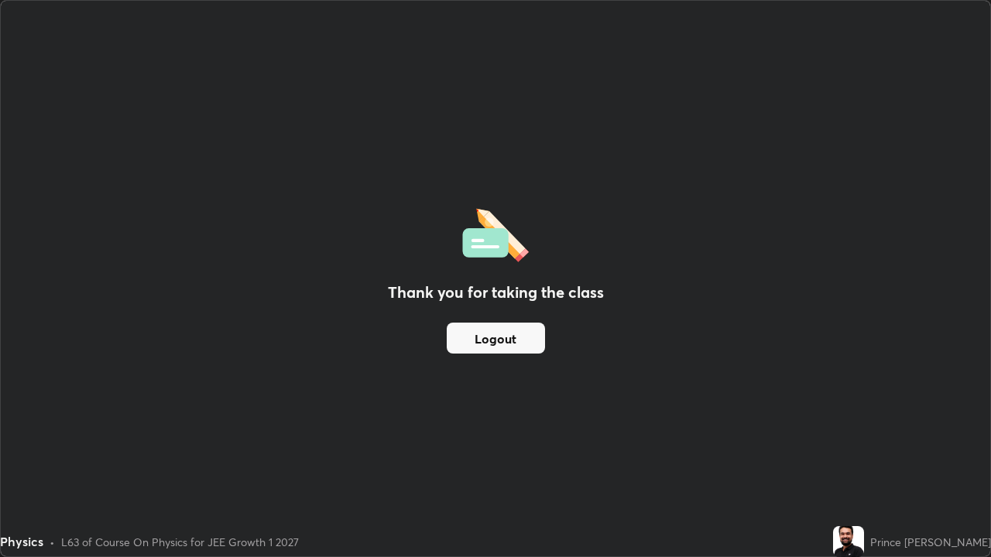
click at [509, 347] on button "Logout" at bounding box center [496, 338] width 98 height 31
